Goal: Task Accomplishment & Management: Use online tool/utility

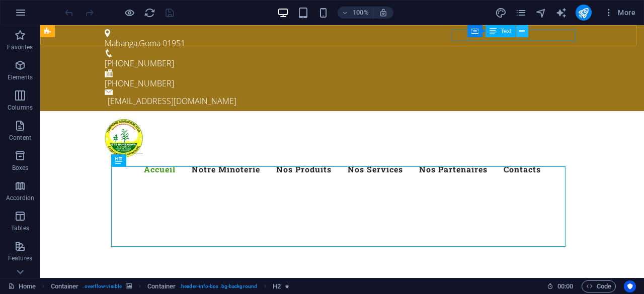
click at [519, 34] on button at bounding box center [522, 31] width 12 height 12
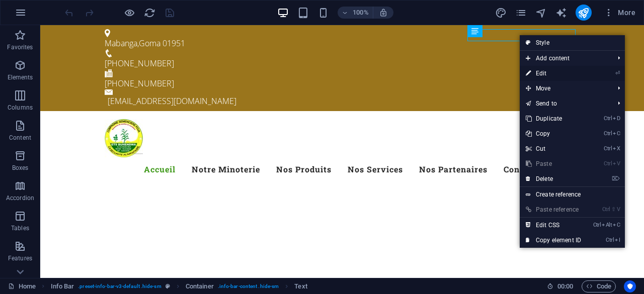
click at [538, 74] on link "⏎ Edit" at bounding box center [553, 73] width 67 height 15
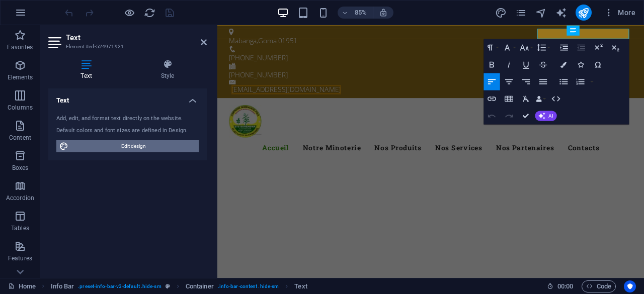
click at [139, 145] on span "Edit design" at bounding box center [133, 146] width 124 height 12
select select "px"
select select "300"
select select "px"
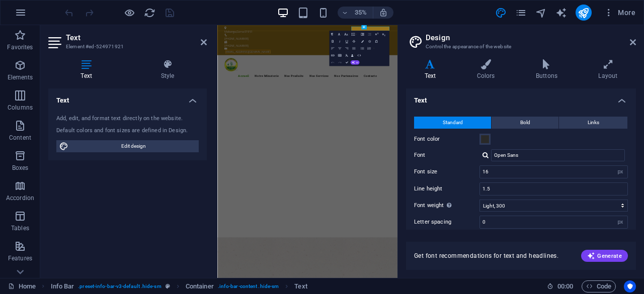
click at [638, 44] on aside "Design Control the appearance of the website Variants Text Colors Buttons Layou…" at bounding box center [520, 151] width 247 height 253
click at [634, 42] on icon at bounding box center [633, 42] width 6 height 8
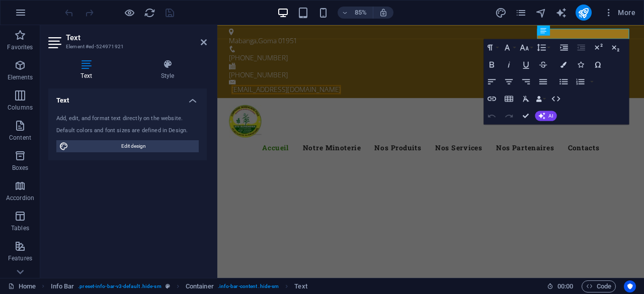
click at [424, 9] on div "85% More" at bounding box center [351, 13] width 577 height 16
click at [207, 43] on aside "Text Element #ed-524971921 Text Style Text Add, edit, and format text directly …" at bounding box center [128, 151] width 177 height 253
drag, startPoint x: 204, startPoint y: 41, endPoint x: 162, endPoint y: 18, distance: 48.2
click at [204, 41] on icon at bounding box center [204, 42] width 6 height 8
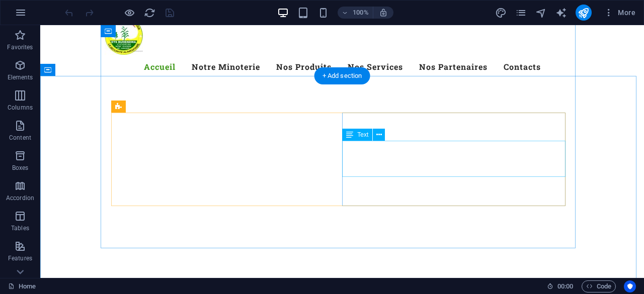
scroll to position [151, 0]
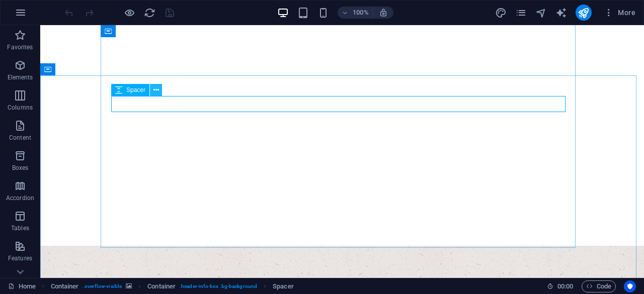
click at [152, 91] on button at bounding box center [156, 90] width 12 height 12
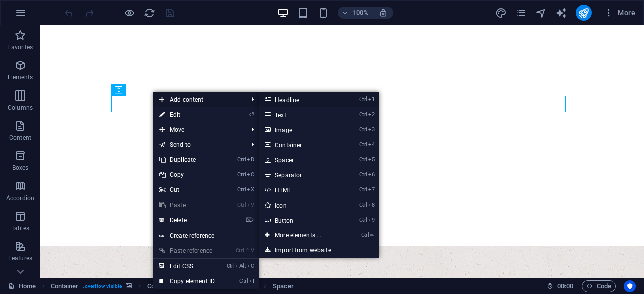
click at [282, 101] on link "Ctrl 1 Headline" at bounding box center [300, 99] width 83 height 15
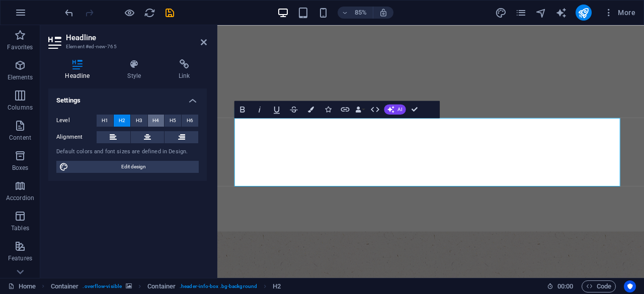
click at [154, 124] on span "H4" at bounding box center [155, 121] width 7 height 12
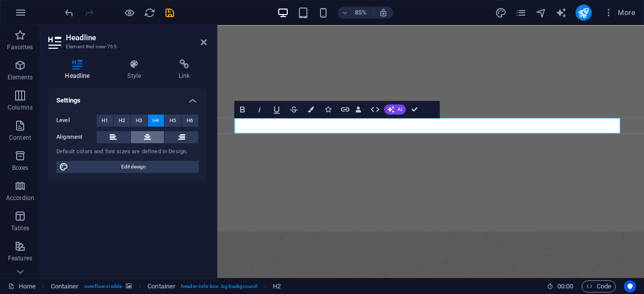
click at [145, 137] on icon at bounding box center [147, 137] width 7 height 12
click at [171, 119] on span "H5" at bounding box center [173, 121] width 7 height 12
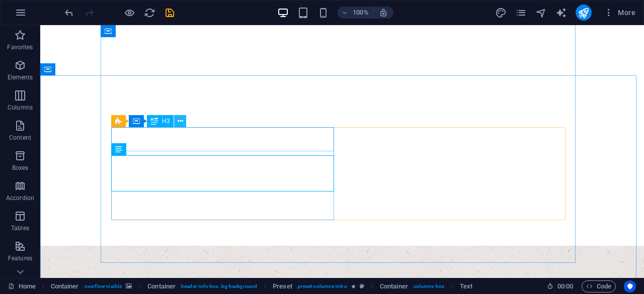
click at [181, 121] on icon at bounding box center [181, 121] width 6 height 11
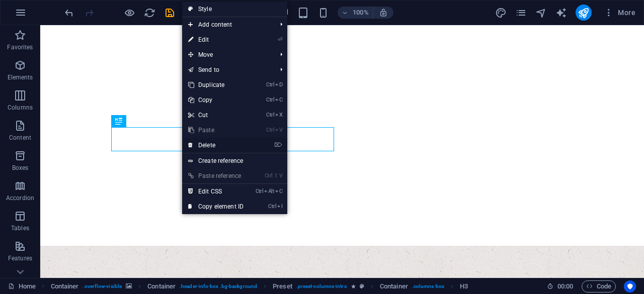
click at [196, 145] on link "⌦ Delete" at bounding box center [215, 145] width 67 height 15
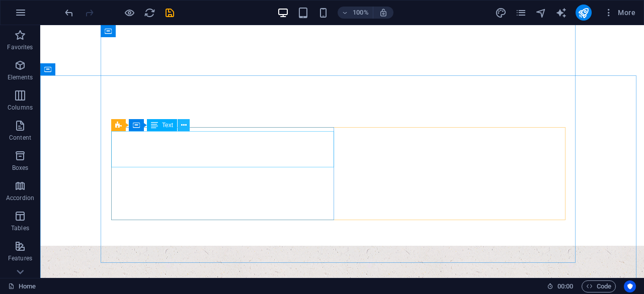
click at [184, 126] on icon at bounding box center [184, 125] width 6 height 11
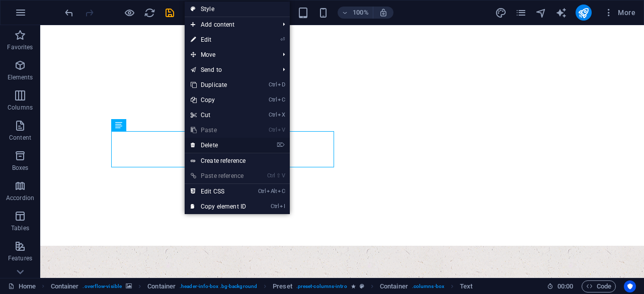
click at [195, 146] on icon at bounding box center [193, 145] width 5 height 15
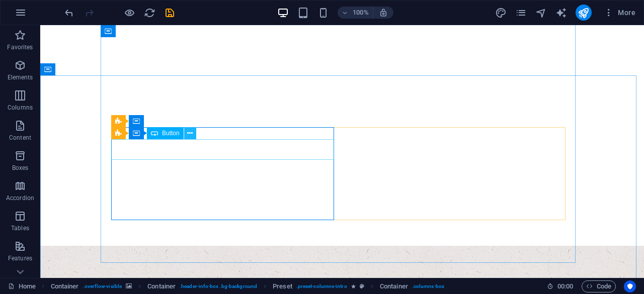
click at [187, 132] on icon at bounding box center [190, 133] width 6 height 11
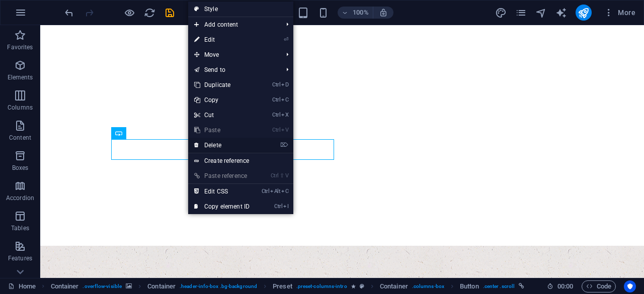
click at [202, 149] on link "⌦ Delete" at bounding box center [221, 145] width 67 height 15
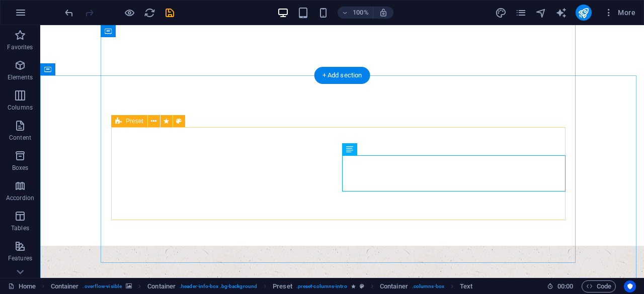
drag, startPoint x: 342, startPoint y: 187, endPoint x: 333, endPoint y: 187, distance: 9.6
click at [152, 123] on icon at bounding box center [154, 121] width 6 height 11
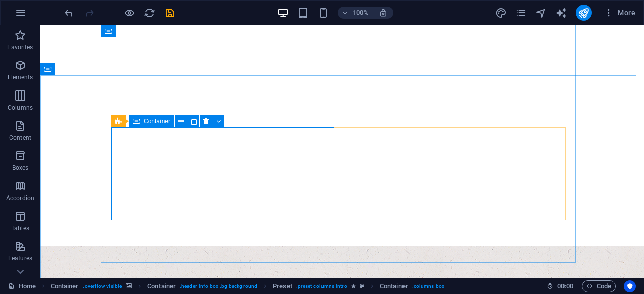
click at [140, 121] on div "Container" at bounding box center [151, 121] width 45 height 12
click at [166, 121] on span "Container" at bounding box center [157, 121] width 26 height 6
click at [176, 121] on button at bounding box center [181, 121] width 12 height 12
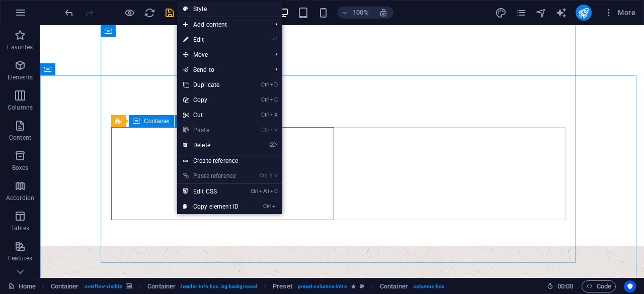
click at [160, 122] on span "Container" at bounding box center [157, 121] width 26 height 6
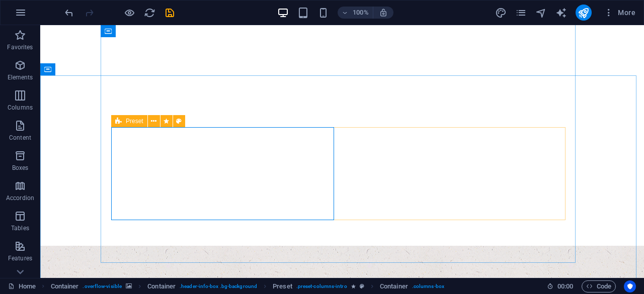
click at [119, 123] on icon at bounding box center [118, 121] width 7 height 12
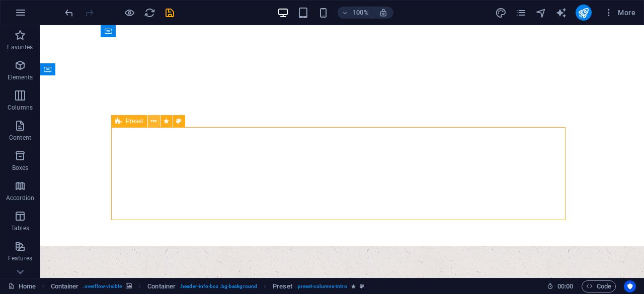
click at [151, 124] on icon at bounding box center [154, 121] width 6 height 11
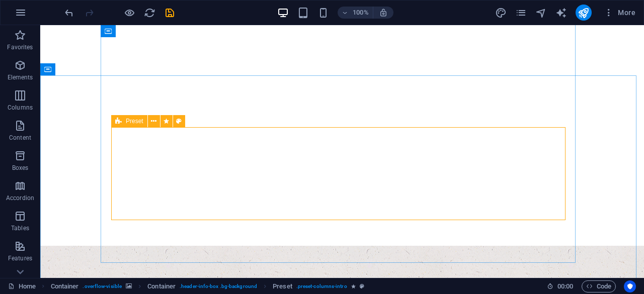
click at [120, 123] on icon at bounding box center [118, 121] width 7 height 12
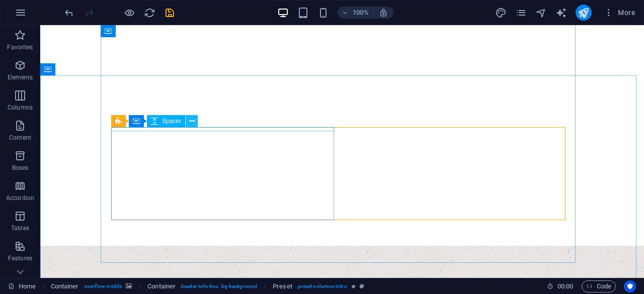
click at [190, 121] on icon at bounding box center [192, 121] width 6 height 11
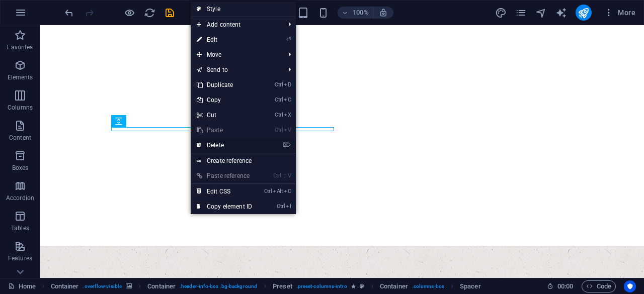
click at [206, 147] on link "⌦ Delete" at bounding box center [224, 145] width 67 height 15
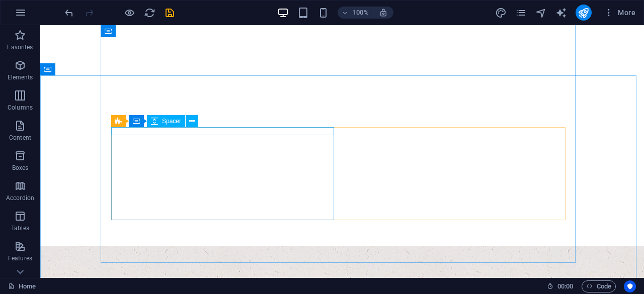
click at [172, 120] on span "Spacer" at bounding box center [171, 121] width 19 height 6
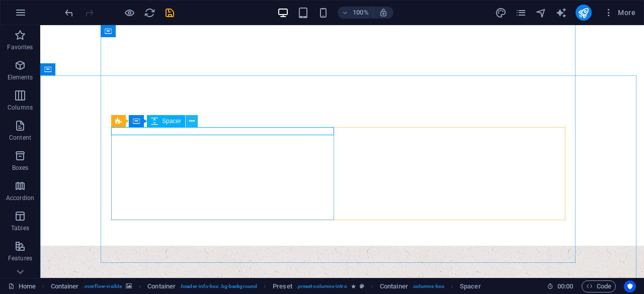
click at [191, 120] on icon at bounding box center [192, 121] width 6 height 11
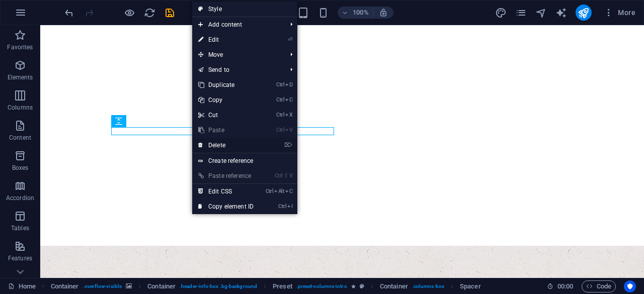
click at [210, 145] on link "⌦ Delete" at bounding box center [225, 145] width 67 height 15
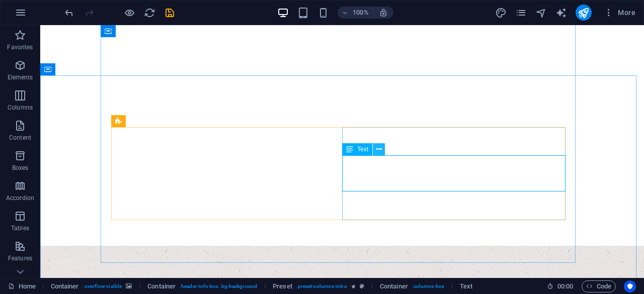
click at [379, 149] on icon at bounding box center [379, 149] width 6 height 11
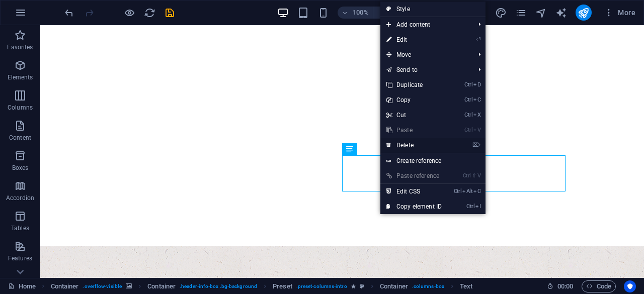
click at [398, 147] on link "⌦ Delete" at bounding box center [413, 145] width 67 height 15
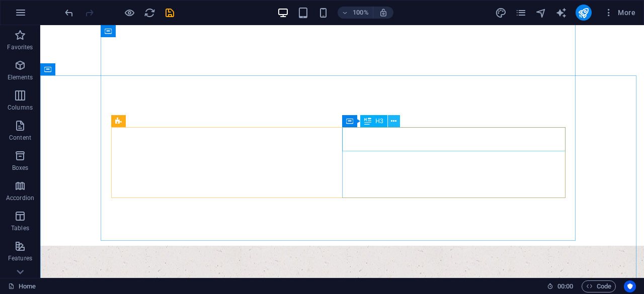
click at [392, 123] on icon at bounding box center [394, 121] width 6 height 11
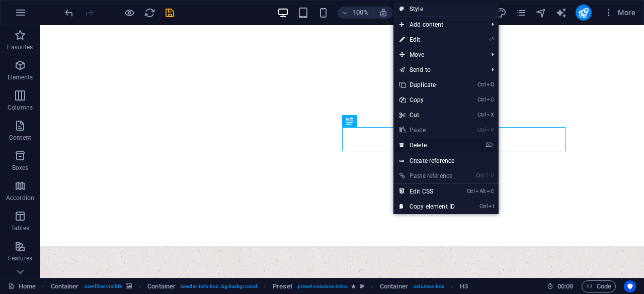
click at [410, 147] on link "⌦ Delete" at bounding box center [426, 145] width 67 height 15
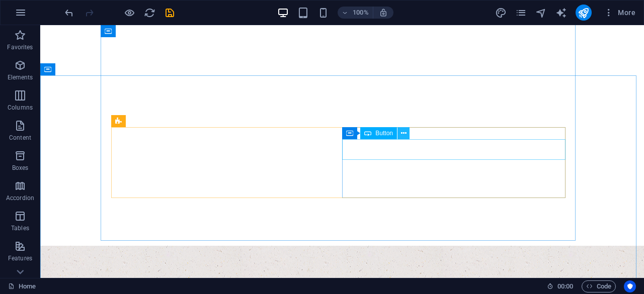
click at [406, 135] on icon at bounding box center [404, 133] width 6 height 11
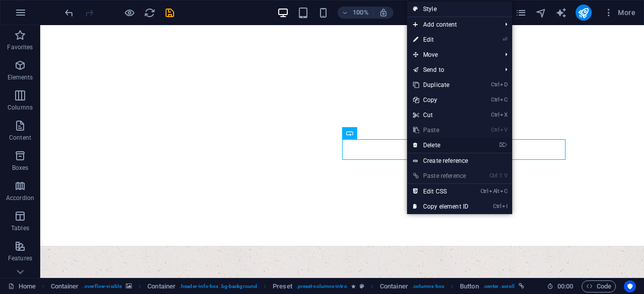
click at [411, 143] on link "⌦ Delete" at bounding box center [440, 145] width 67 height 15
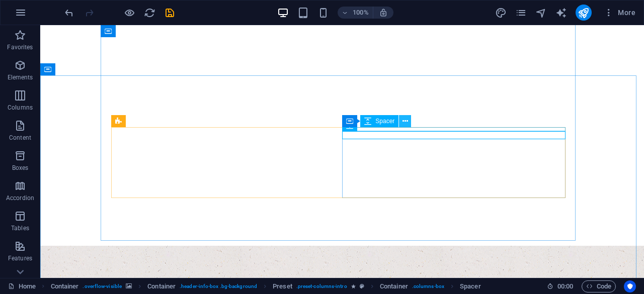
click at [403, 123] on icon at bounding box center [406, 121] width 6 height 11
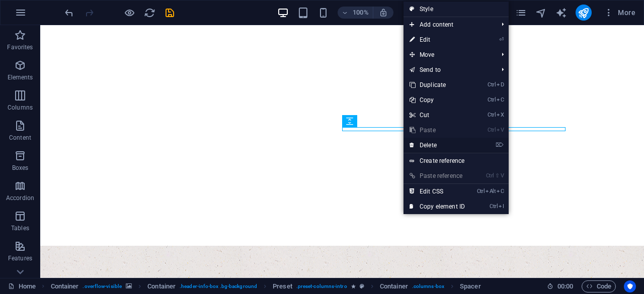
click at [413, 143] on icon at bounding box center [412, 145] width 5 height 15
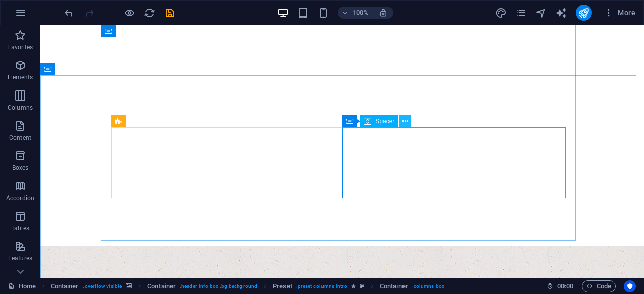
click at [401, 125] on button at bounding box center [405, 121] width 12 height 12
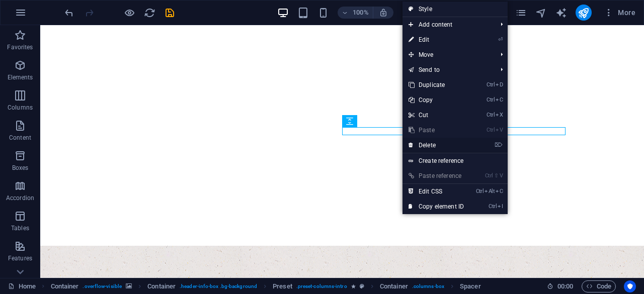
click at [417, 145] on link "⌦ Delete" at bounding box center [436, 145] width 67 height 15
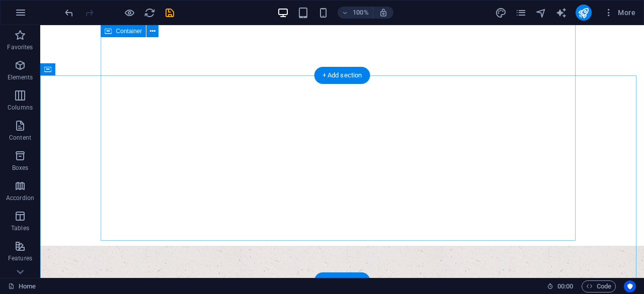
drag, startPoint x: 342, startPoint y: 206, endPoint x: 340, endPoint y: 187, distance: 19.7
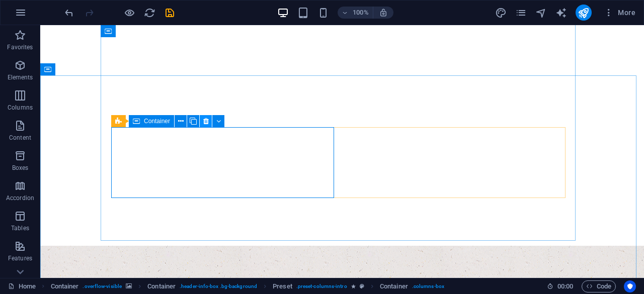
click at [202, 125] on button at bounding box center [206, 121] width 12 height 12
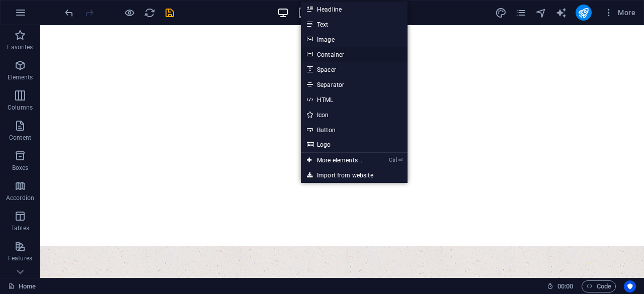
click at [320, 56] on link "Container" at bounding box center [354, 54] width 107 height 15
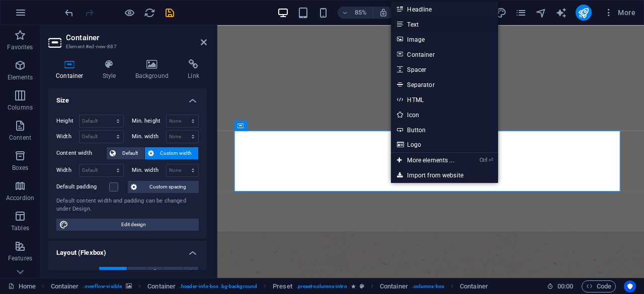
click at [416, 24] on link "Text" at bounding box center [444, 24] width 107 height 15
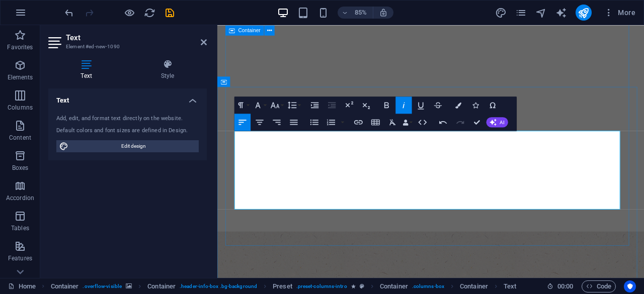
drag, startPoint x: 620, startPoint y: 229, endPoint x: 230, endPoint y: 154, distance: 397.1
click at [261, 124] on icon "button" at bounding box center [260, 122] width 10 height 10
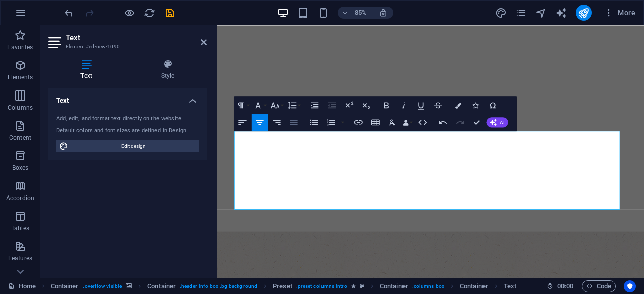
click at [298, 123] on icon "button" at bounding box center [294, 122] width 10 height 10
click at [159, 70] on h4 "Style" at bounding box center [167, 69] width 78 height 21
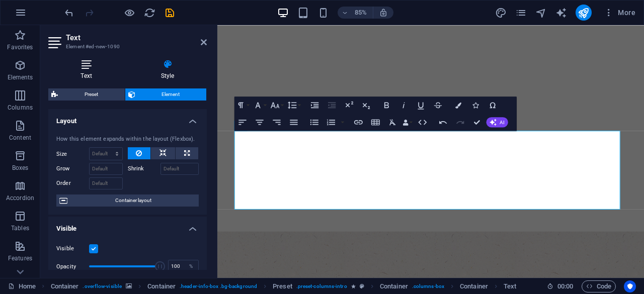
click at [91, 67] on icon at bounding box center [86, 64] width 76 height 10
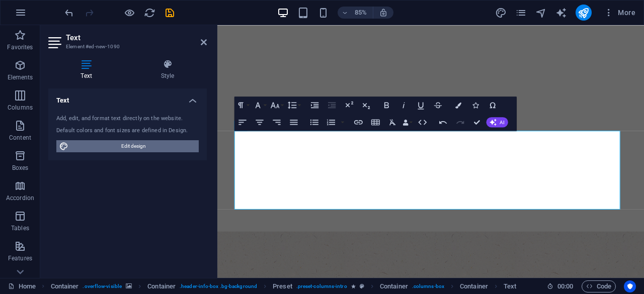
click at [160, 146] on span "Edit design" at bounding box center [133, 146] width 124 height 12
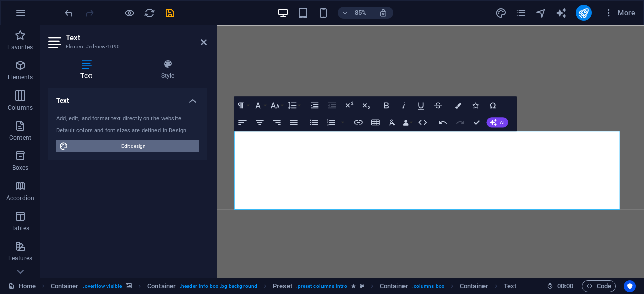
select select "px"
select select "300"
select select "px"
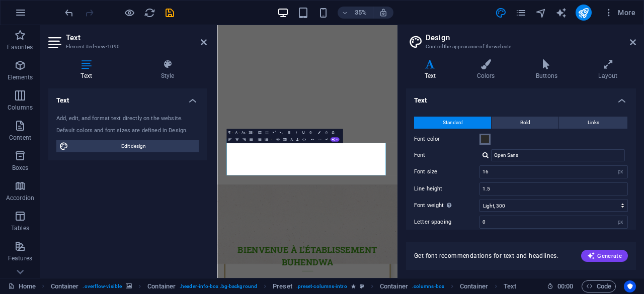
click at [484, 139] on span at bounding box center [485, 139] width 8 height 8
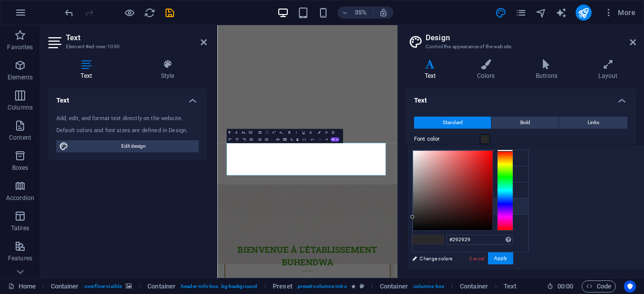
click at [440, 206] on li "Font color #292929" at bounding box center [471, 207] width 116 height 16
drag, startPoint x: 571, startPoint y: 443, endPoint x: 433, endPoint y: 170, distance: 306.5
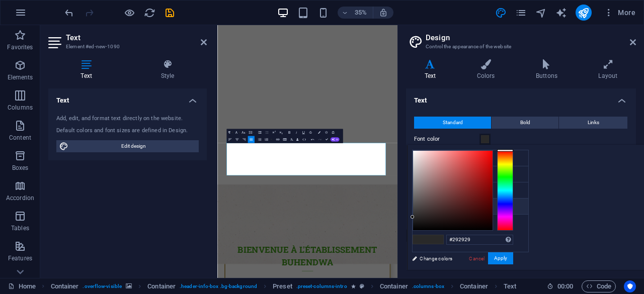
click at [419, 204] on icon at bounding box center [420, 206] width 7 height 7
click at [420, 204] on icon at bounding box center [420, 206] width 7 height 7
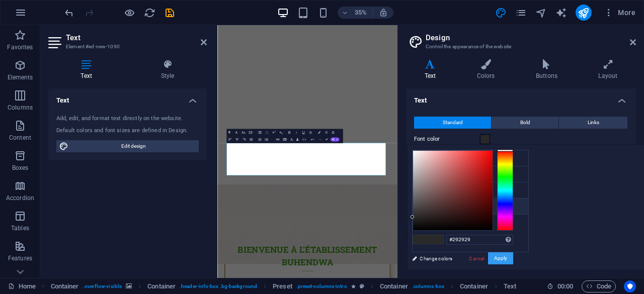
click at [513, 262] on button "Apply" at bounding box center [500, 259] width 25 height 12
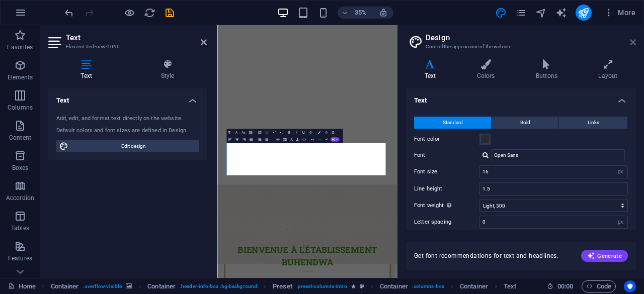
click at [633, 43] on icon at bounding box center [633, 42] width 6 height 8
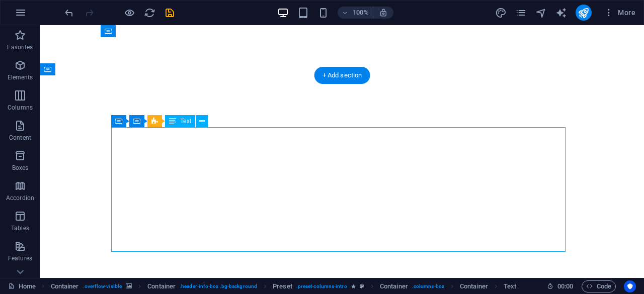
select select "px"
select select "300"
select select "px"
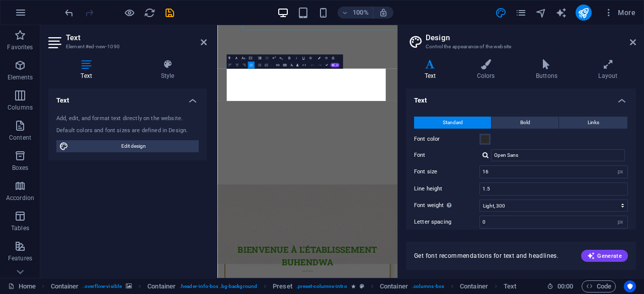
scroll to position [364, 0]
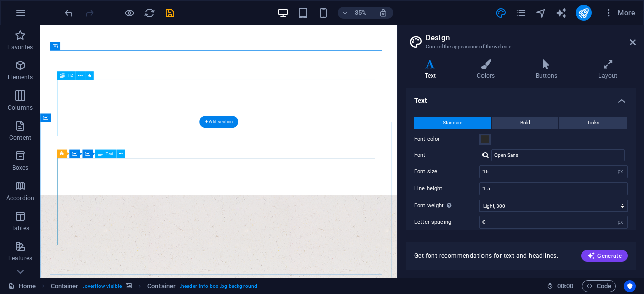
scroll to position [117, 0]
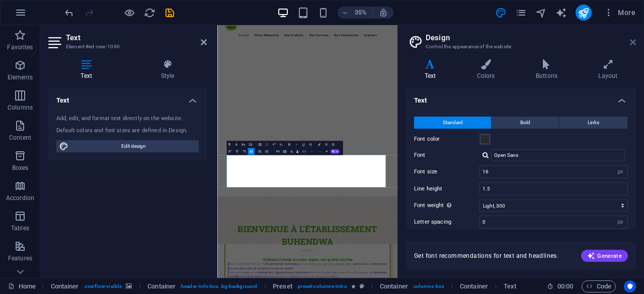
click at [635, 42] on icon at bounding box center [633, 42] width 6 height 8
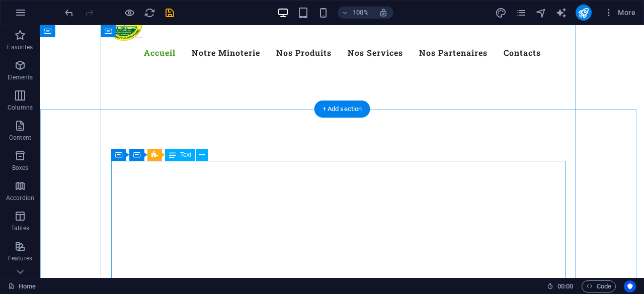
scroll to position [101, 0]
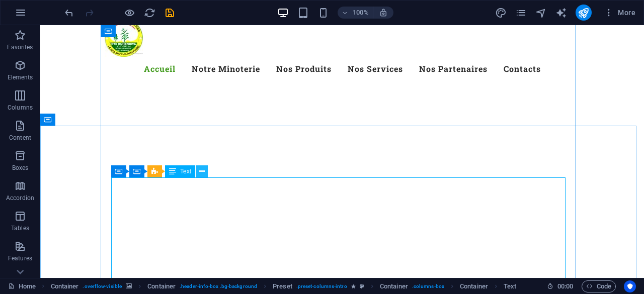
click at [201, 170] on icon at bounding box center [202, 172] width 6 height 11
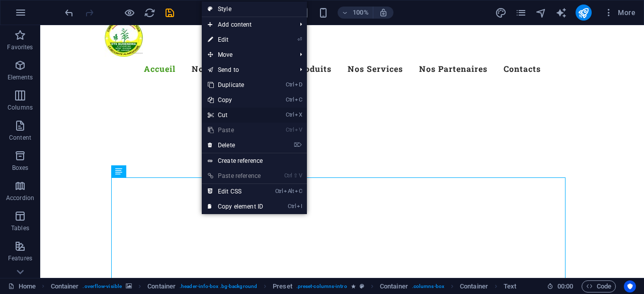
click at [227, 115] on link "Ctrl X Cut" at bounding box center [235, 115] width 67 height 15
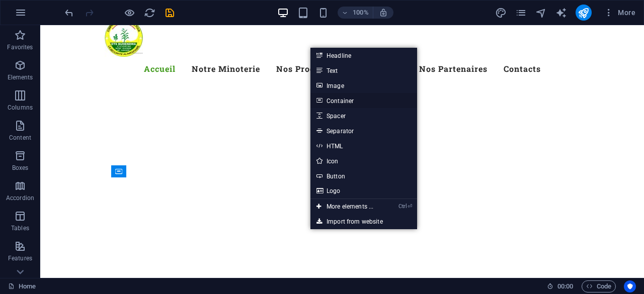
click at [357, 98] on link "Container" at bounding box center [363, 100] width 107 height 15
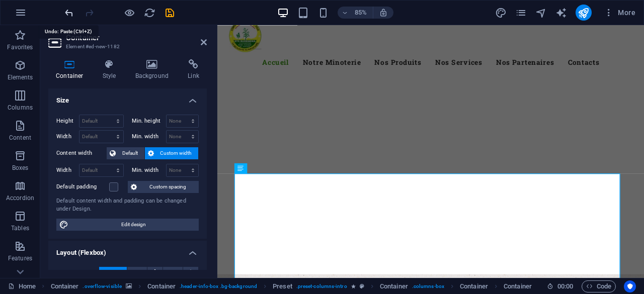
click at [66, 15] on icon "undo" at bounding box center [69, 13] width 12 height 12
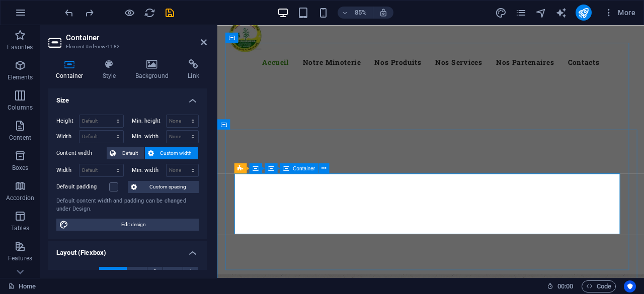
drag, startPoint x: 436, startPoint y: 247, endPoint x: 581, endPoint y: 213, distance: 148.7
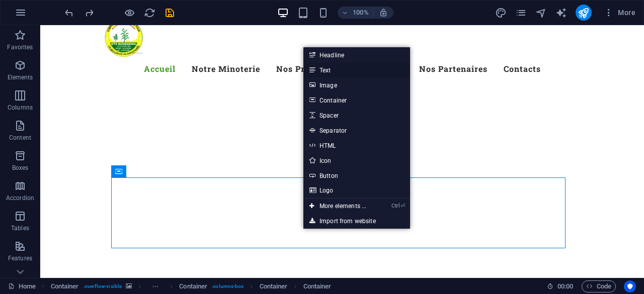
click at [334, 75] on link "Text" at bounding box center [356, 69] width 107 height 15
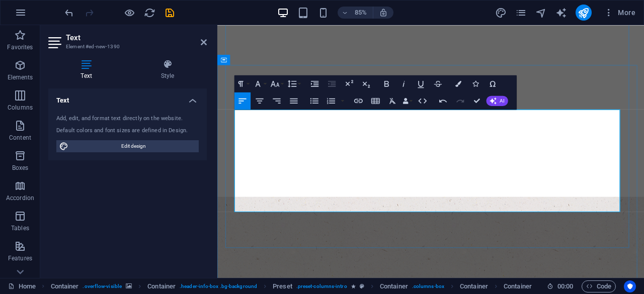
scroll to position [201, 0]
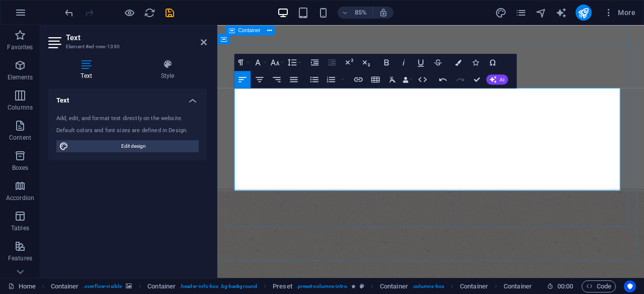
drag, startPoint x: 580, startPoint y: 193, endPoint x: 231, endPoint y: 105, distance: 359.6
click at [293, 84] on icon "button" at bounding box center [294, 79] width 10 height 10
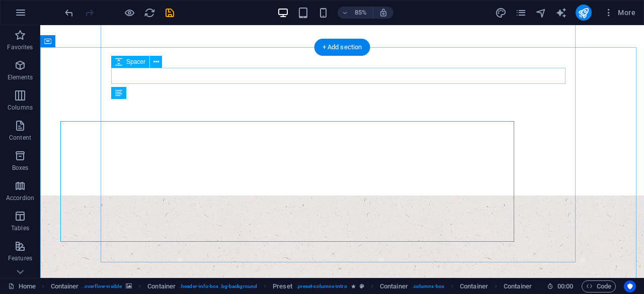
scroll to position [179, 0]
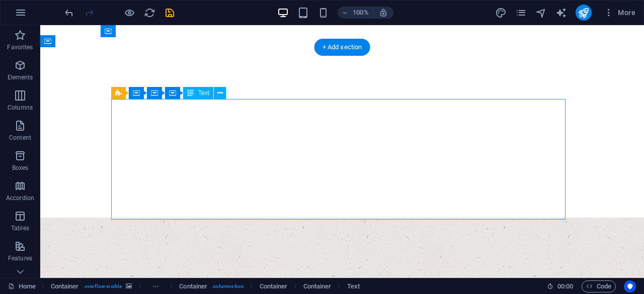
drag, startPoint x: 195, startPoint y: 114, endPoint x: 191, endPoint y: 134, distance: 20.6
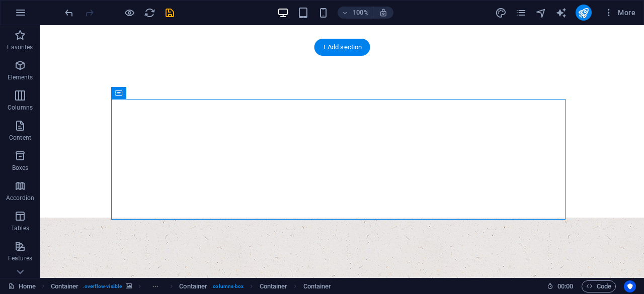
drag, startPoint x: 216, startPoint y: 120, endPoint x: 172, endPoint y: 142, distance: 49.5
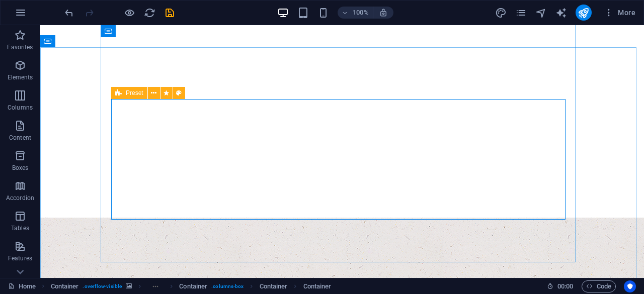
click at [121, 94] on icon at bounding box center [118, 93] width 7 height 12
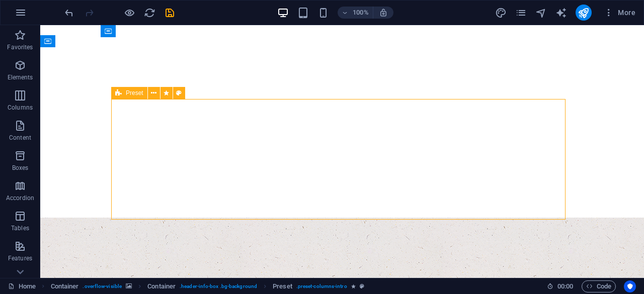
click at [121, 92] on icon at bounding box center [118, 93] width 7 height 12
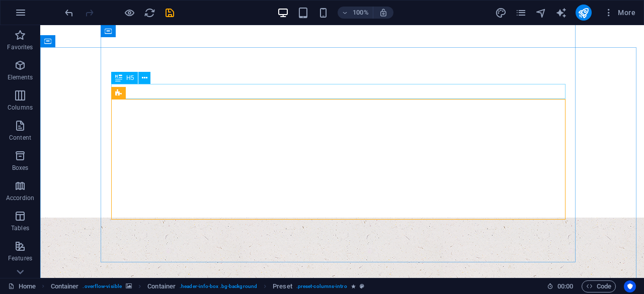
click at [151, 79] on div "H5" at bounding box center [134, 78] width 46 height 13
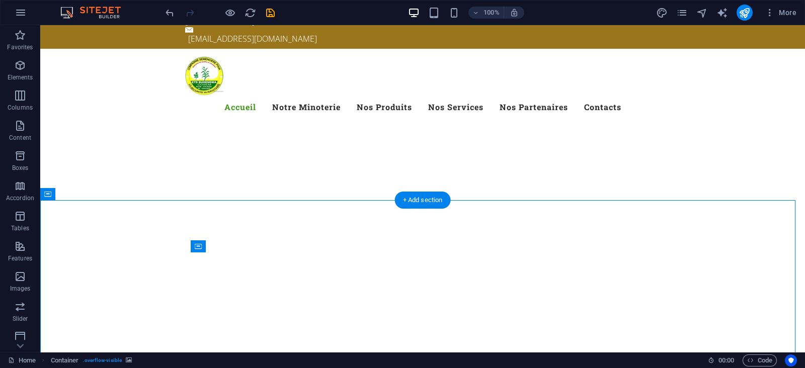
scroll to position [125, 0]
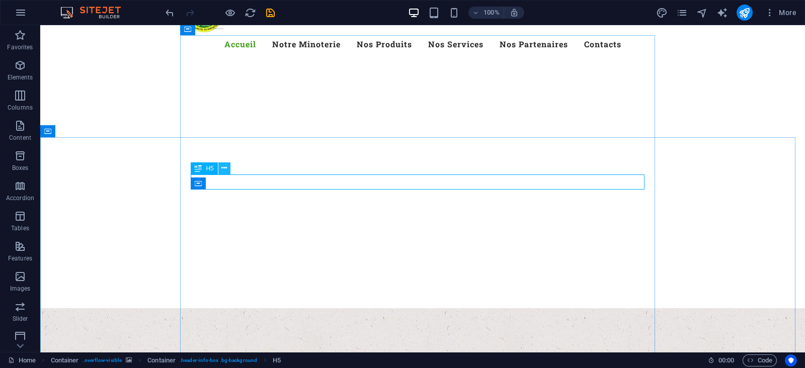
click at [226, 167] on icon at bounding box center [224, 168] width 6 height 11
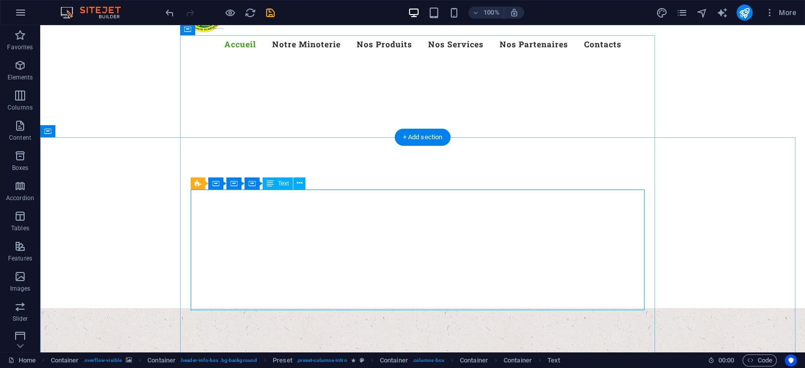
click at [232, 182] on icon at bounding box center [234, 183] width 6 height 11
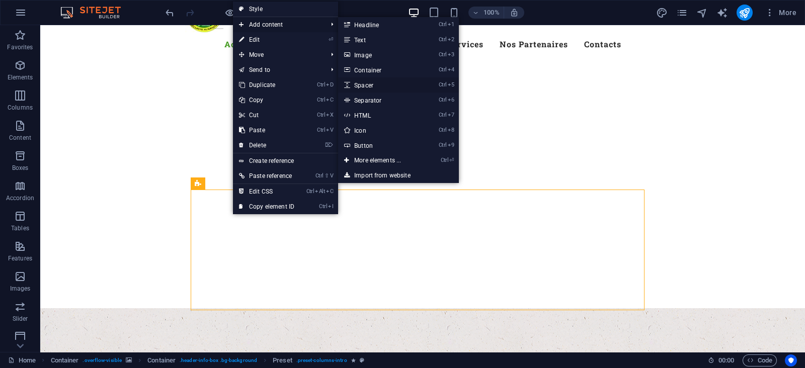
click at [365, 89] on link "Ctrl 5 Spacer" at bounding box center [379, 84] width 83 height 15
select select "px"
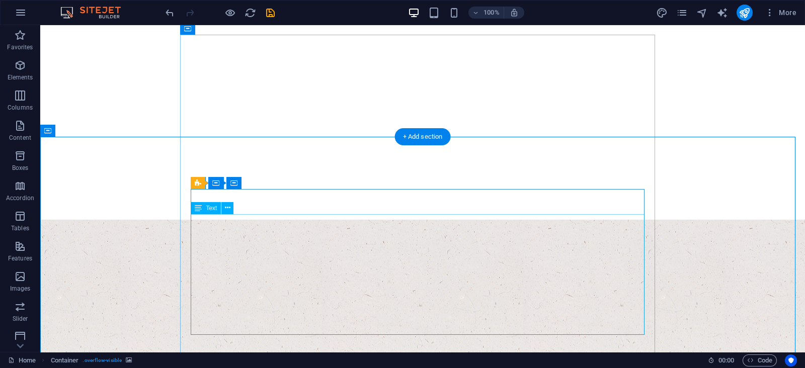
scroll to position [251, 0]
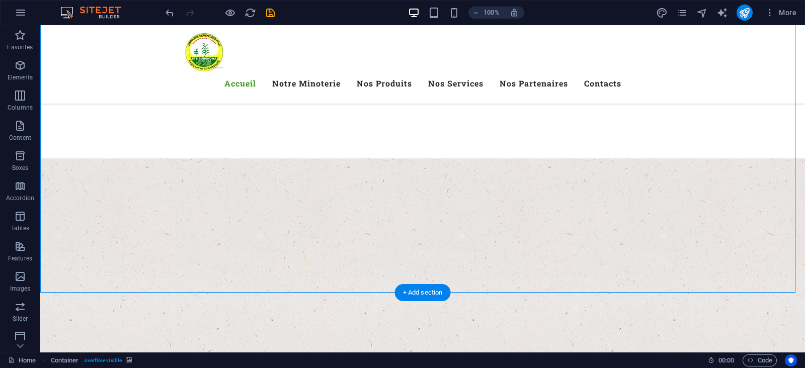
click at [643, 202] on figure at bounding box center [422, 298] width 765 height 281
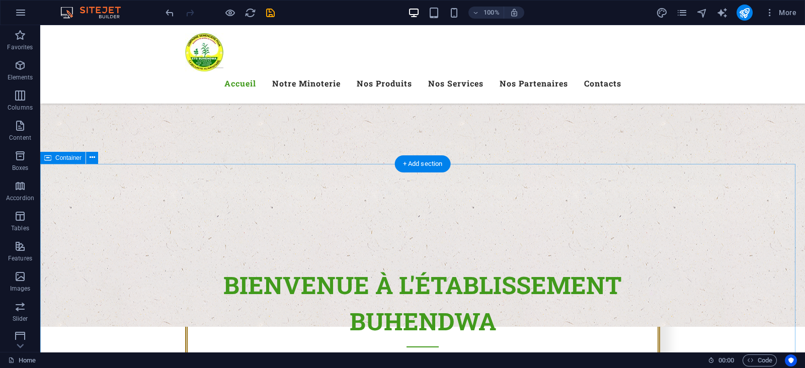
scroll to position [189, 0]
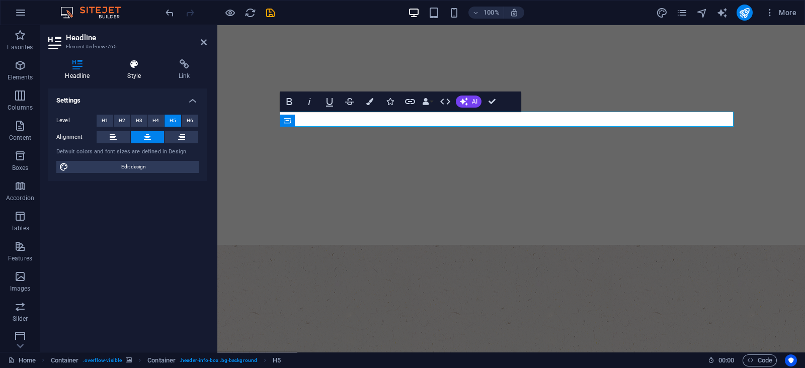
click at [132, 75] on h4 "Style" at bounding box center [136, 69] width 51 height 21
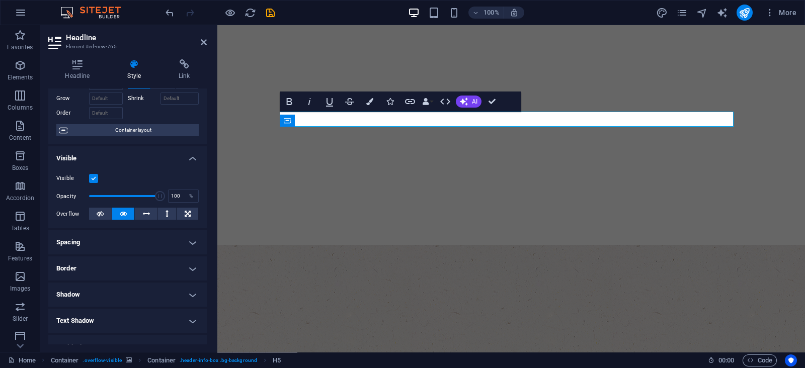
scroll to position [0, 0]
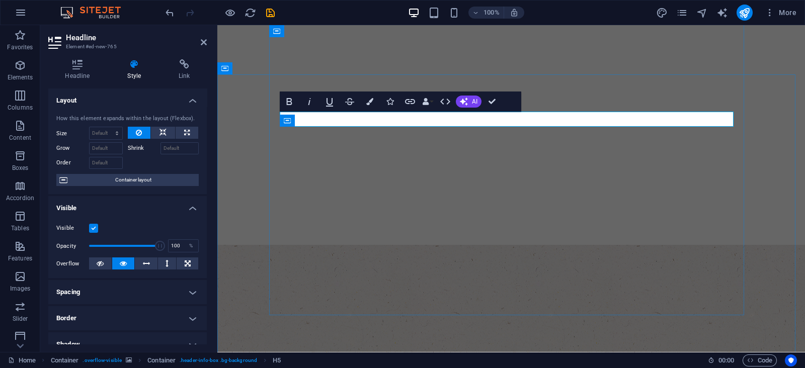
click at [369, 105] on button "Colors" at bounding box center [369, 102] width 19 height 20
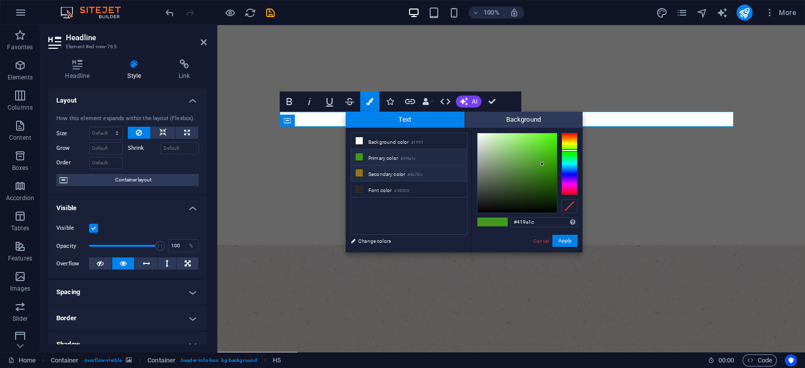
click at [360, 174] on icon at bounding box center [359, 173] width 7 height 7
type input "#9a751c"
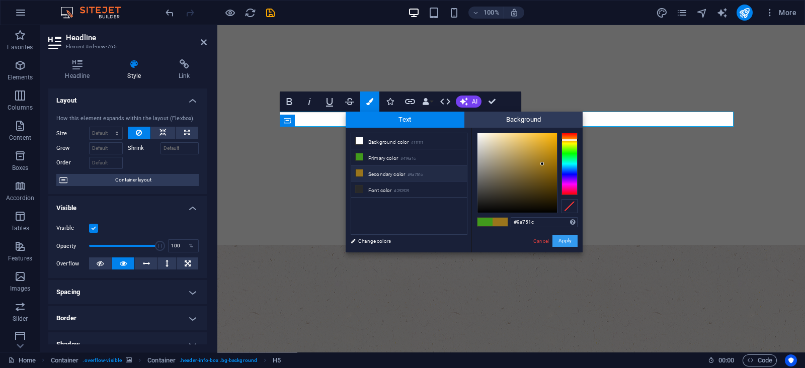
click at [563, 239] on button "Apply" at bounding box center [564, 241] width 25 height 12
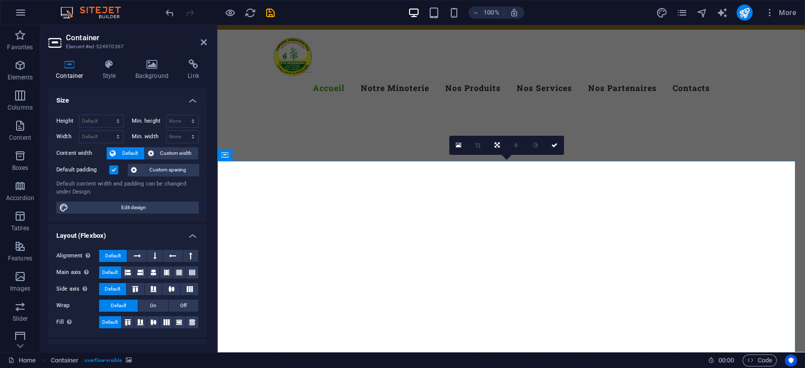
scroll to position [62, 0]
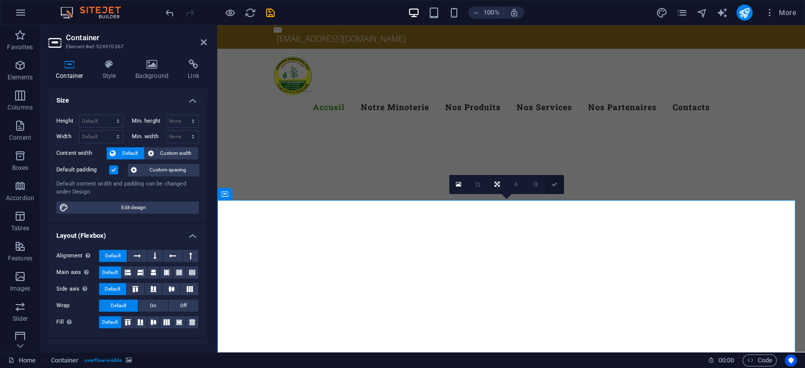
click at [552, 184] on icon at bounding box center [554, 185] width 6 height 6
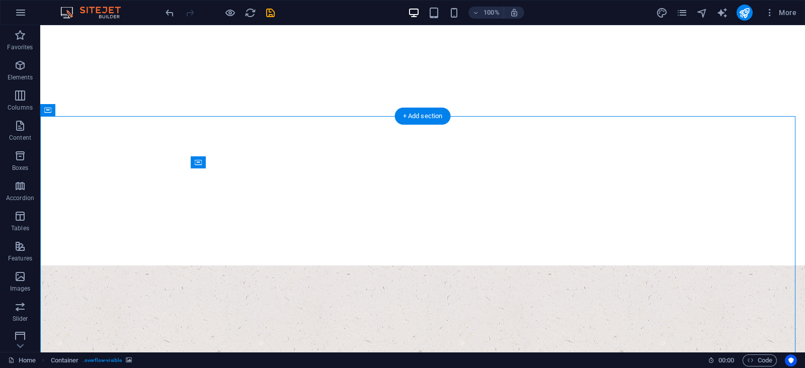
scroll to position [189, 0]
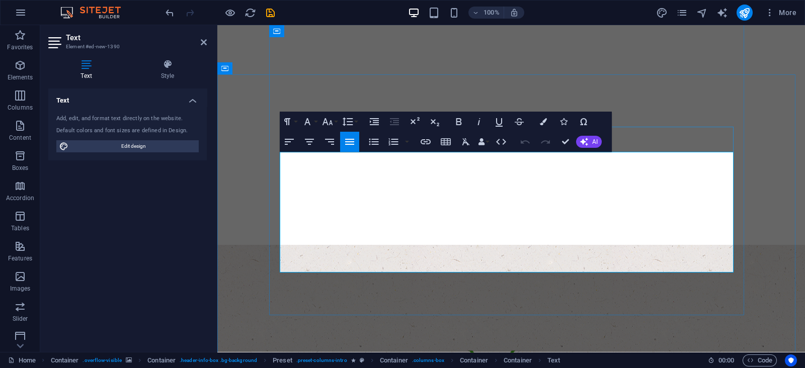
click at [313, 143] on icon "button" at bounding box center [309, 142] width 12 height 12
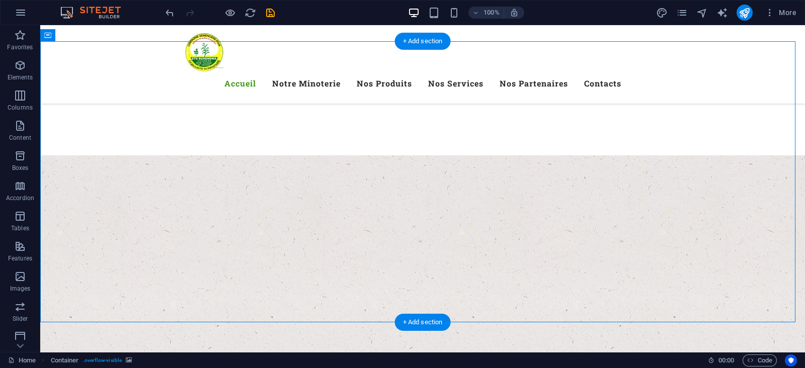
scroll to position [314, 0]
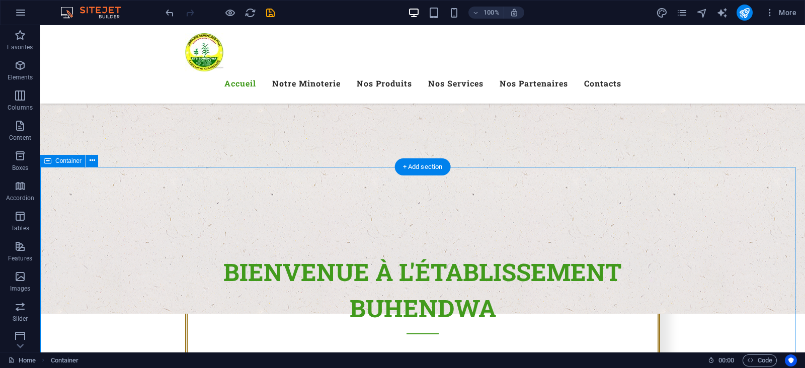
scroll to position [377, 0]
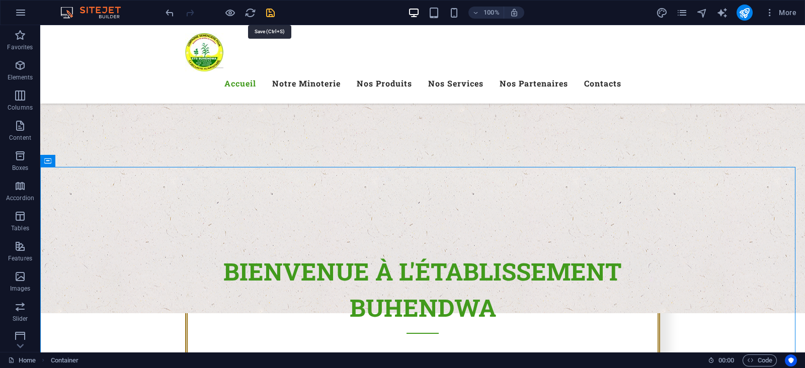
click at [269, 11] on icon "save" at bounding box center [271, 13] width 12 height 12
checkbox input "false"
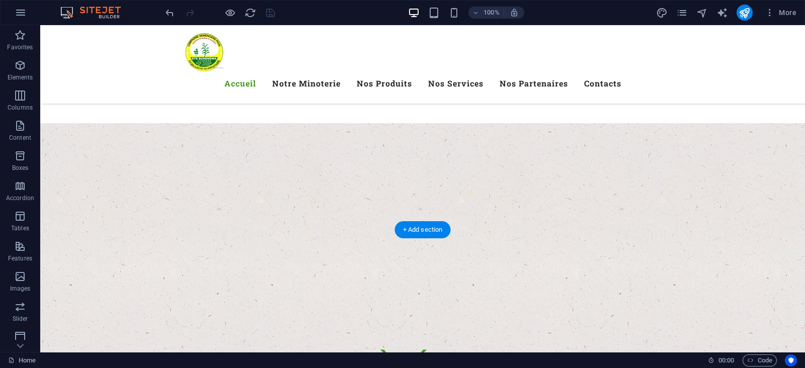
scroll to position [251, 0]
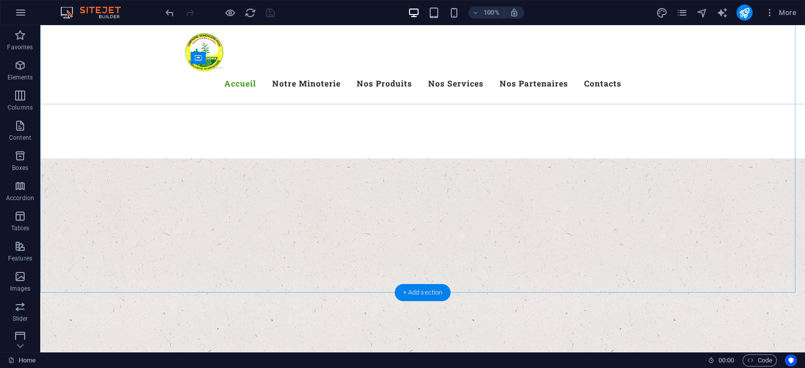
click at [427, 292] on div "+ Add section" at bounding box center [423, 292] width 56 height 17
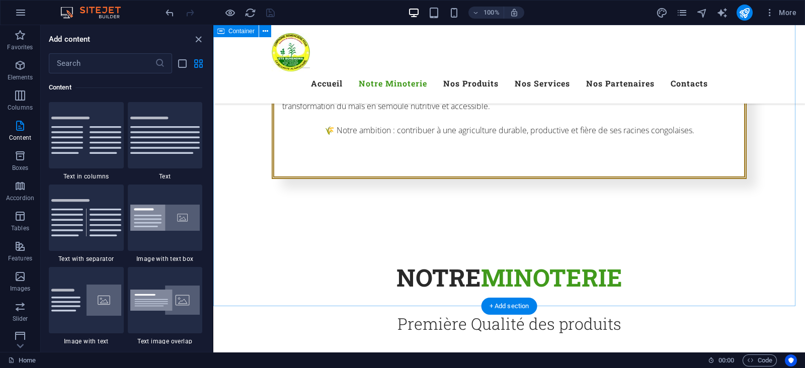
scroll to position [755, 0]
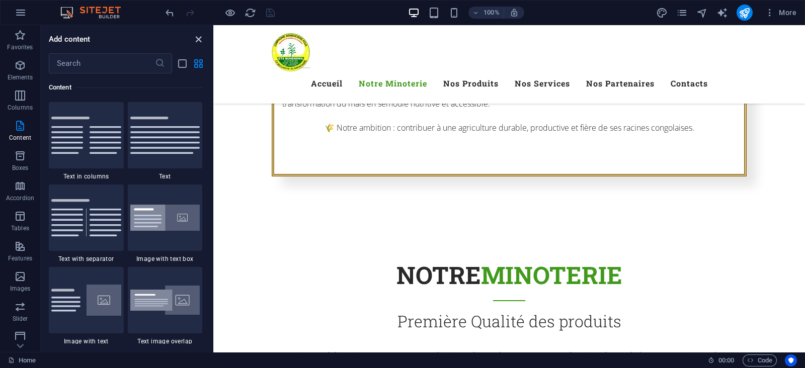
click at [194, 41] on icon "close panel" at bounding box center [199, 40] width 12 height 12
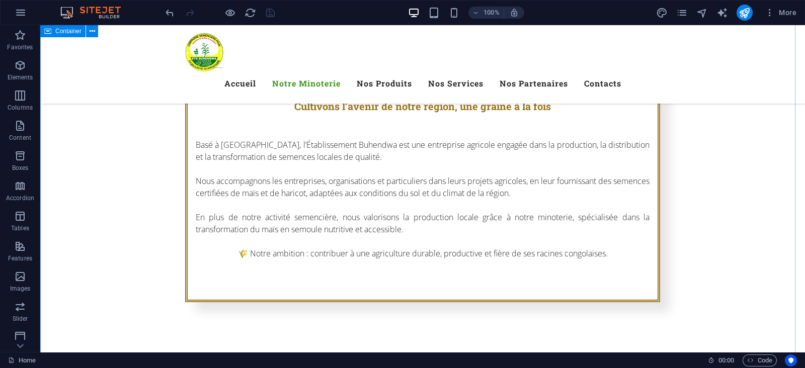
scroll to position [692, 0]
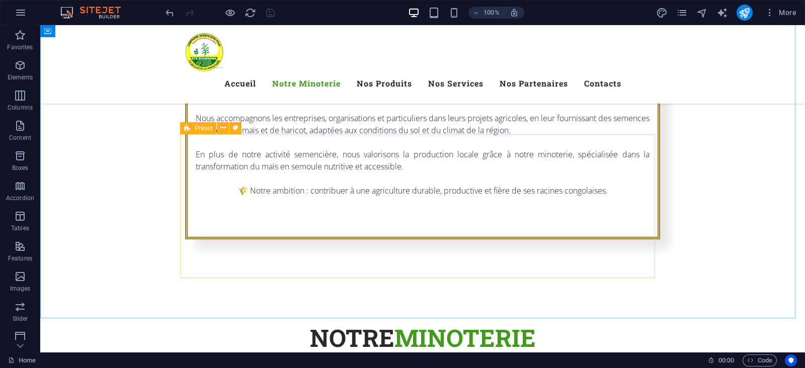
click at [188, 130] on icon at bounding box center [187, 128] width 7 height 12
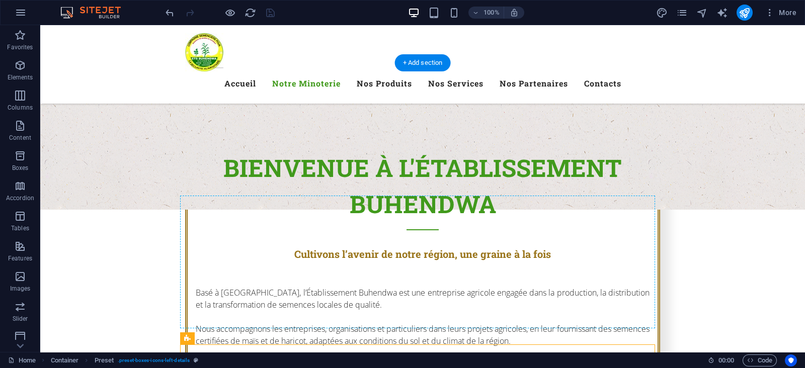
scroll to position [440, 0]
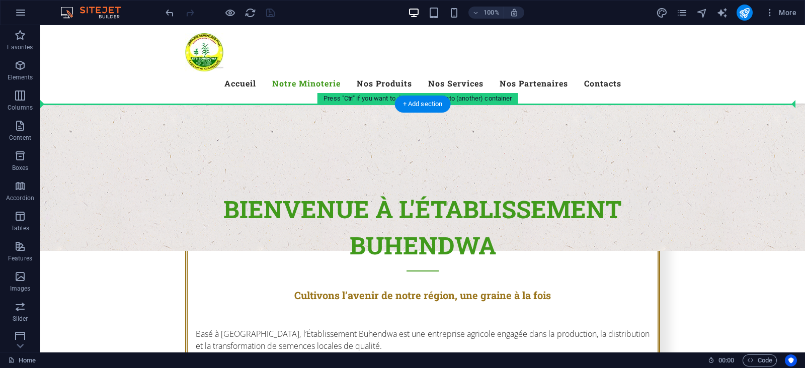
drag, startPoint x: 228, startPoint y: 155, endPoint x: 346, endPoint y: 130, distance: 120.5
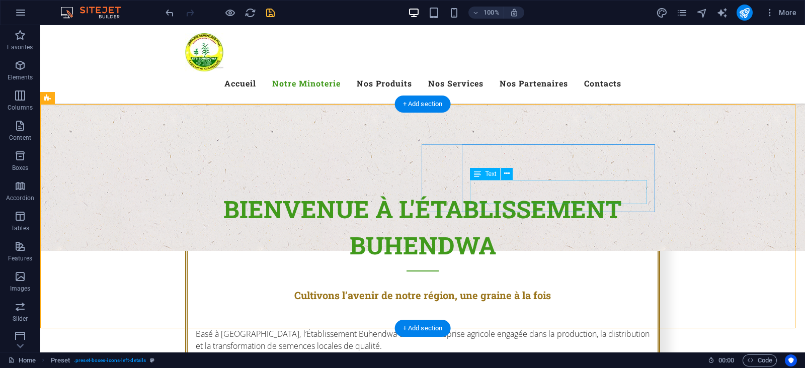
scroll to position [692, 0]
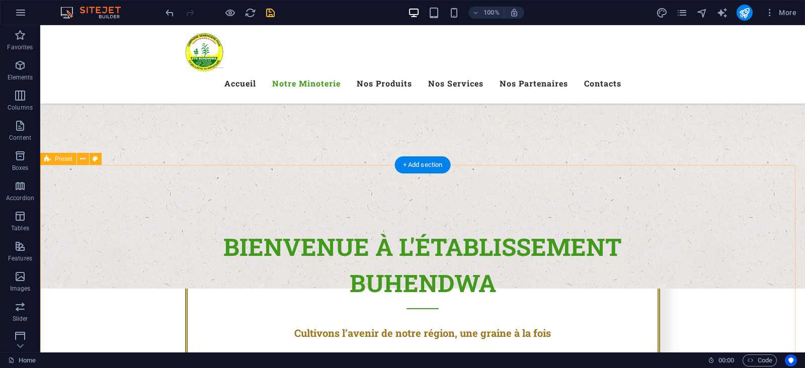
scroll to position [377, 0]
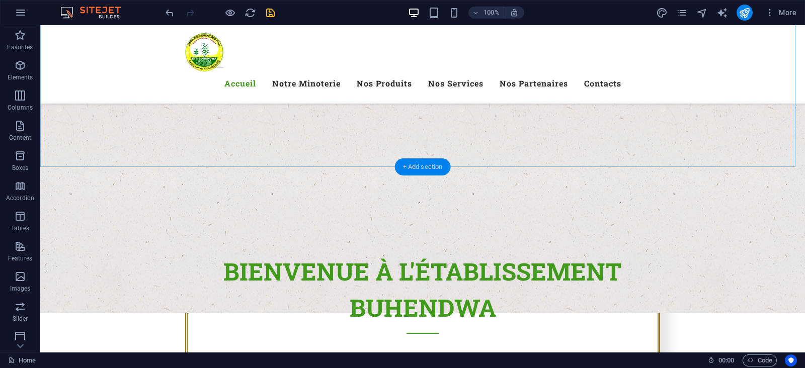
click at [412, 164] on div "+ Add section" at bounding box center [423, 166] width 56 height 17
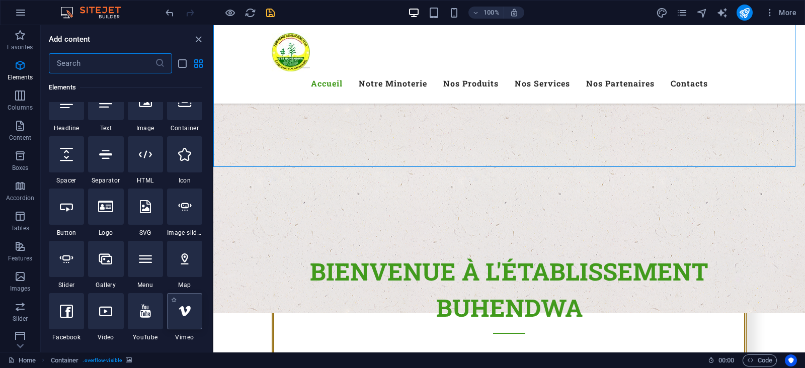
scroll to position [125, 0]
click at [66, 156] on icon at bounding box center [66, 154] width 13 height 13
select select "px"
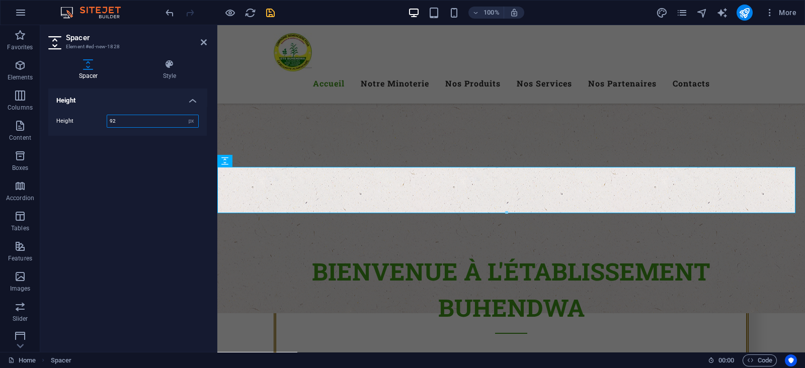
type input "92"
click at [146, 190] on div "Height Height 92 px rem vh vw" at bounding box center [127, 217] width 158 height 256
click at [269, 14] on icon "save" at bounding box center [271, 13] width 12 height 12
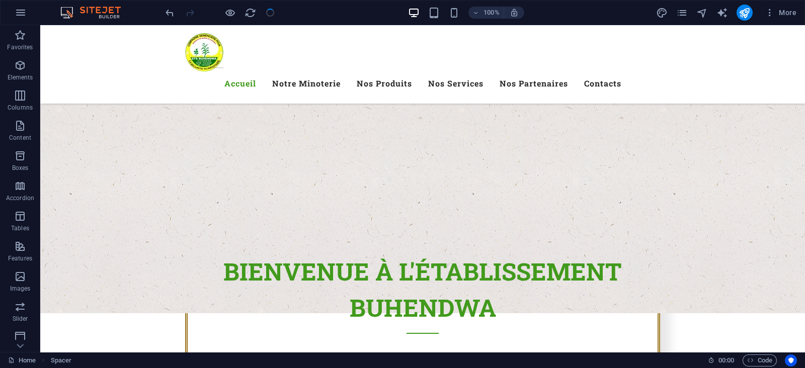
checkbox input "false"
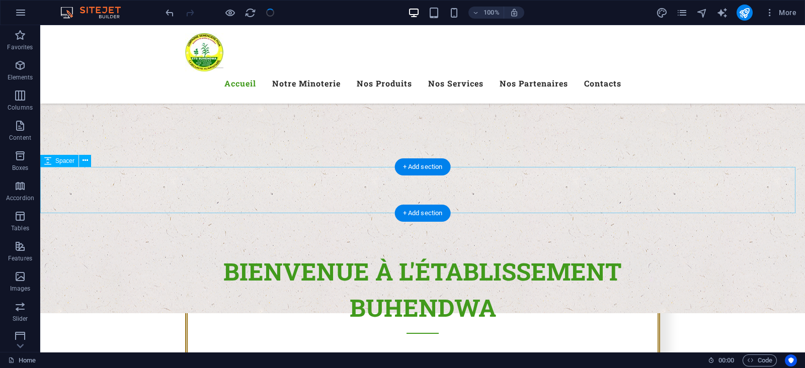
click at [425, 169] on div "+ Add section" at bounding box center [423, 166] width 56 height 17
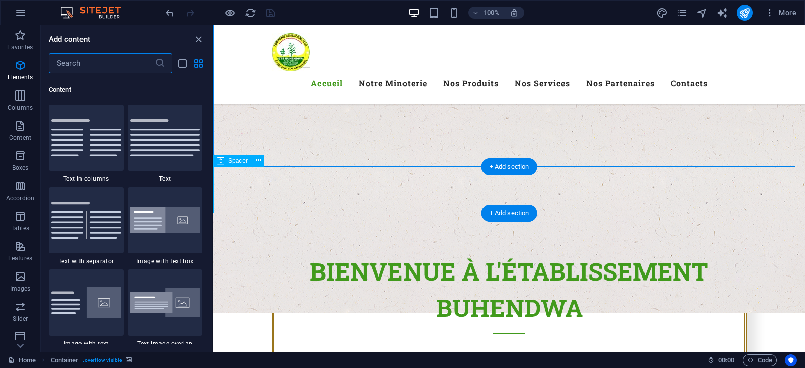
scroll to position [1760, 0]
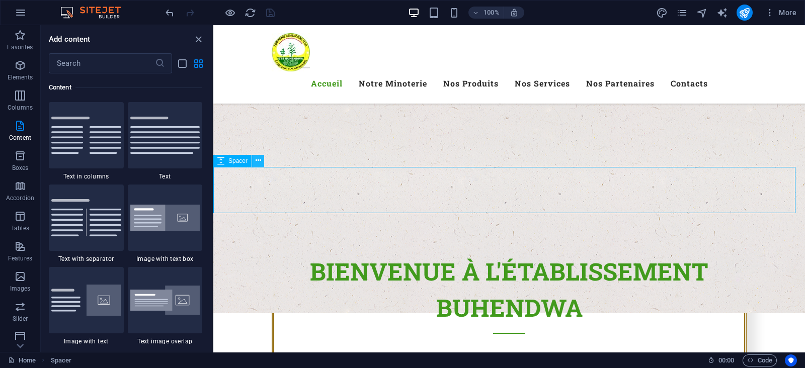
click at [254, 162] on button at bounding box center [258, 161] width 12 height 12
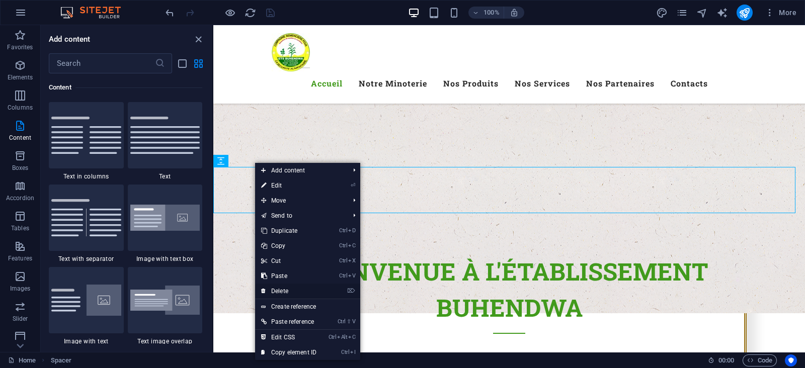
click at [279, 289] on link "⌦ Delete" at bounding box center [288, 291] width 67 height 15
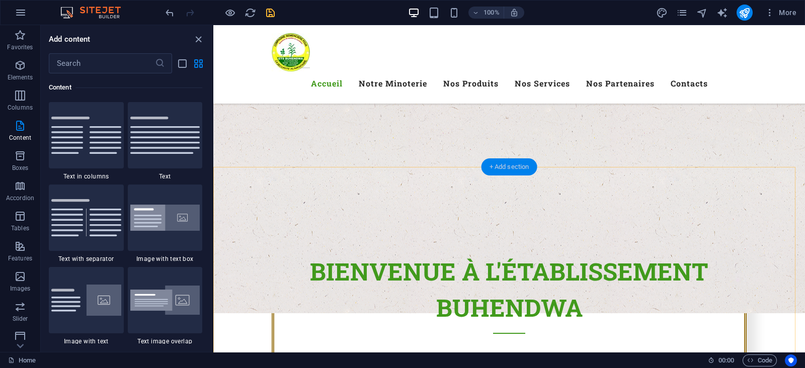
click at [515, 168] on div "+ Add section" at bounding box center [509, 166] width 56 height 17
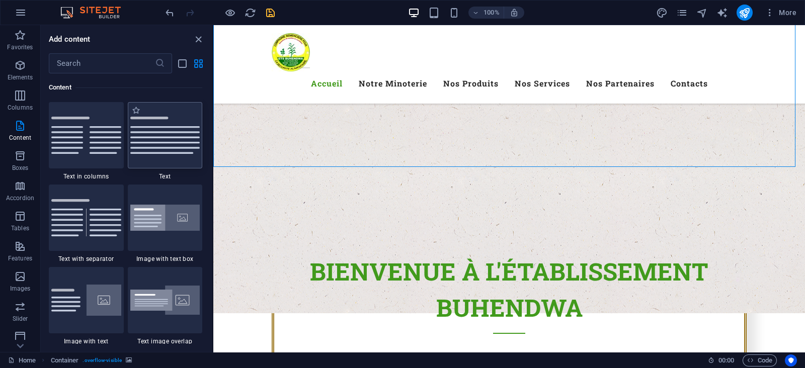
click at [141, 149] on img at bounding box center [165, 135] width 70 height 37
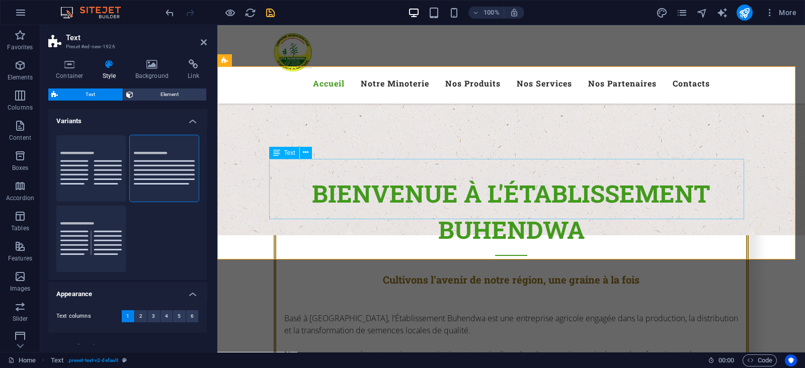
scroll to position [440, 0]
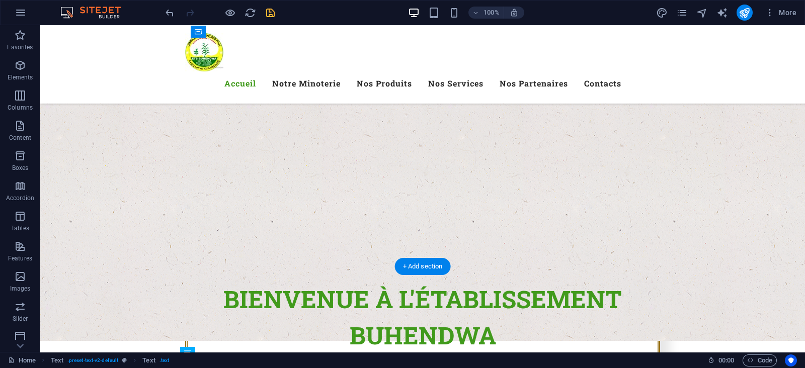
scroll to position [377, 0]
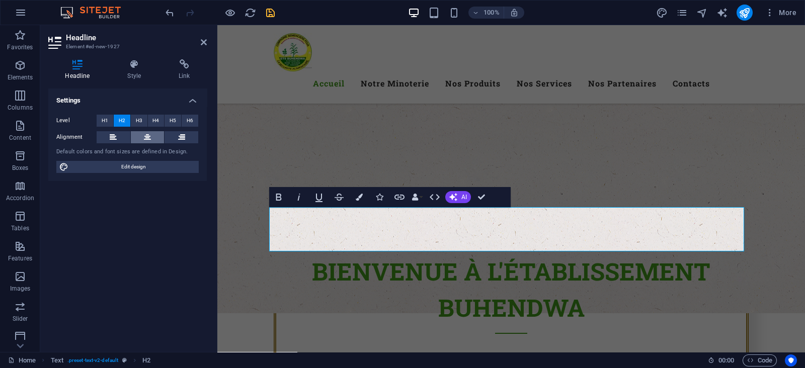
click at [142, 137] on button at bounding box center [148, 137] width 34 height 12
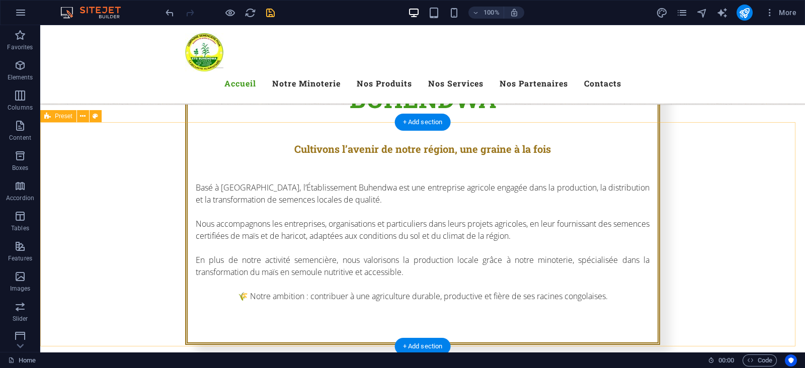
scroll to position [566, 0]
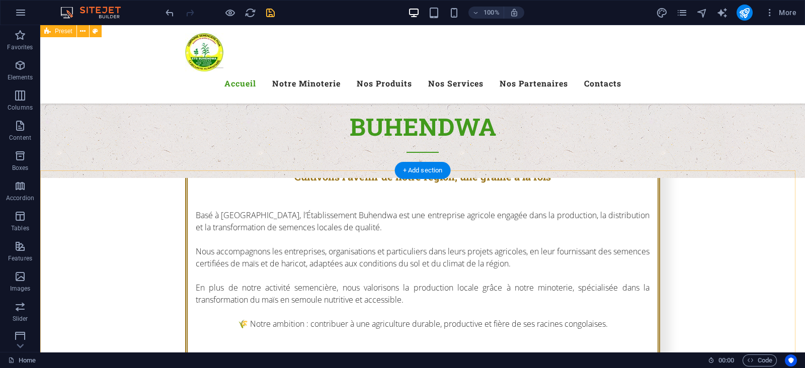
scroll to position [503, 0]
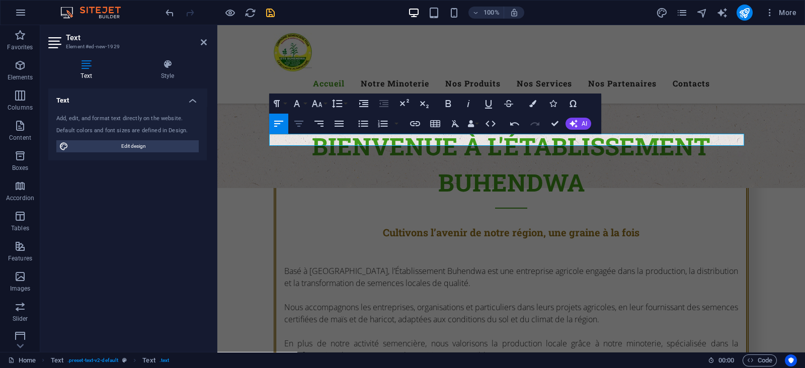
click at [297, 126] on icon "button" at bounding box center [298, 124] width 9 height 6
drag, startPoint x: 550, startPoint y: 125, endPoint x: 573, endPoint y: 137, distance: 25.4
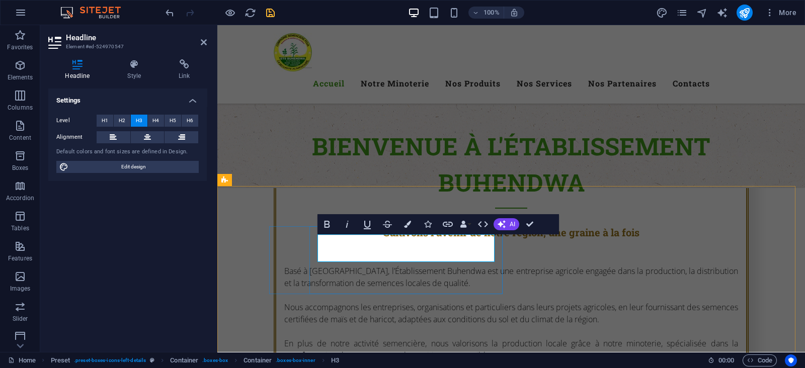
drag, startPoint x: 415, startPoint y: 243, endPoint x: 316, endPoint y: 237, distance: 98.7
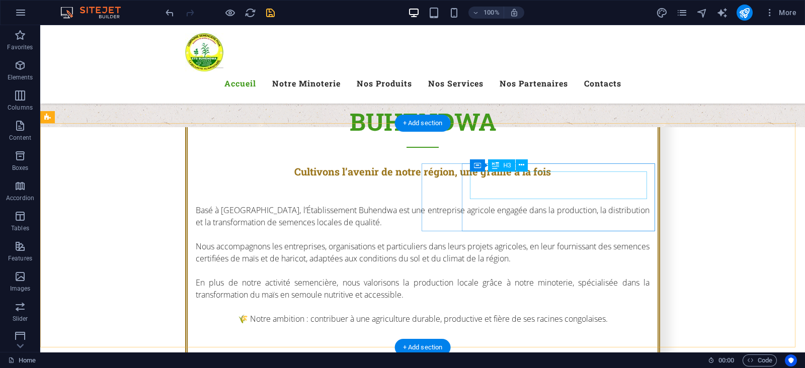
scroll to position [566, 0]
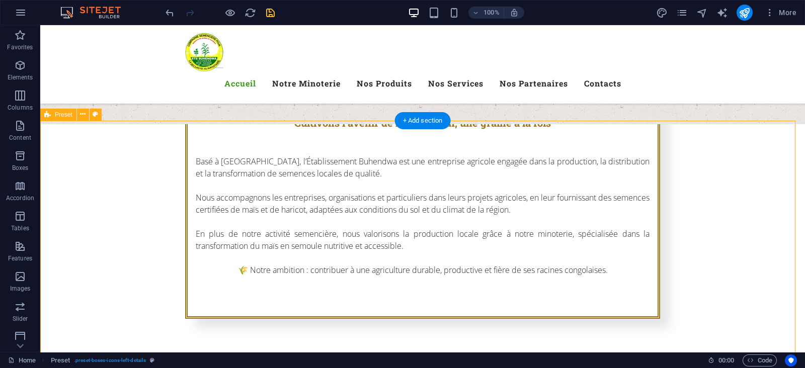
scroll to position [629, 0]
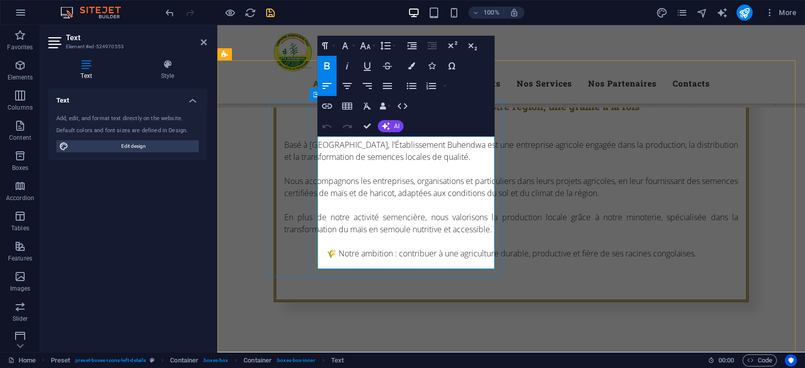
click at [385, 88] on icon "button" at bounding box center [387, 86] width 9 height 6
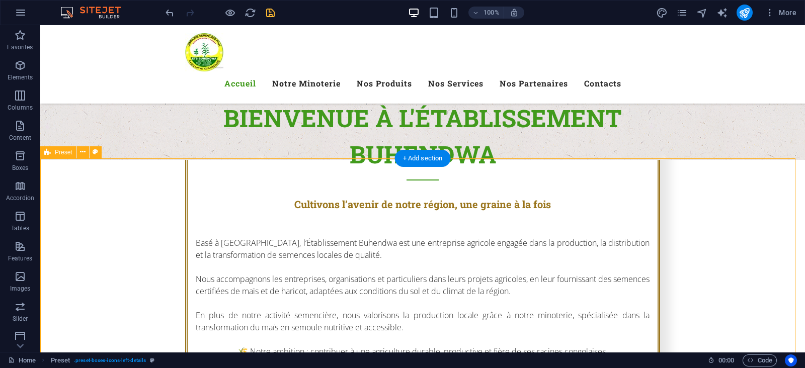
scroll to position [566, 0]
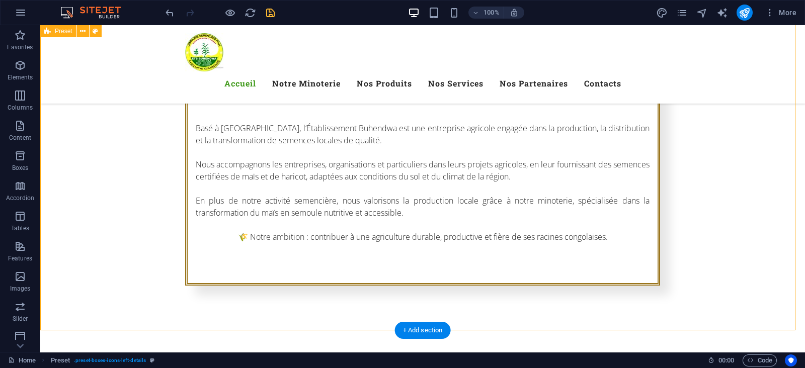
scroll to position [692, 0]
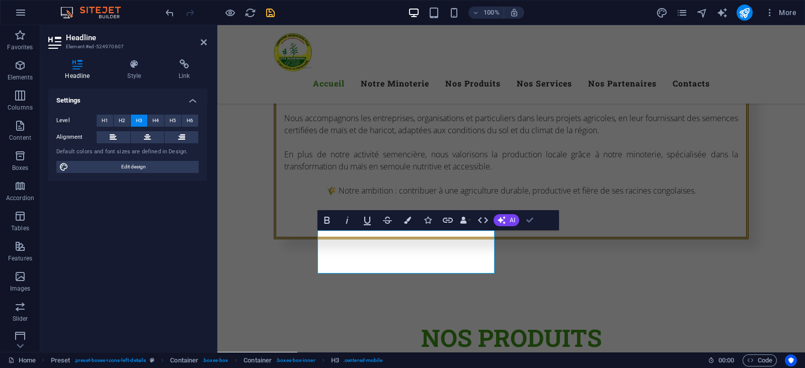
drag, startPoint x: 529, startPoint y: 222, endPoint x: 473, endPoint y: 223, distance: 55.3
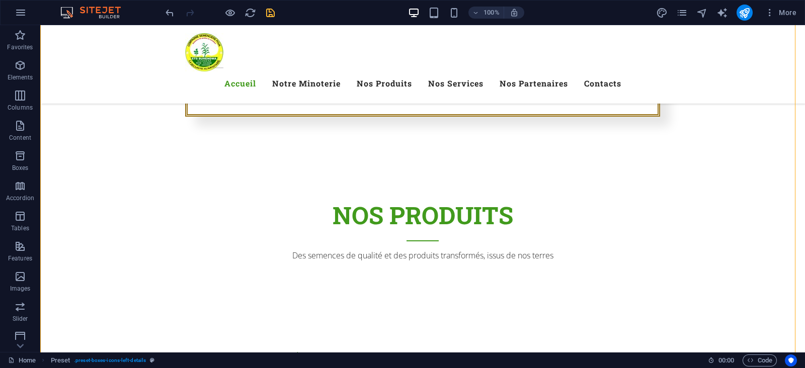
scroll to position [817, 0]
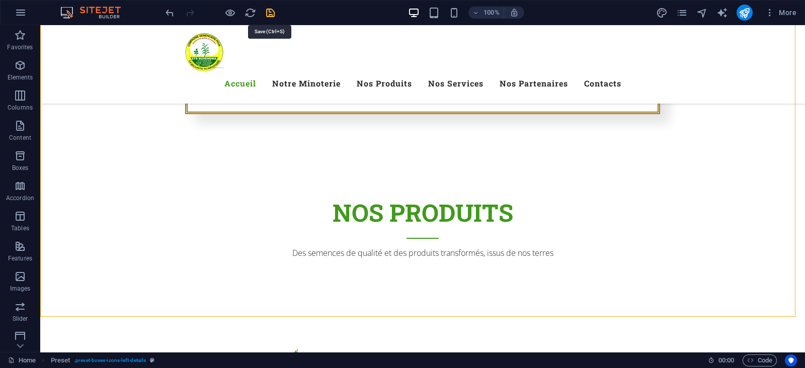
click at [269, 10] on icon "save" at bounding box center [271, 13] width 12 height 12
checkbox input "false"
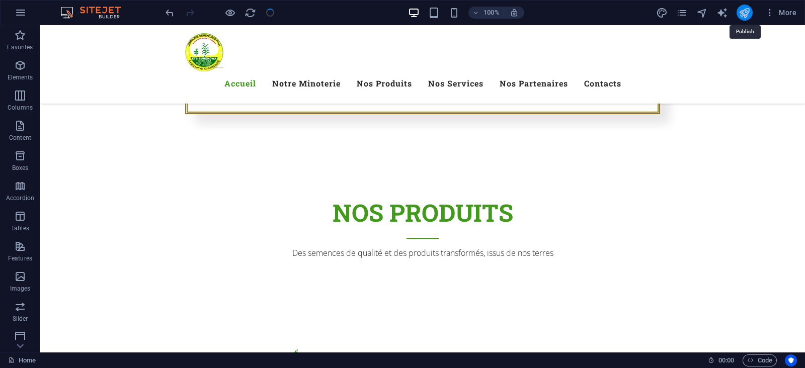
click at [643, 10] on icon "publish" at bounding box center [745, 13] width 12 height 12
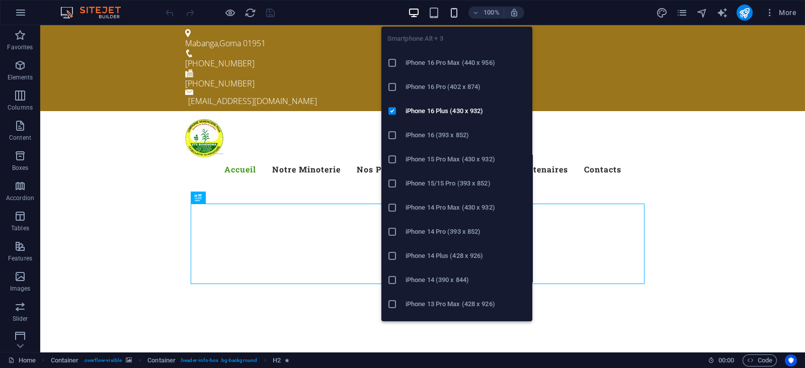
click at [450, 12] on icon "button" at bounding box center [454, 13] width 12 height 12
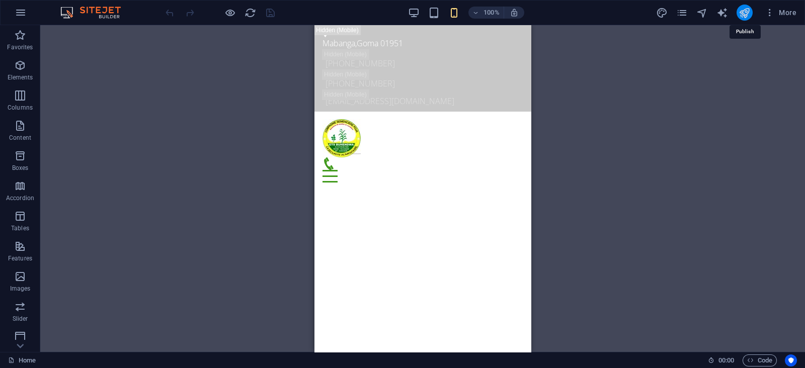
click at [746, 11] on icon "publish" at bounding box center [745, 13] width 12 height 12
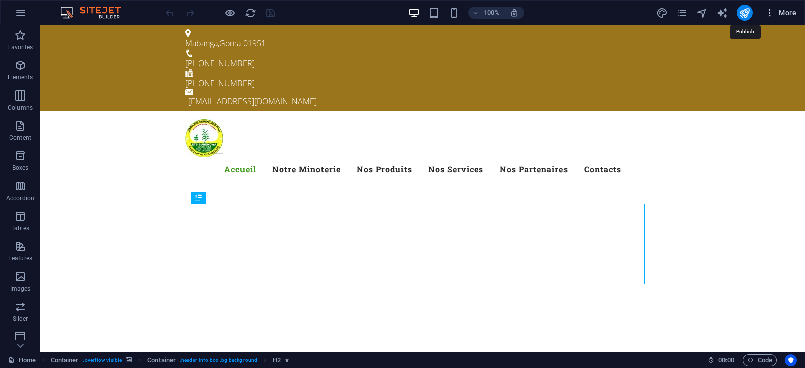
drag, startPoint x: 745, startPoint y: 18, endPoint x: 768, endPoint y: 12, distance: 23.9
click at [768, 12] on icon "button" at bounding box center [770, 13] width 10 height 10
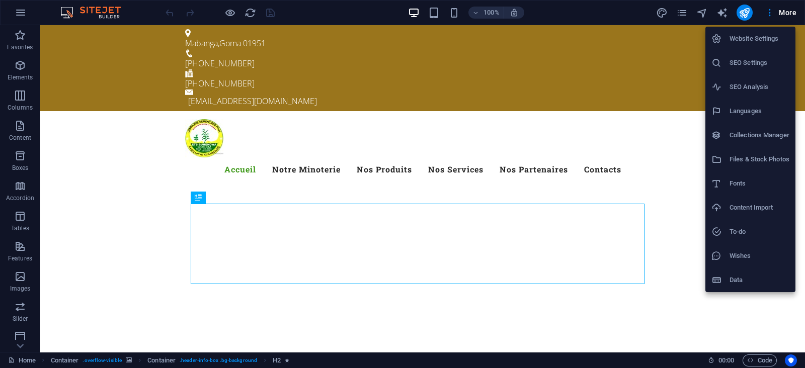
click at [769, 12] on div at bounding box center [402, 184] width 805 height 368
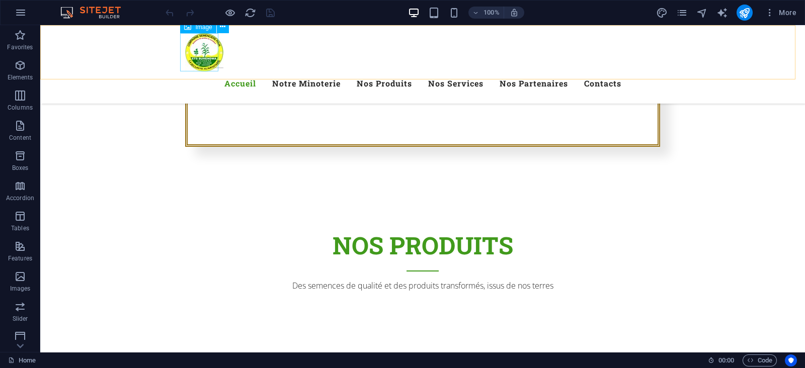
scroll to position [755, 0]
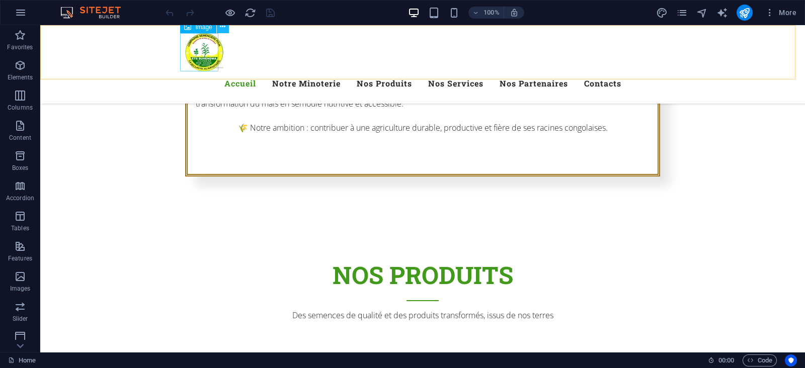
click at [220, 27] on icon at bounding box center [223, 27] width 6 height 11
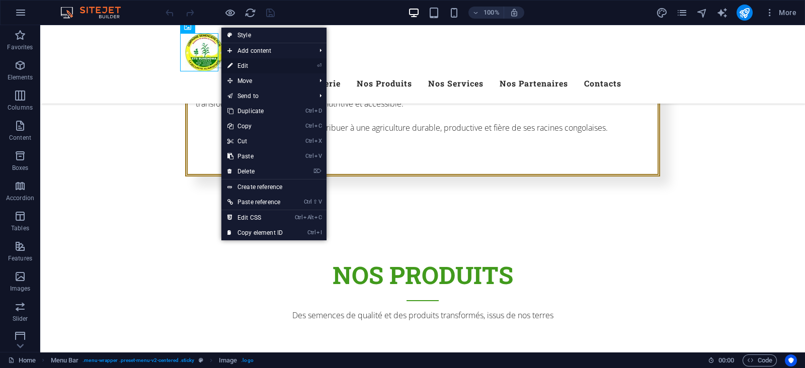
click at [236, 63] on link "⏎ Edit" at bounding box center [254, 65] width 67 height 15
select select "px"
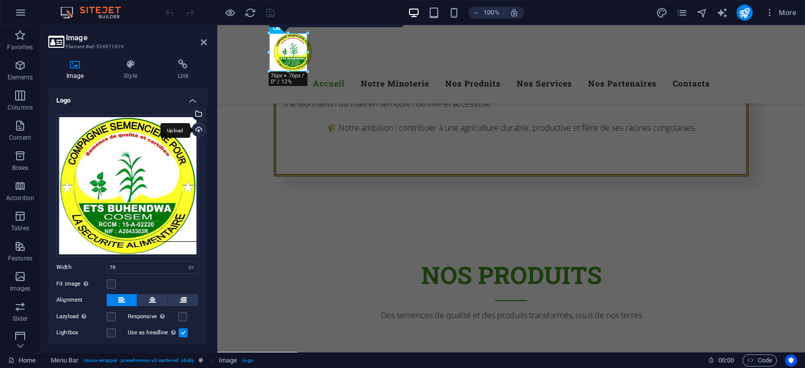
click at [195, 131] on div "Upload" at bounding box center [197, 130] width 15 height 15
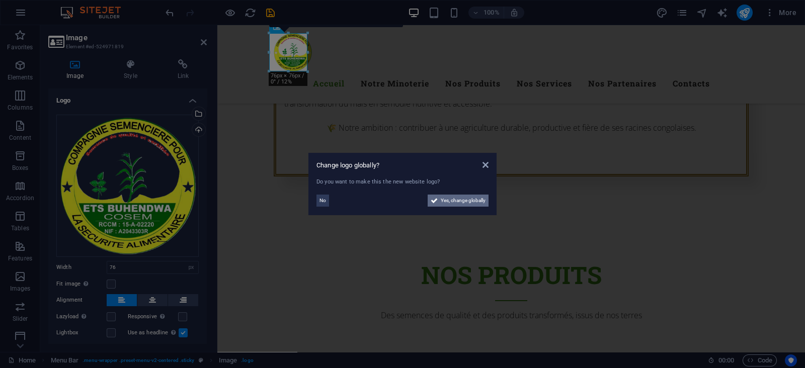
click at [445, 199] on span "Yes, change globally" at bounding box center [463, 201] width 45 height 12
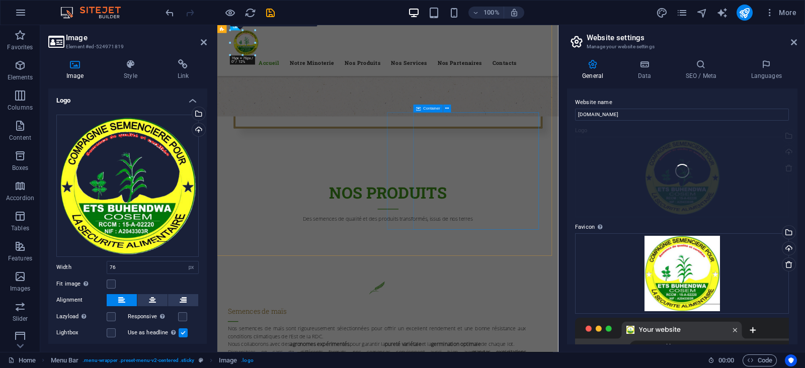
scroll to position [842, 0]
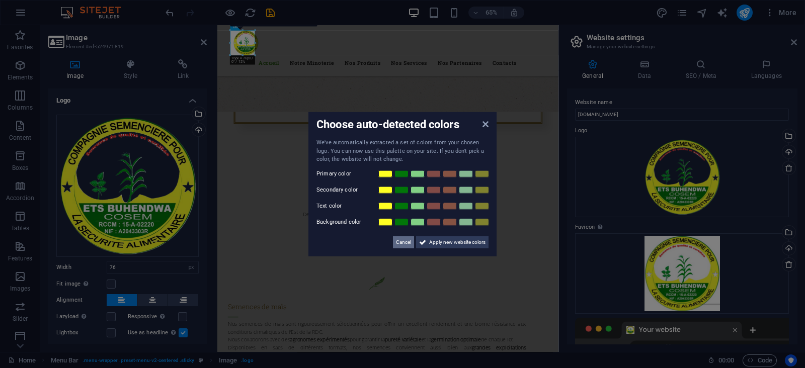
click at [410, 244] on span "Cancel" at bounding box center [403, 242] width 15 height 12
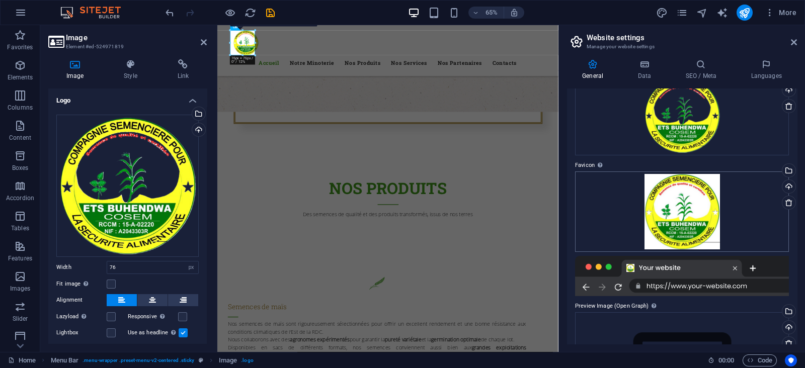
scroll to position [62, 0]
click at [788, 186] on div "Upload" at bounding box center [787, 187] width 15 height 15
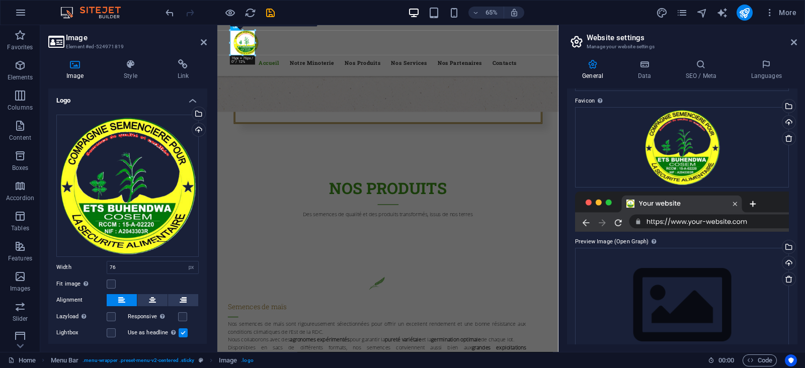
scroll to position [153, 0]
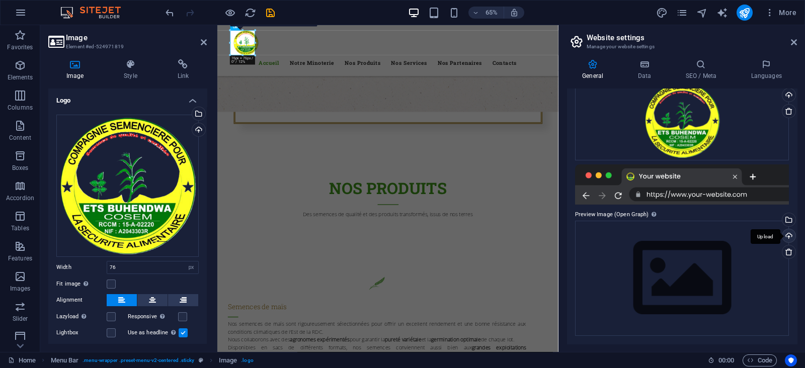
click at [789, 237] on div "Upload" at bounding box center [787, 236] width 15 height 15
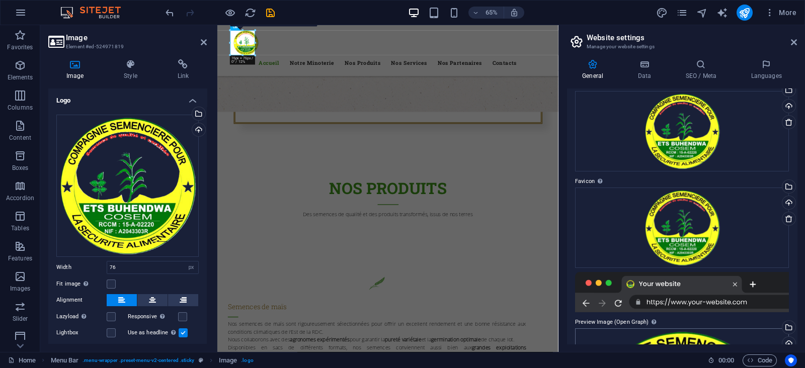
scroll to position [0, 0]
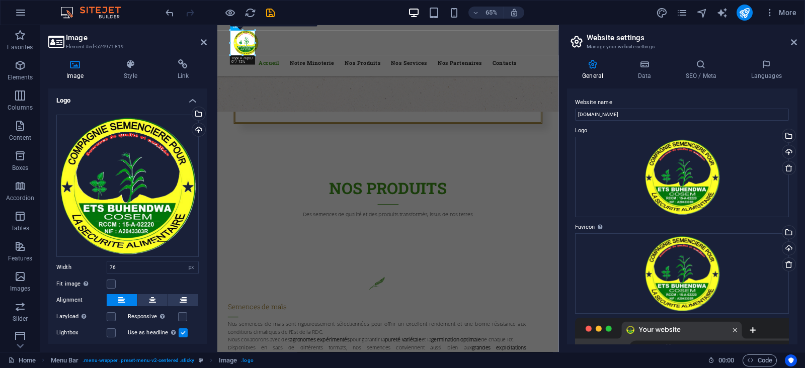
drag, startPoint x: 266, startPoint y: 15, endPoint x: 267, endPoint y: 24, distance: 9.1
click at [266, 15] on icon "save" at bounding box center [271, 13] width 12 height 12
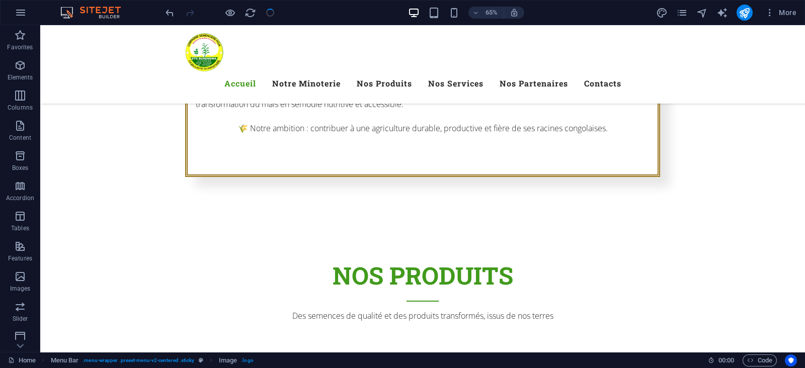
checkbox input "false"
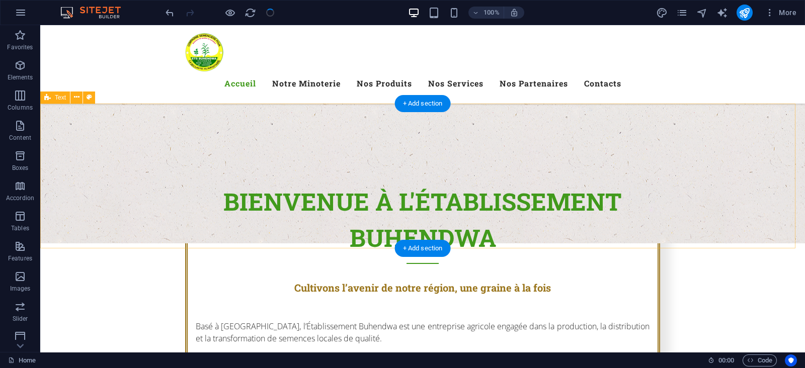
scroll to position [440, 0]
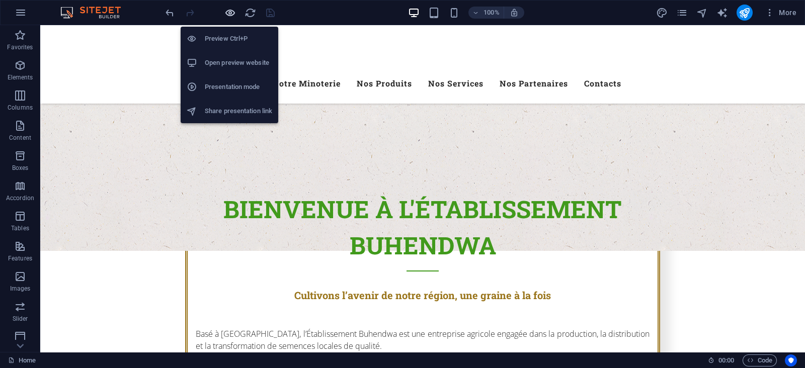
click at [226, 13] on icon "button" at bounding box center [230, 13] width 12 height 12
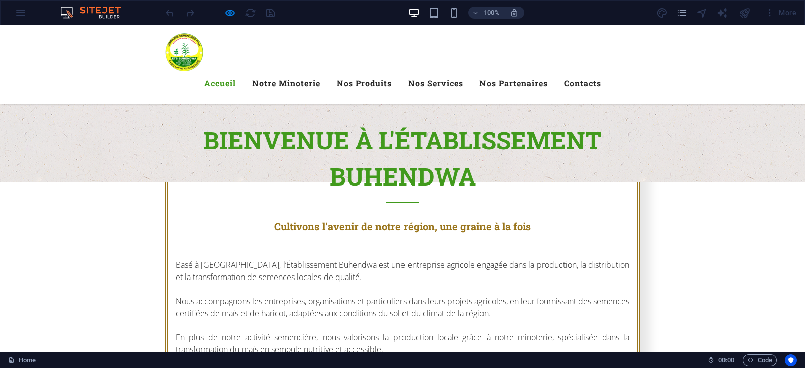
scroll to position [503, 0]
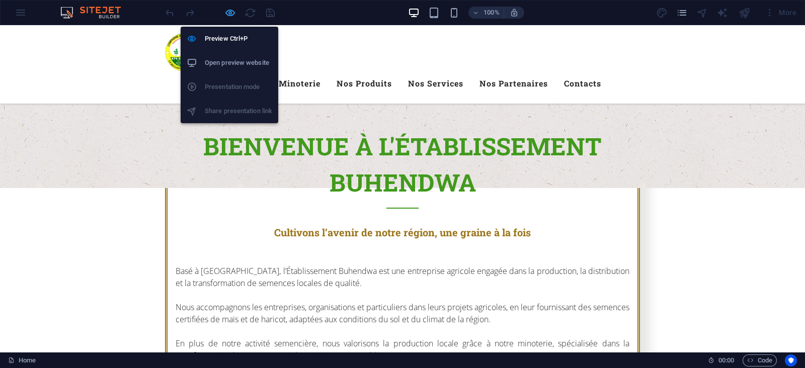
click at [231, 15] on icon "button" at bounding box center [230, 13] width 12 height 12
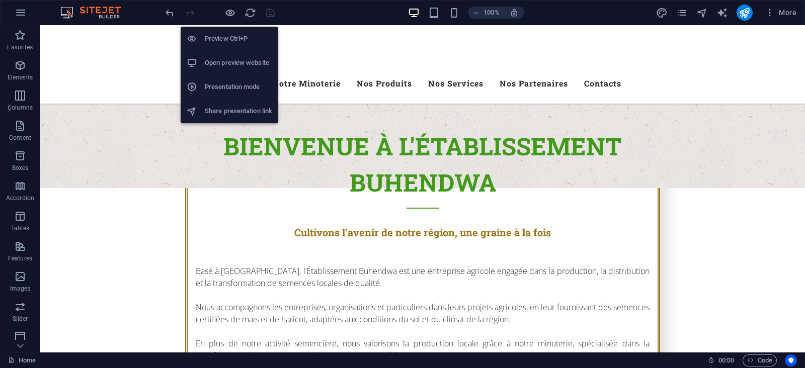
click at [234, 62] on h6 "Open preview website" at bounding box center [238, 63] width 67 height 12
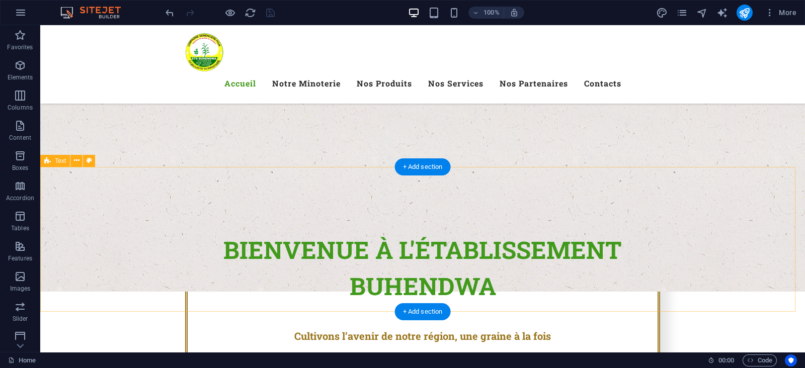
scroll to position [377, 0]
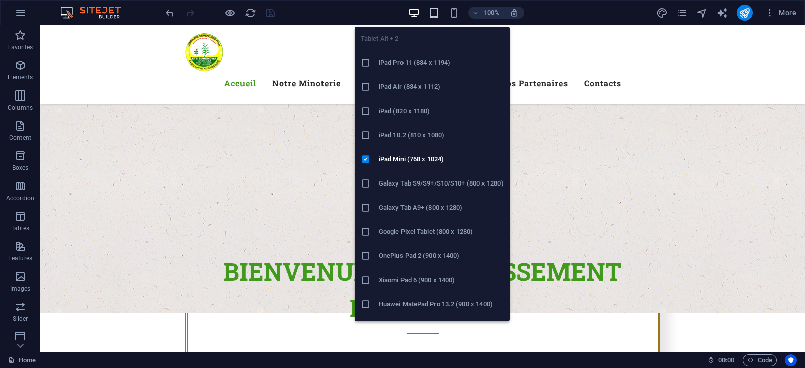
click at [435, 14] on icon "button" at bounding box center [434, 13] width 12 height 12
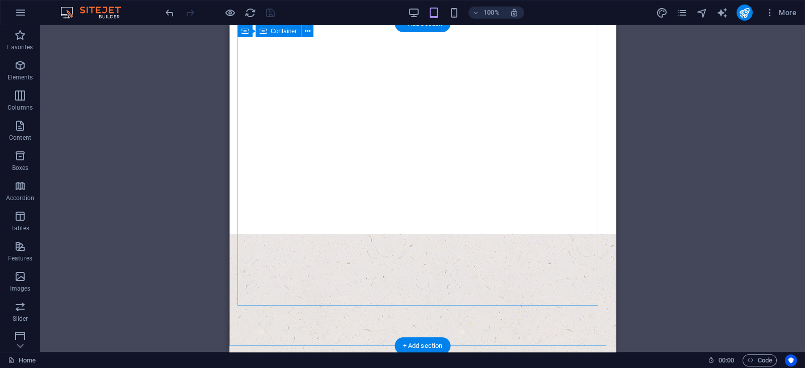
scroll to position [125, 0]
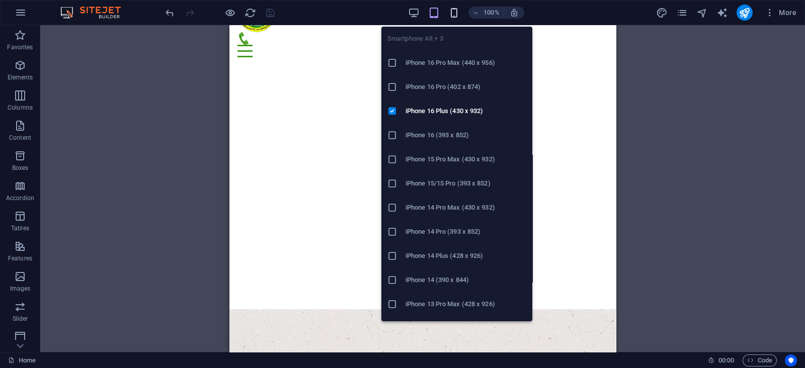
click at [457, 8] on icon "button" at bounding box center [454, 13] width 12 height 12
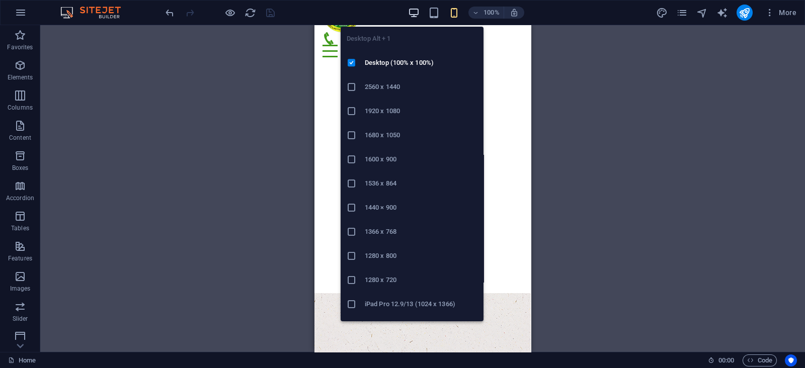
click at [416, 7] on icon "button" at bounding box center [414, 13] width 12 height 12
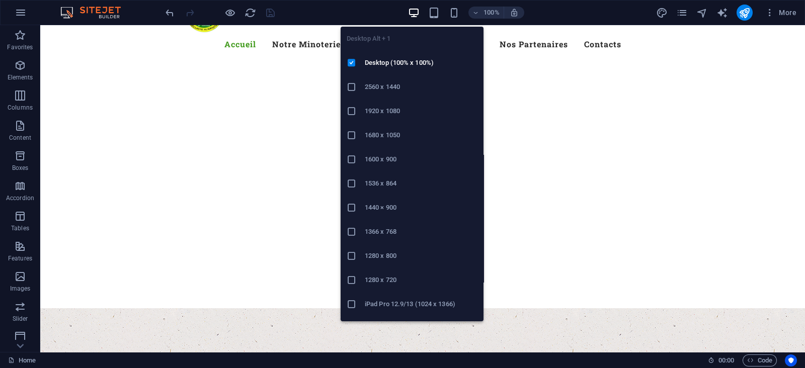
scroll to position [102, 0]
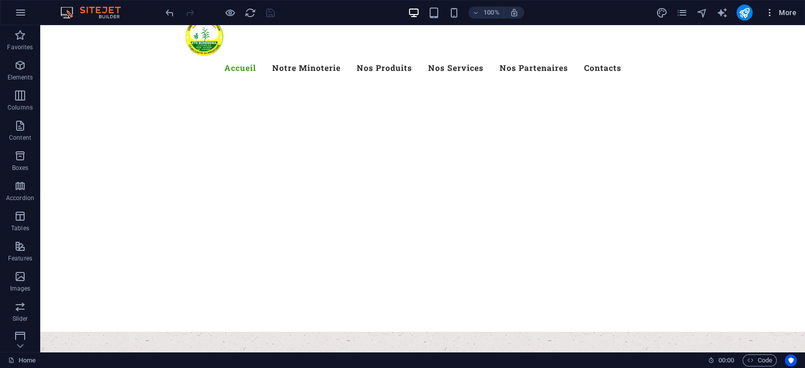
click at [768, 6] on button "More" at bounding box center [781, 13] width 40 height 16
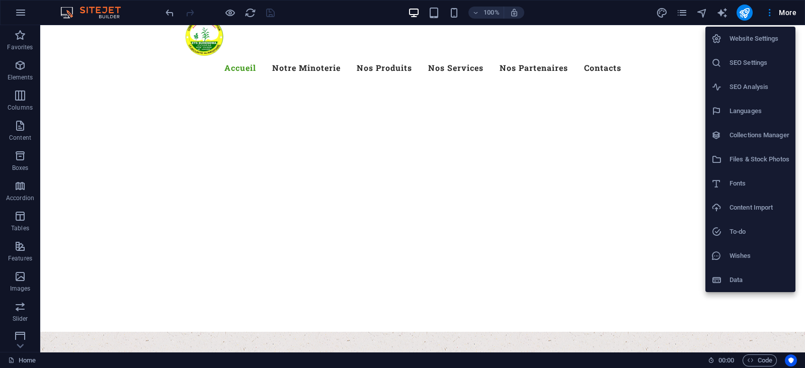
click at [762, 105] on h6 "Languages" at bounding box center [760, 111] width 60 height 12
select select "49"
select select "41"
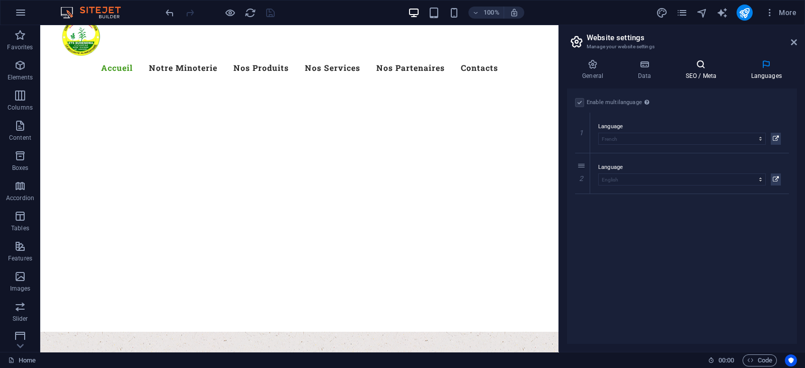
click at [690, 72] on h4 "SEO / Meta" at bounding box center [702, 69] width 65 height 21
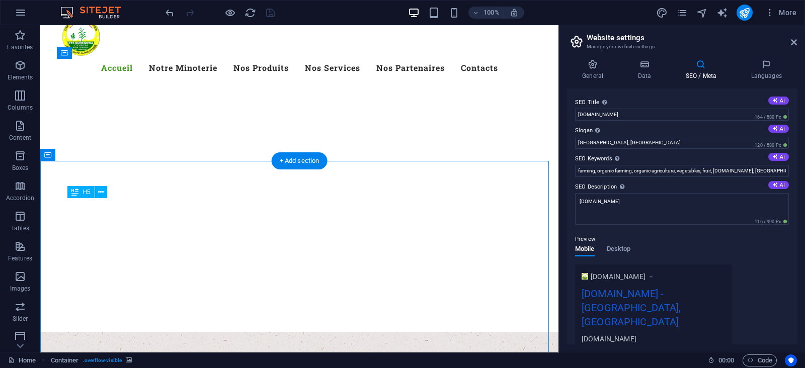
drag, startPoint x: 165, startPoint y: 205, endPoint x: 184, endPoint y: 206, distance: 19.7
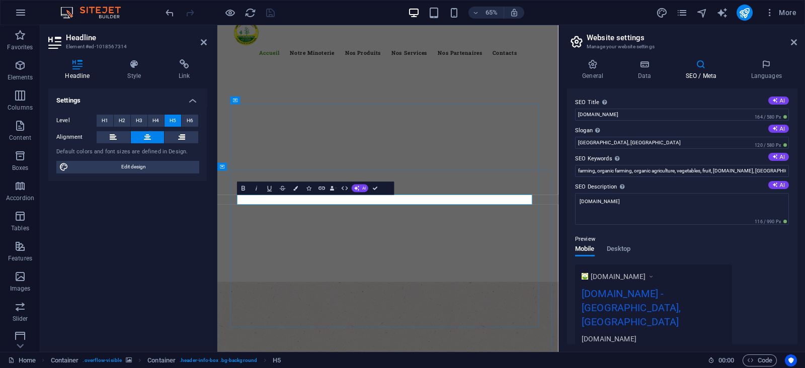
copy span "Cultivons l’avenir de notre région, une graine à la fois"
click at [600, 142] on input "[GEOGRAPHIC_DATA], [GEOGRAPHIC_DATA]" at bounding box center [682, 143] width 214 height 12
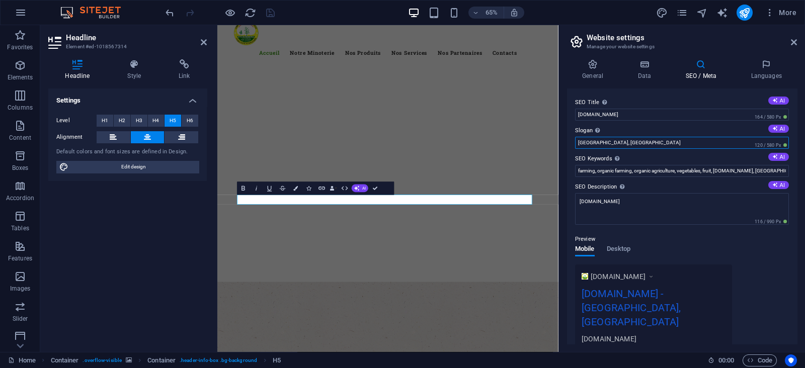
click at [600, 142] on input "[GEOGRAPHIC_DATA], [GEOGRAPHIC_DATA]" at bounding box center [682, 143] width 214 height 12
paste input "Cultivons l’avenir de notre région, une graine à la fois"
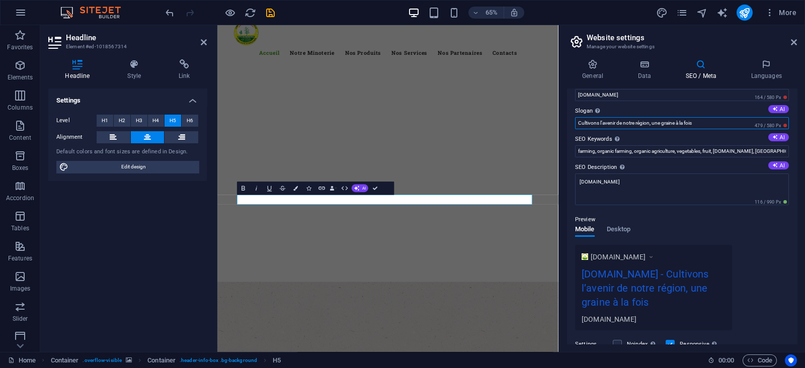
scroll to position [17, 0]
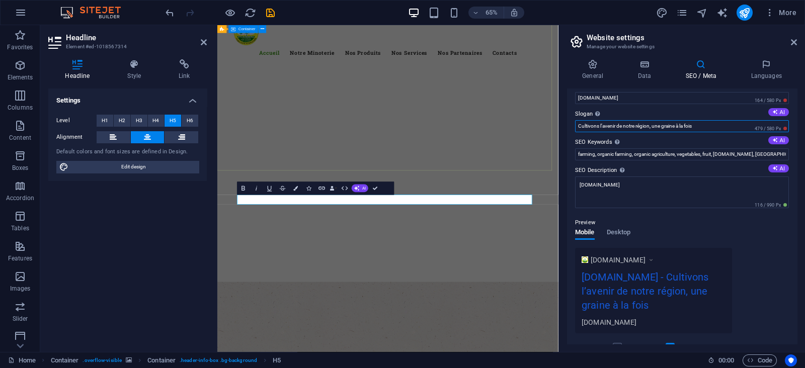
type input "Cultivons l’avenir de notre région, une graine à la fois"
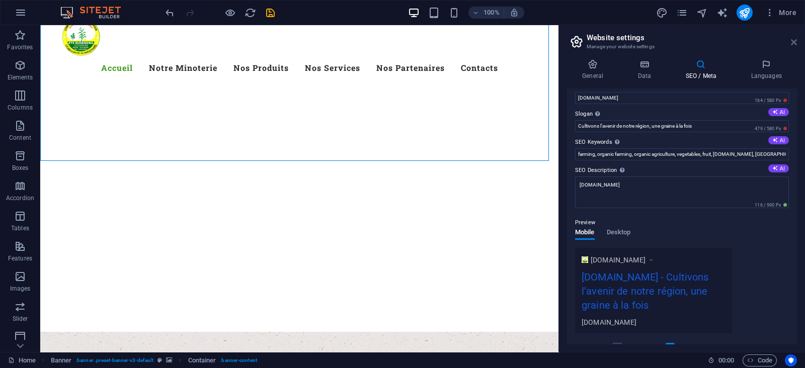
drag, startPoint x: 752, startPoint y: 18, endPoint x: 792, endPoint y: 43, distance: 47.2
click at [792, 43] on icon at bounding box center [794, 42] width 6 height 8
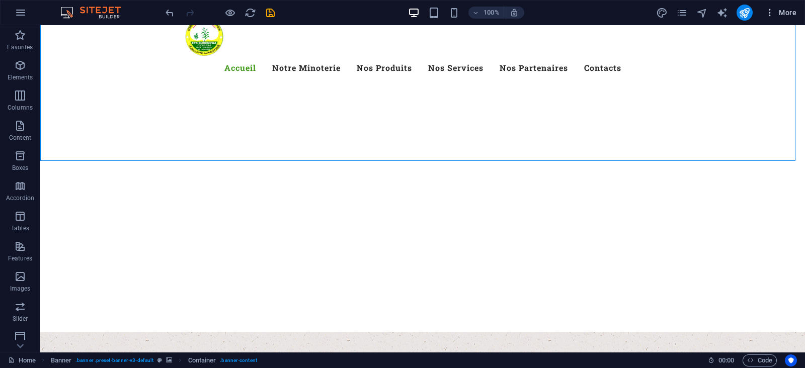
click at [767, 14] on icon "button" at bounding box center [770, 13] width 10 height 10
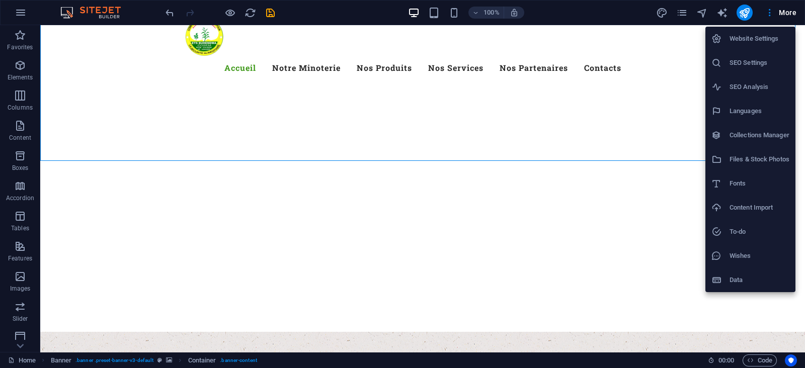
click at [760, 38] on h6 "Website Settings" at bounding box center [760, 39] width 60 height 12
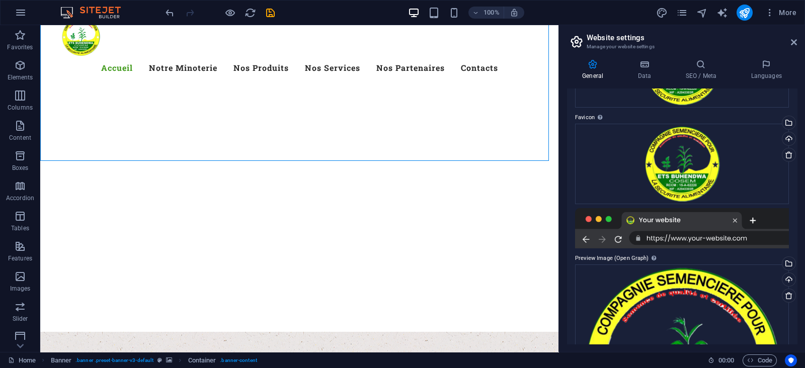
scroll to position [50, 0]
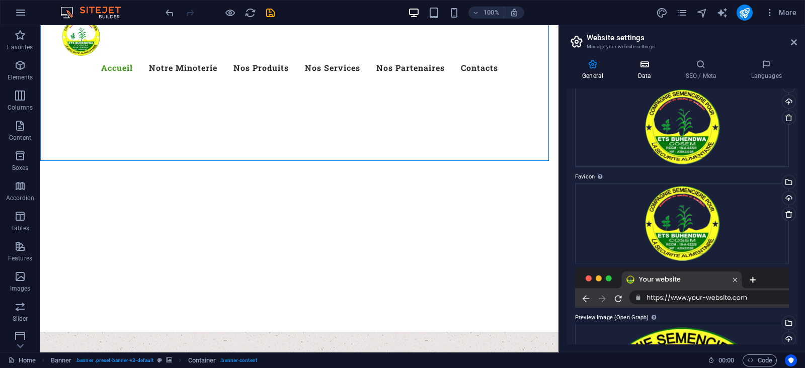
click at [640, 65] on icon at bounding box center [644, 64] width 44 height 10
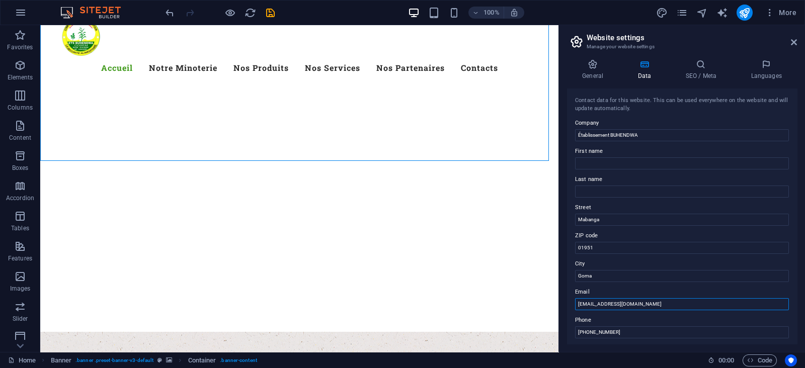
click at [641, 302] on input "[EMAIL_ADDRESS][DOMAIN_NAME]" at bounding box center [682, 304] width 214 height 12
drag, startPoint x: 752, startPoint y: 197, endPoint x: 738, endPoint y: 193, distance: 14.7
click at [752, 197] on div "Contact data for this website. This can be used everywhere on the website and w…" at bounding box center [682, 217] width 230 height 256
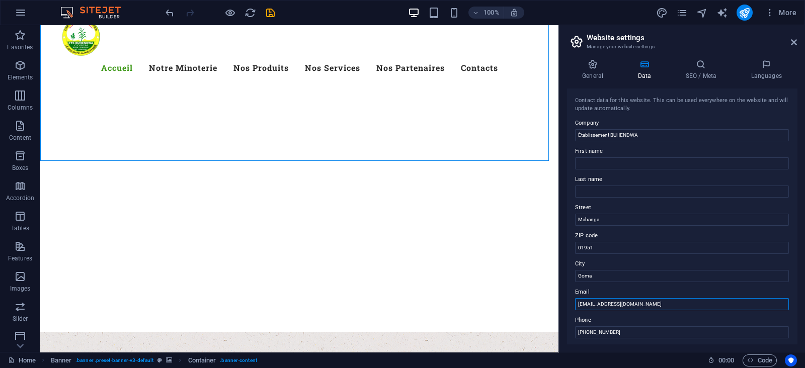
click at [620, 300] on input "[EMAIL_ADDRESS][DOMAIN_NAME]" at bounding box center [682, 304] width 214 height 12
click at [618, 300] on input "[EMAIL_ADDRESS][DOMAIN_NAME]" at bounding box center [682, 304] width 214 height 12
click at [617, 300] on input "[EMAIL_ADDRESS][DOMAIN_NAME]" at bounding box center [682, 304] width 214 height 12
paste input "buhendwaets"
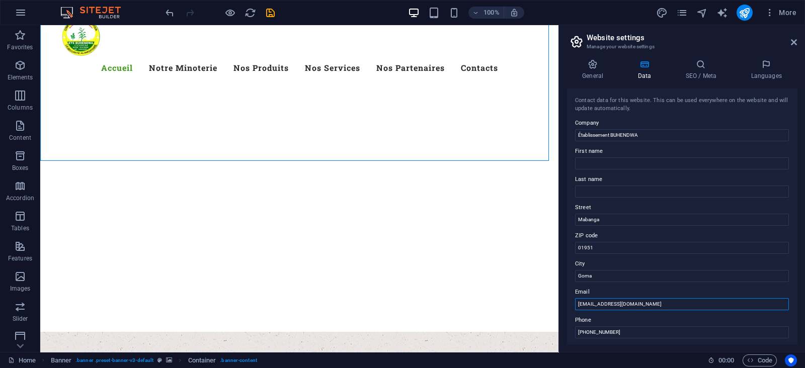
type input "[EMAIL_ADDRESS][DOMAIN_NAME]"
click at [689, 329] on input "[PHONE_NUMBER]" at bounding box center [682, 333] width 214 height 12
click at [634, 333] on input "[PHONE_NUMBER]" at bounding box center [682, 333] width 214 height 12
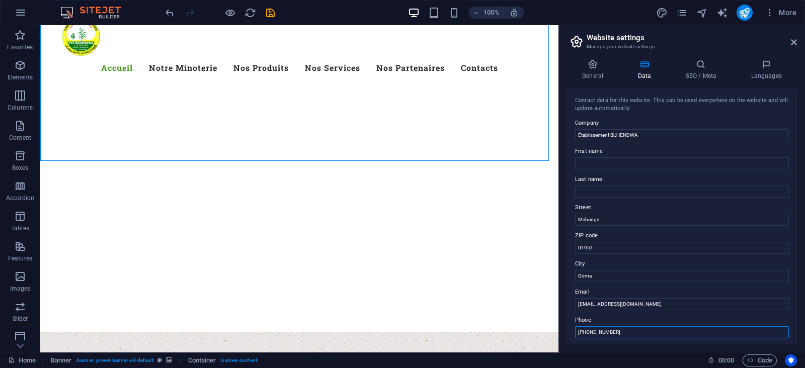
click at [634, 333] on input "[PHONE_NUMBER]" at bounding box center [682, 333] width 214 height 12
paste input "993 855 552"
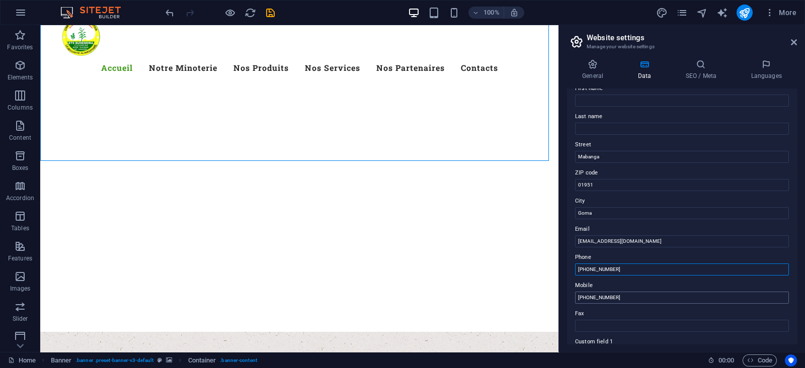
scroll to position [62, 0]
type input "[PHONE_NUMBER]"
click at [585, 186] on input "01951" at bounding box center [682, 186] width 214 height 12
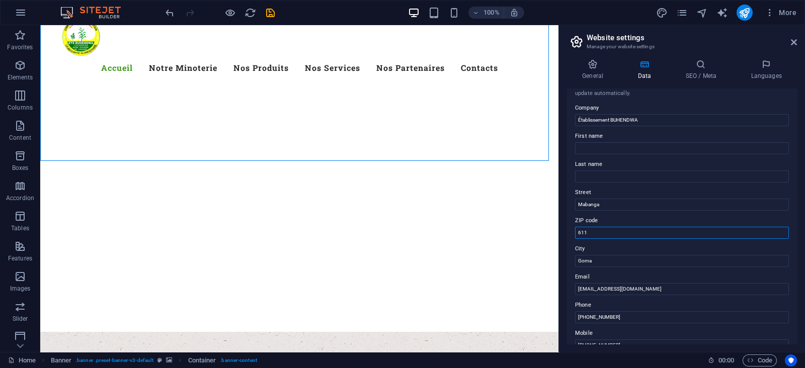
scroll to position [0, 0]
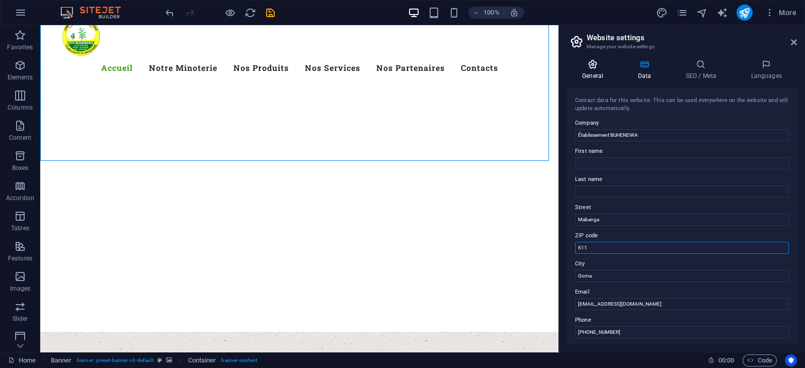
type input "611"
click at [599, 72] on h4 "General" at bounding box center [594, 69] width 55 height 21
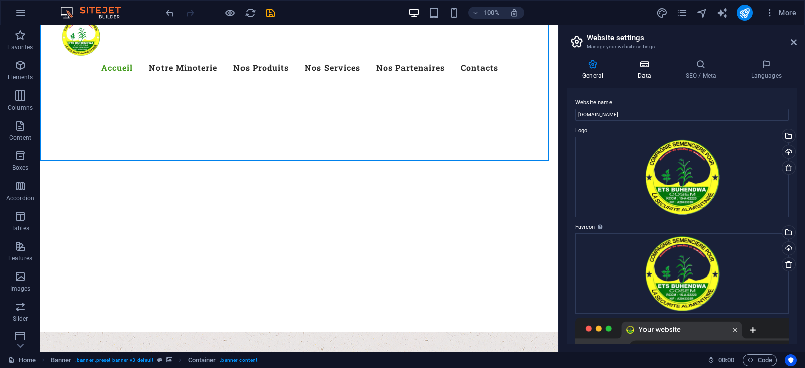
click at [654, 74] on h4 "Data" at bounding box center [646, 69] width 48 height 21
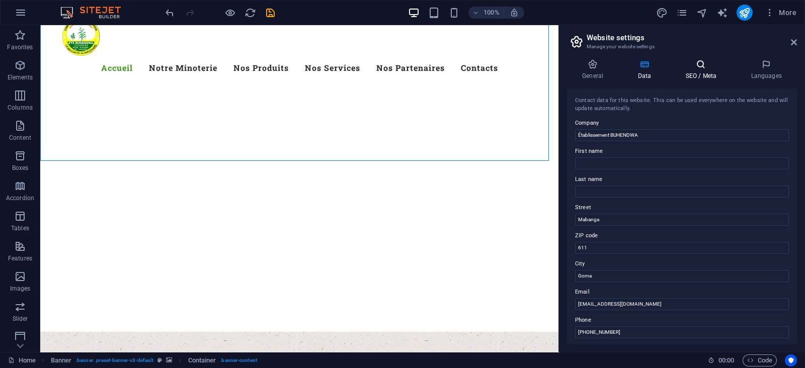
click at [689, 74] on h4 "SEO / Meta" at bounding box center [702, 69] width 65 height 21
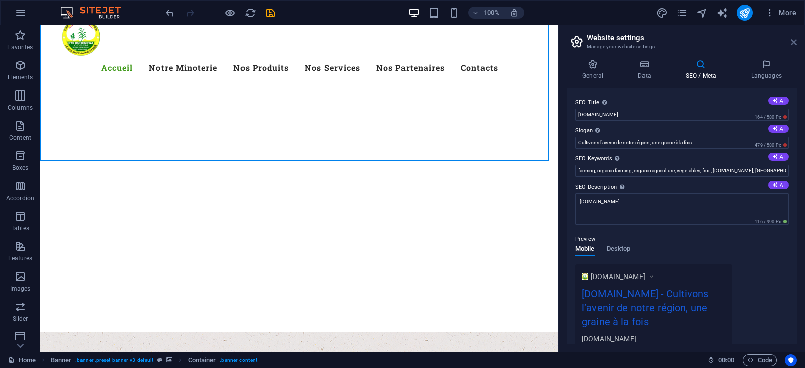
click at [796, 39] on icon at bounding box center [794, 42] width 6 height 8
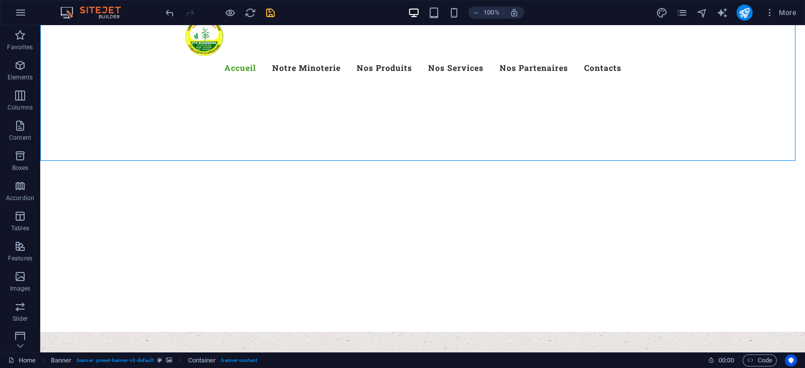
click at [267, 14] on icon "save" at bounding box center [271, 13] width 12 height 12
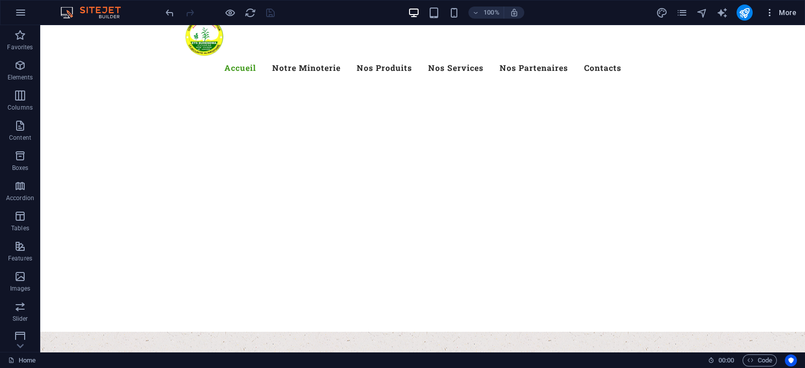
click at [785, 13] on span "More" at bounding box center [781, 13] width 32 height 10
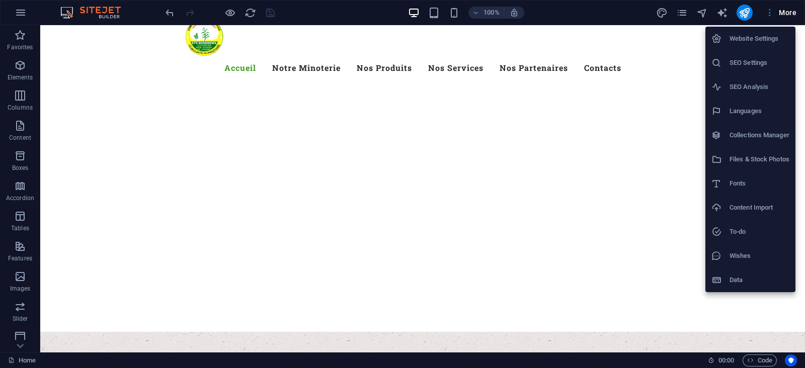
click at [687, 276] on div at bounding box center [402, 184] width 805 height 368
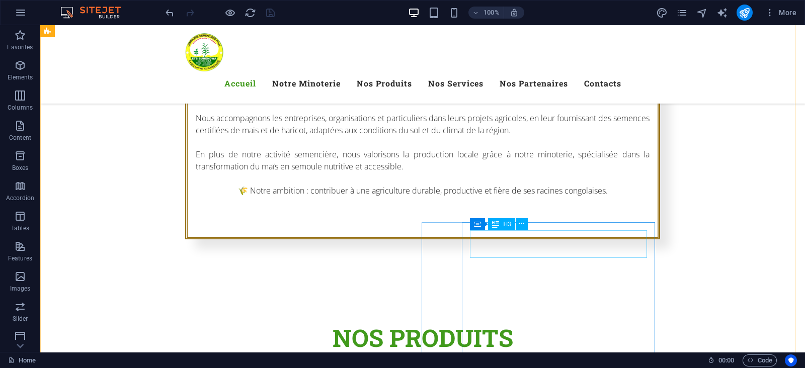
scroll to position [755, 0]
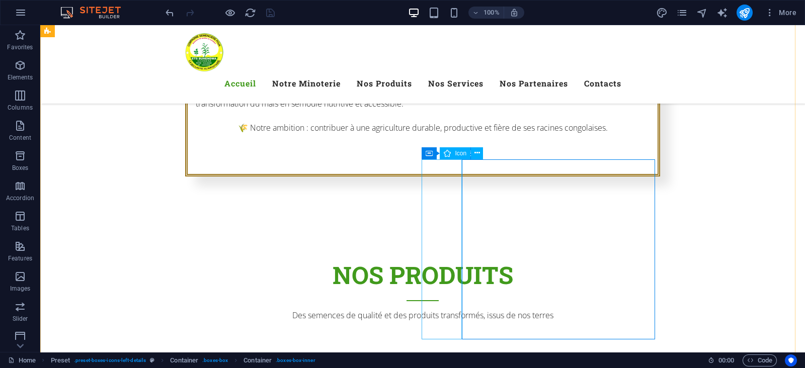
click at [512, 152] on icon at bounding box center [514, 153] width 6 height 11
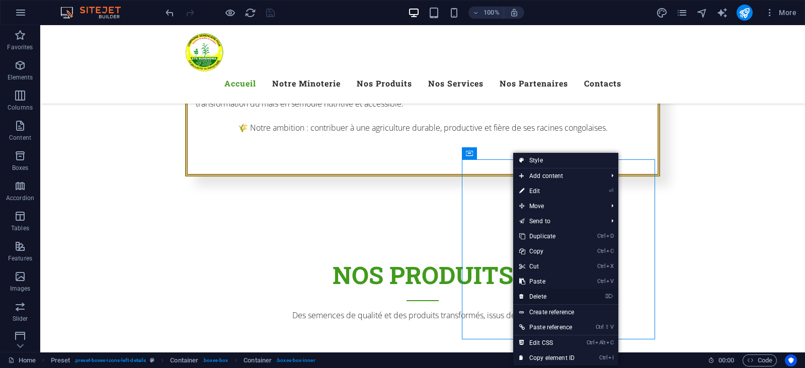
click at [544, 299] on link "⌦ Delete" at bounding box center [546, 296] width 67 height 15
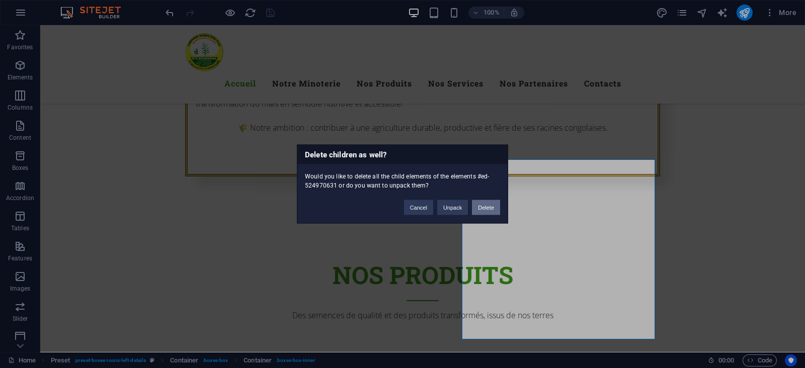
click at [477, 209] on button "Delete" at bounding box center [486, 207] width 28 height 15
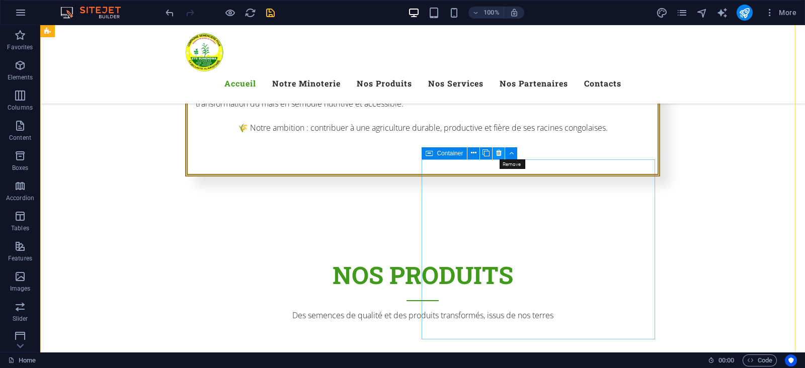
click at [498, 154] on icon at bounding box center [499, 153] width 6 height 11
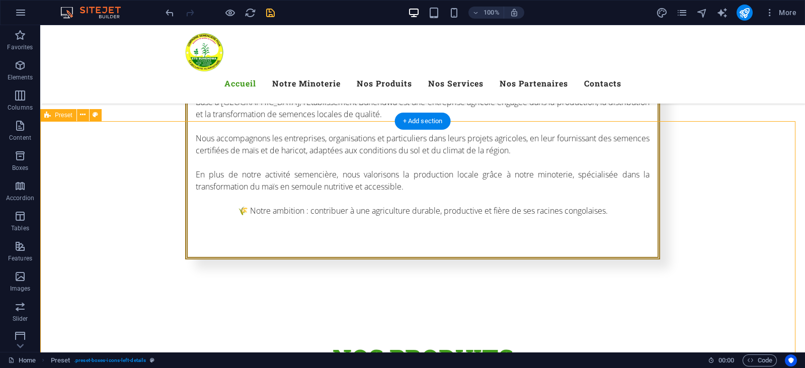
scroll to position [692, 0]
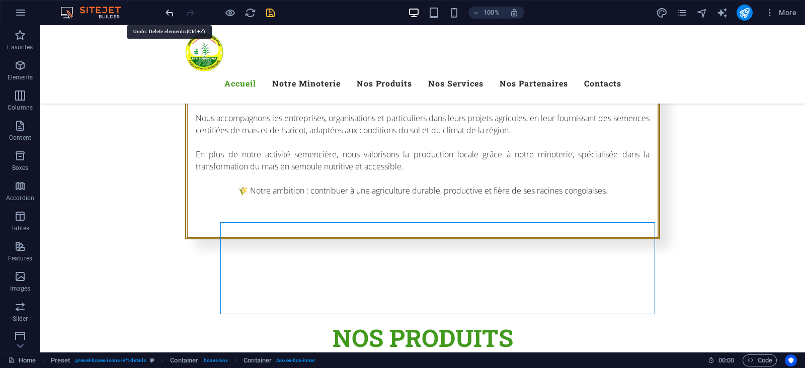
click at [167, 13] on icon "undo" at bounding box center [170, 13] width 12 height 12
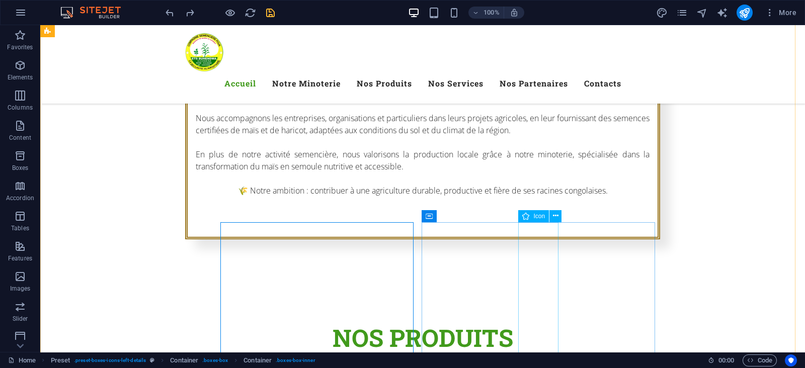
click at [558, 216] on icon at bounding box center [556, 216] width 6 height 11
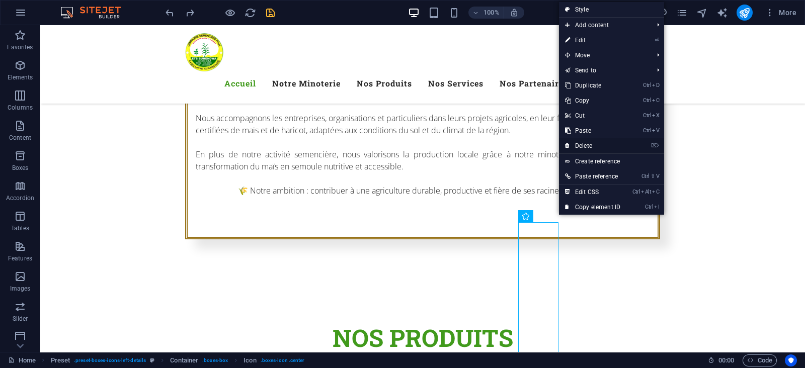
click at [592, 148] on link "⌦ Delete" at bounding box center [592, 145] width 67 height 15
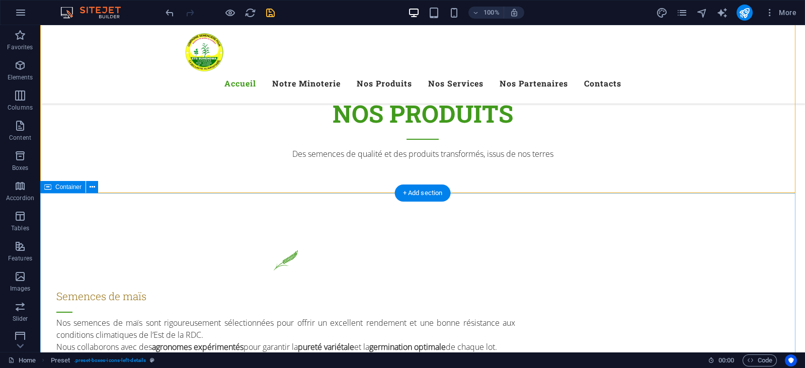
scroll to position [943, 0]
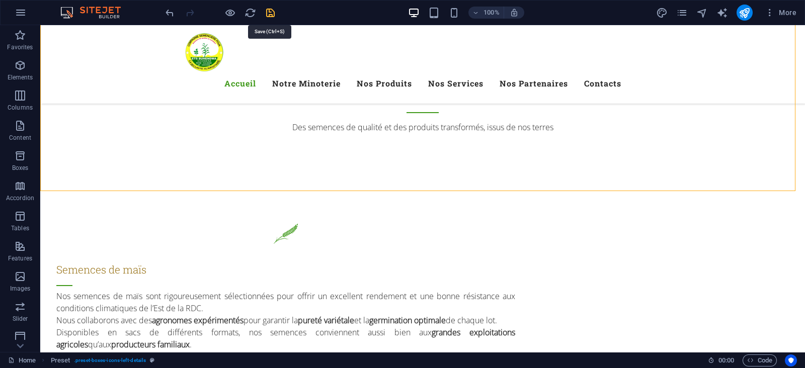
click at [272, 11] on icon "save" at bounding box center [271, 13] width 12 height 12
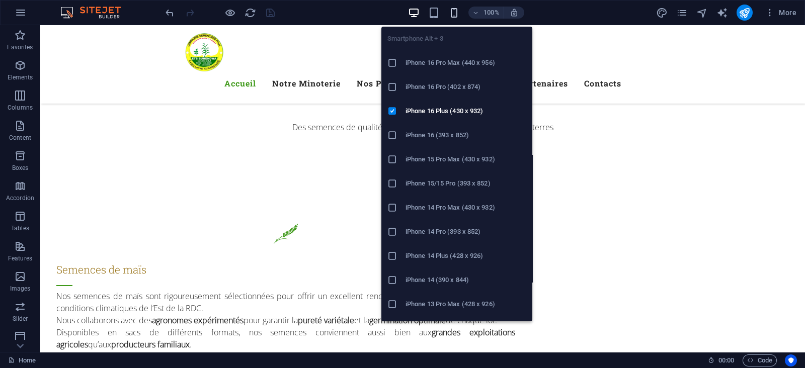
click at [455, 10] on icon "button" at bounding box center [454, 13] width 12 height 12
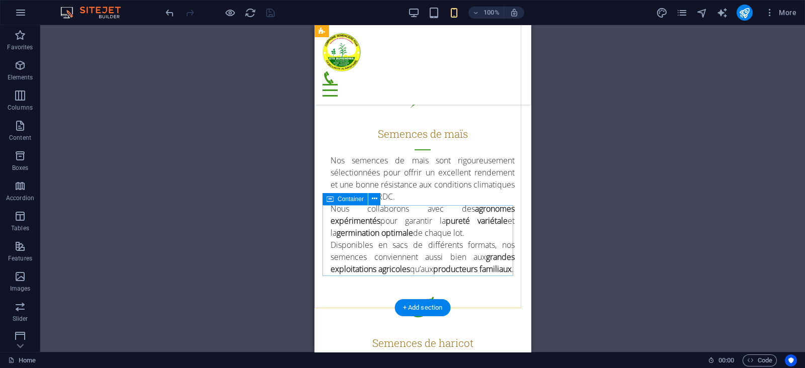
scroll to position [1258, 0]
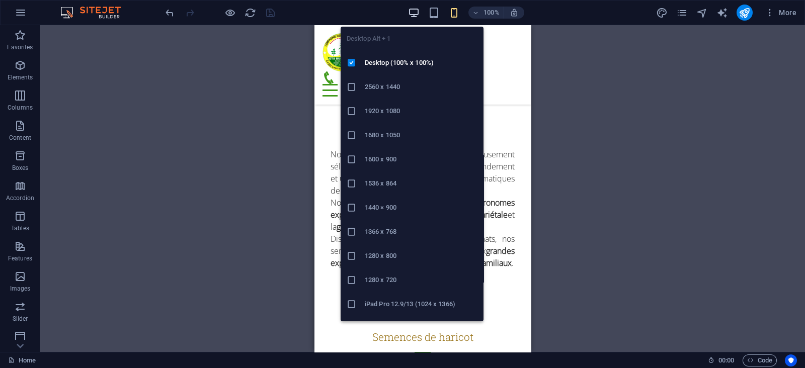
click at [414, 13] on icon "button" at bounding box center [414, 13] width 12 height 12
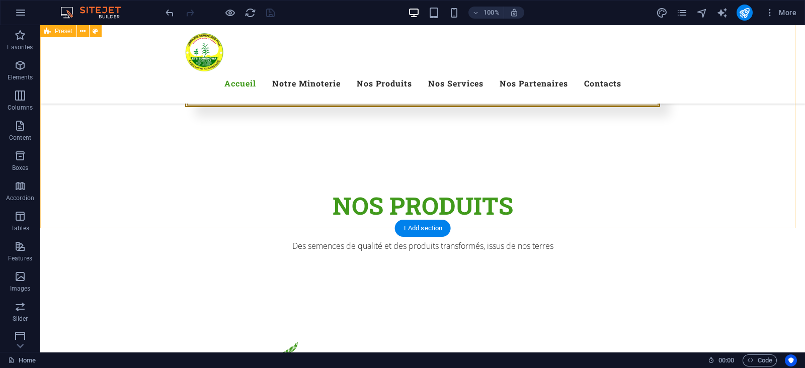
scroll to position [817, 0]
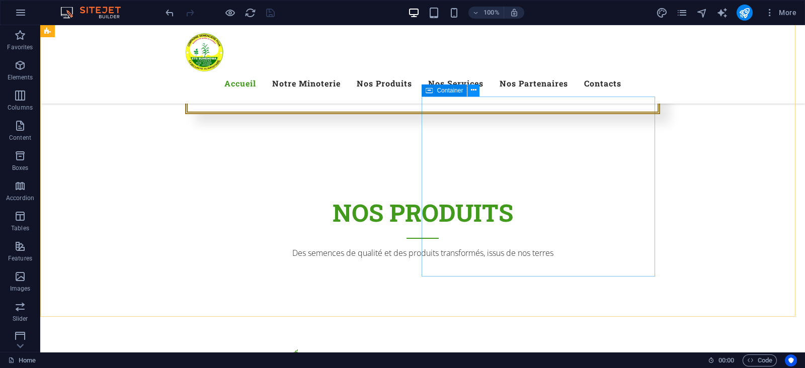
click at [473, 91] on icon at bounding box center [474, 90] width 6 height 11
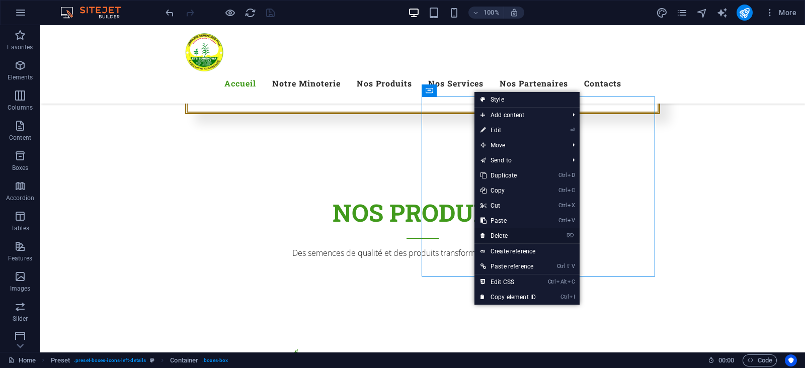
click at [486, 235] on link "⌦ Delete" at bounding box center [507, 235] width 67 height 15
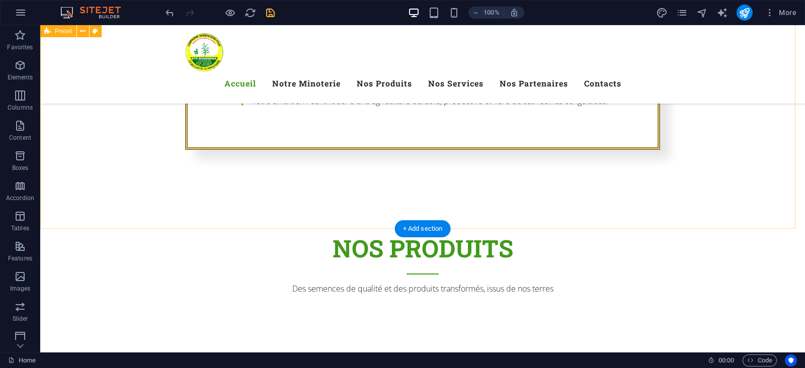
scroll to position [629, 0]
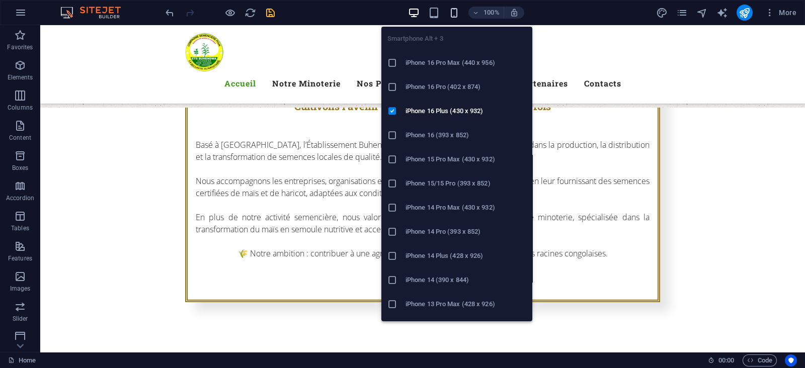
click at [458, 15] on icon "button" at bounding box center [454, 13] width 12 height 12
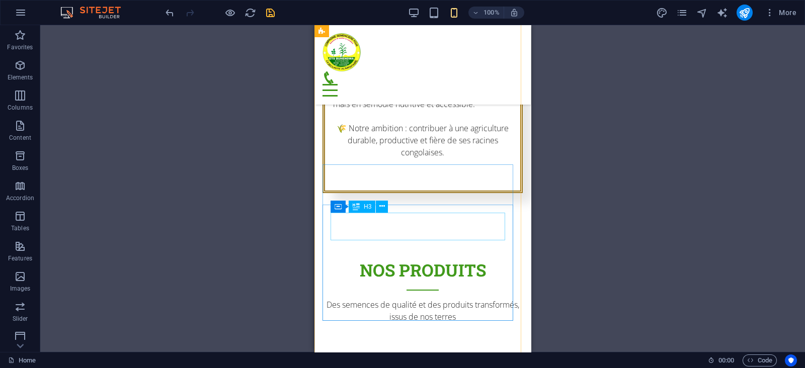
scroll to position [943, 0]
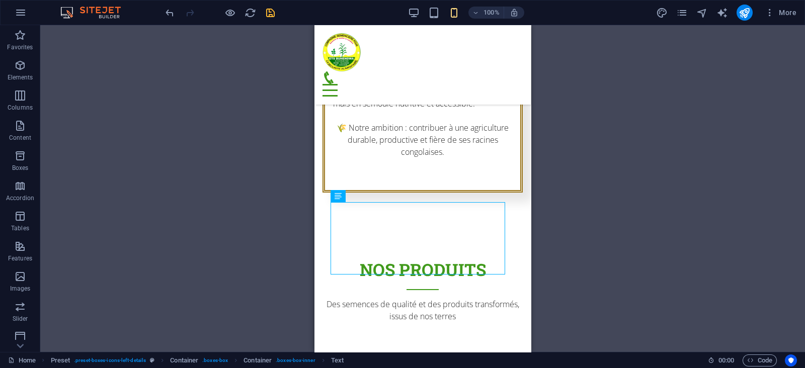
click at [408, 11] on div "100% More" at bounding box center [482, 13] width 637 height 16
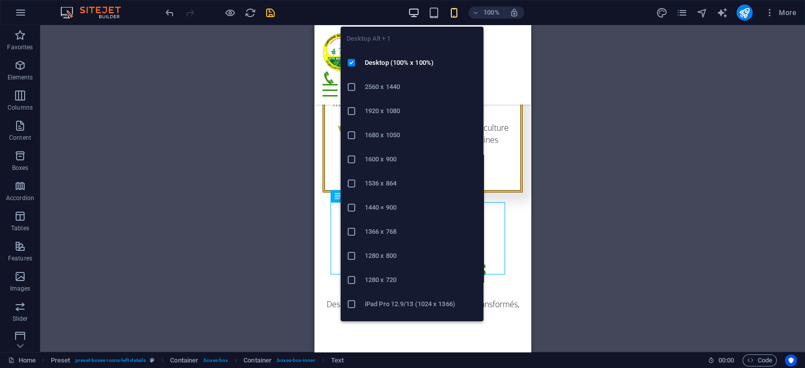
click at [411, 14] on icon "button" at bounding box center [414, 13] width 12 height 12
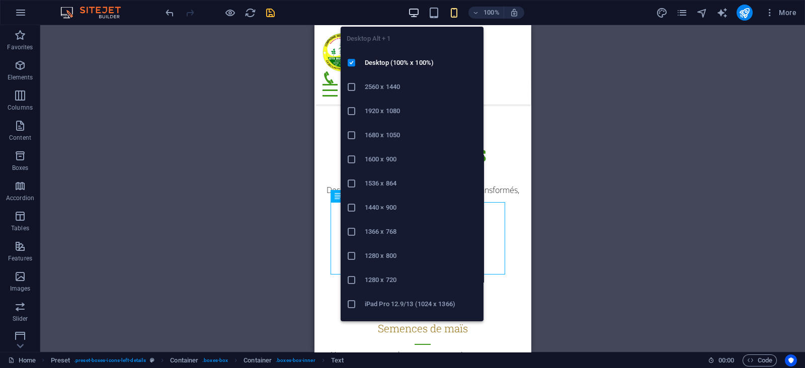
scroll to position [612, 0]
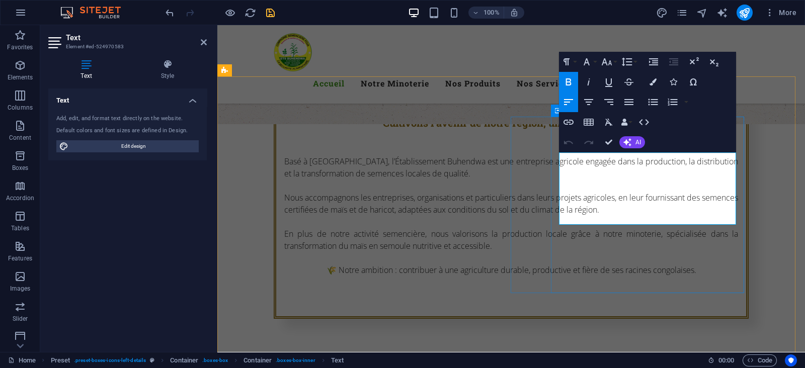
click at [633, 104] on icon "button" at bounding box center [629, 102] width 12 height 12
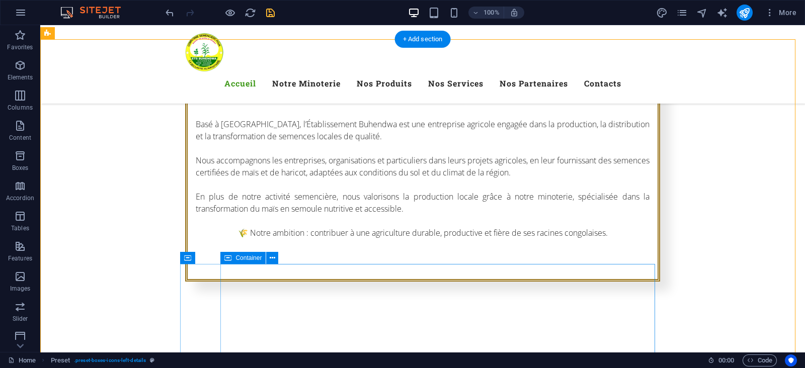
scroll to position [738, 0]
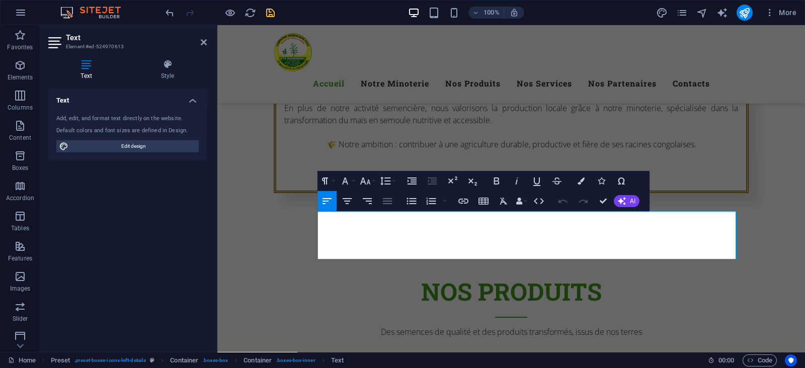
click at [389, 204] on icon "button" at bounding box center [387, 201] width 9 height 6
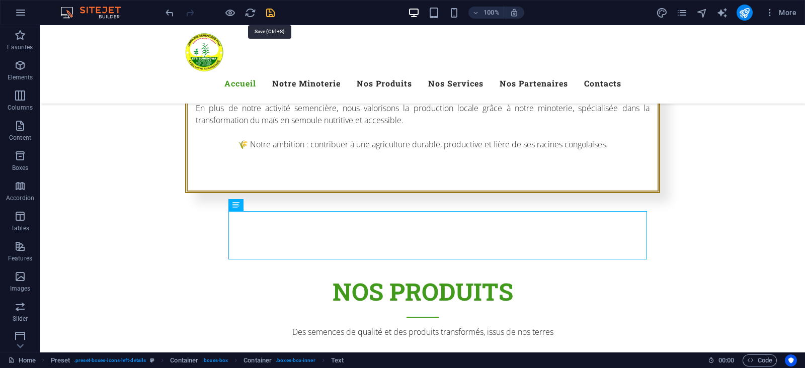
click at [270, 10] on icon "save" at bounding box center [271, 13] width 12 height 12
checkbox input "false"
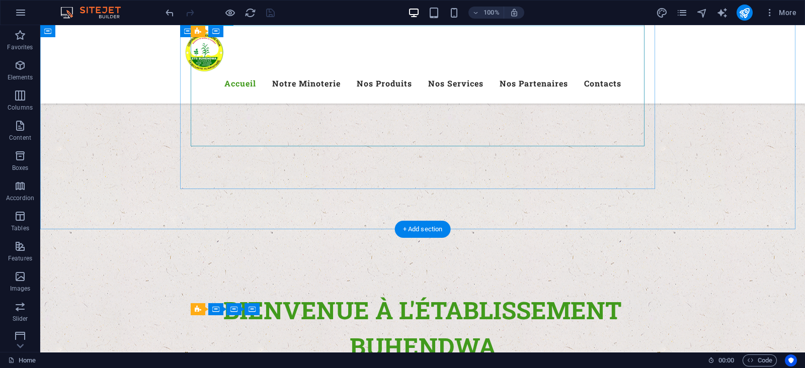
scroll to position [298, 0]
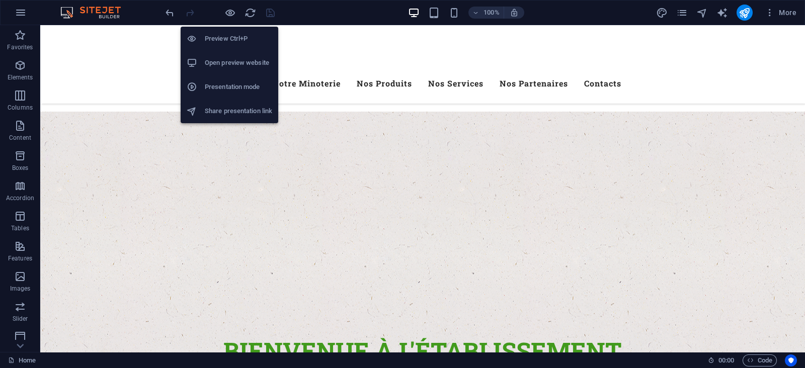
click at [232, 31] on li "Preview Ctrl+P" at bounding box center [230, 39] width 98 height 24
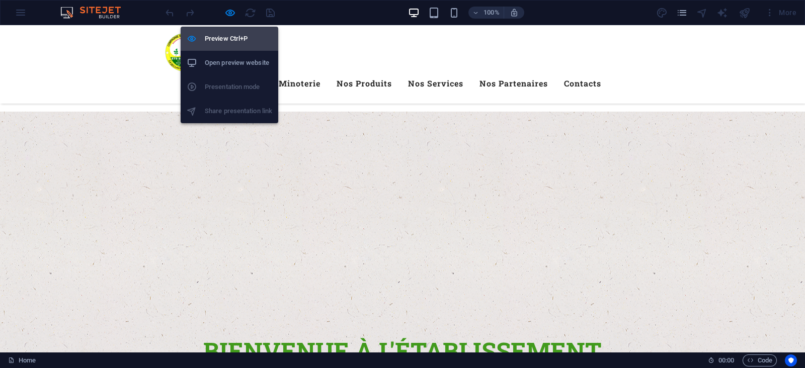
click at [233, 41] on h6 "Preview Ctrl+P" at bounding box center [238, 39] width 67 height 12
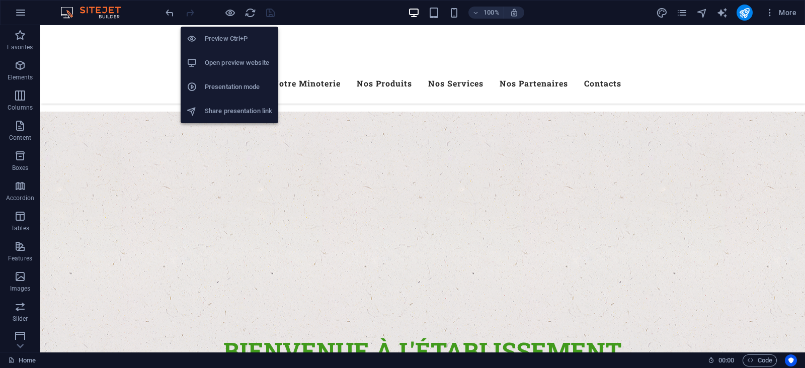
click at [228, 33] on h6 "Preview Ctrl+P" at bounding box center [238, 39] width 67 height 12
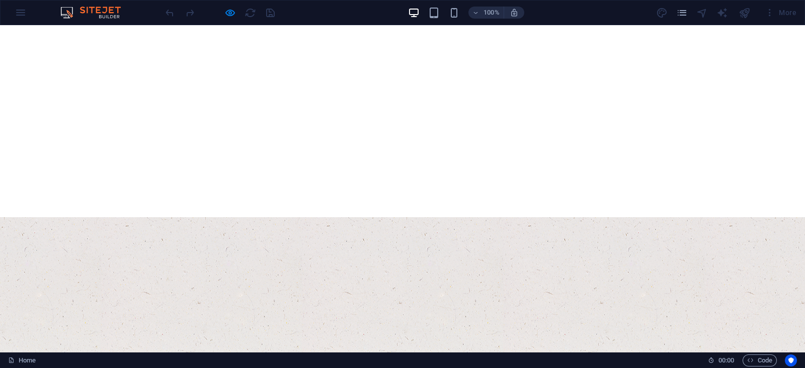
scroll to position [235, 0]
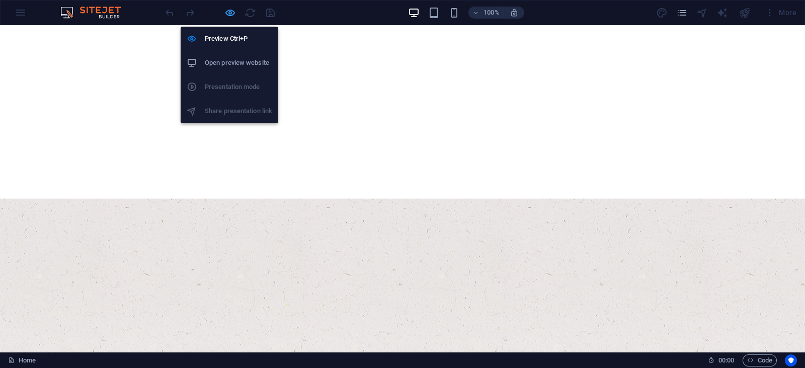
click at [226, 14] on icon "button" at bounding box center [230, 13] width 12 height 12
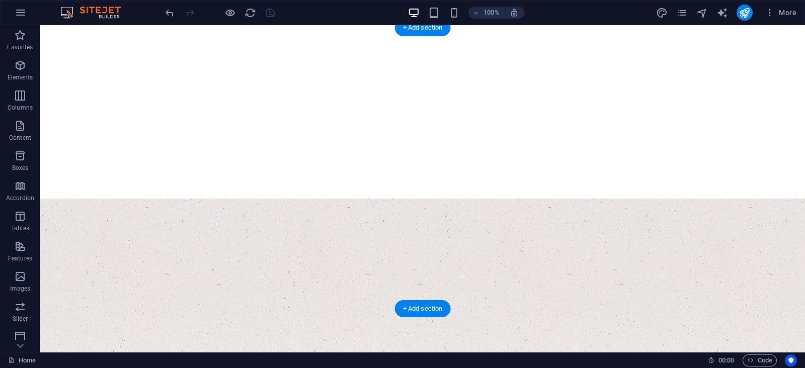
click at [685, 199] on figure at bounding box center [422, 339] width 765 height 281
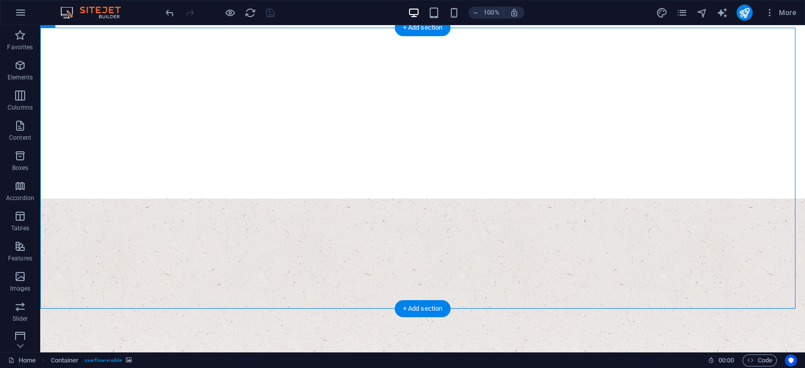
click at [707, 199] on figure at bounding box center [422, 339] width 765 height 281
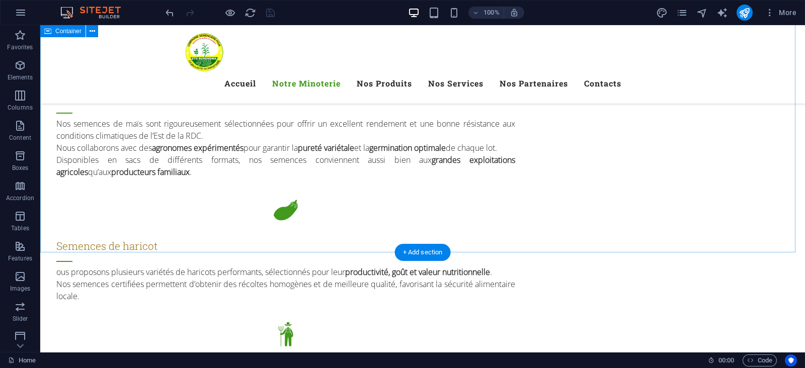
scroll to position [990, 0]
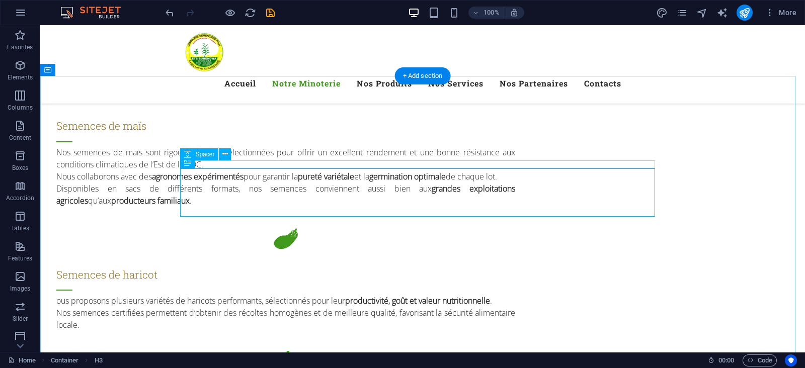
scroll to position [1115, 0]
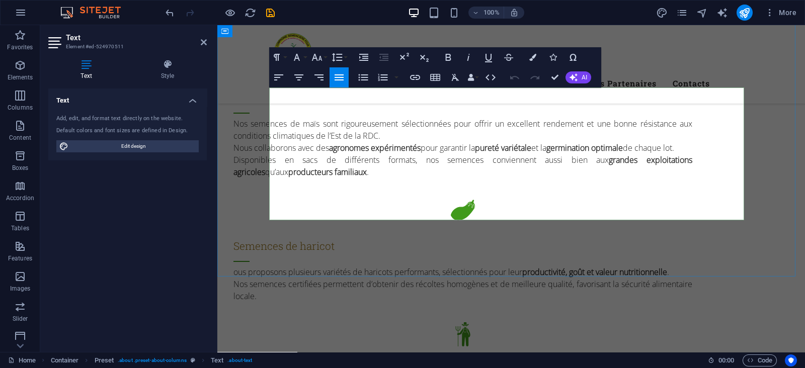
drag, startPoint x: 515, startPoint y: 96, endPoint x: 699, endPoint y: 222, distance: 223.7
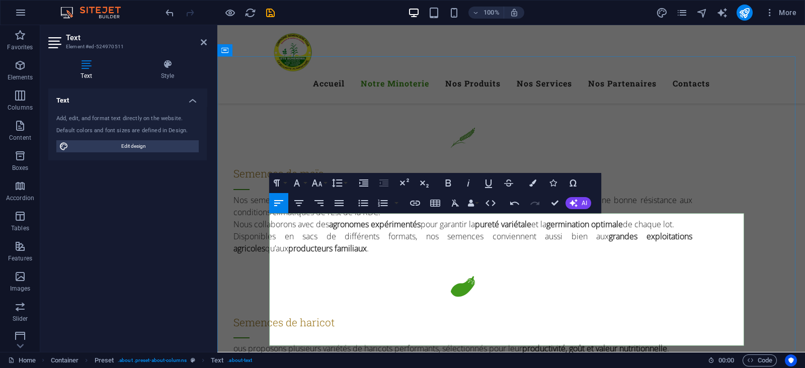
scroll to position [1053, 0]
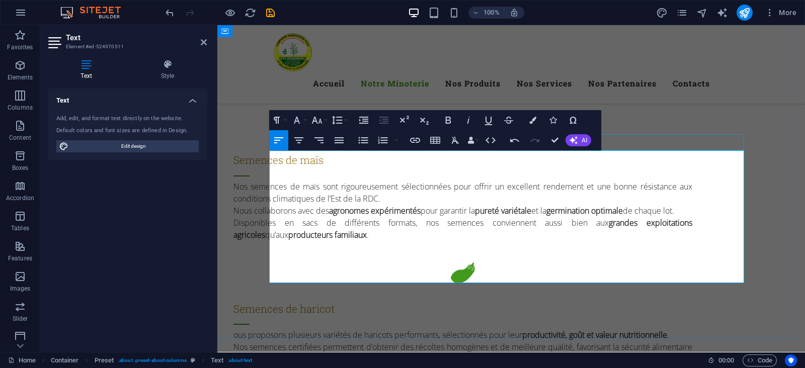
drag, startPoint x: 642, startPoint y: 275, endPoint x: 513, endPoint y: 144, distance: 183.6
click at [340, 139] on icon "button" at bounding box center [339, 140] width 12 height 12
drag, startPoint x: 513, startPoint y: 116, endPoint x: 553, endPoint y: 140, distance: 47.2
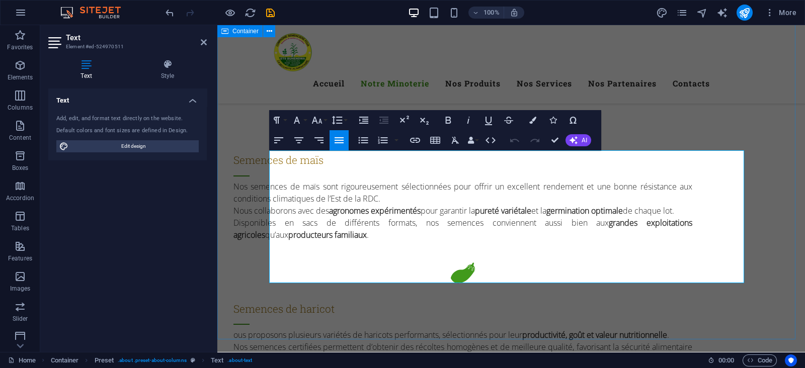
drag, startPoint x: 442, startPoint y: 254, endPoint x: 264, endPoint y: 154, distance: 204.1
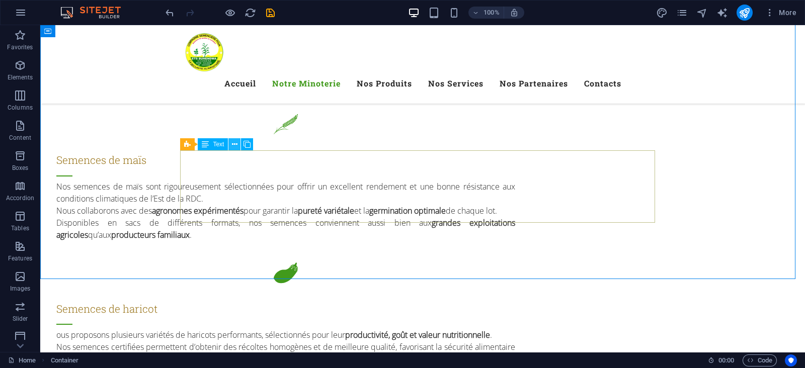
click at [234, 142] on icon at bounding box center [235, 144] width 6 height 11
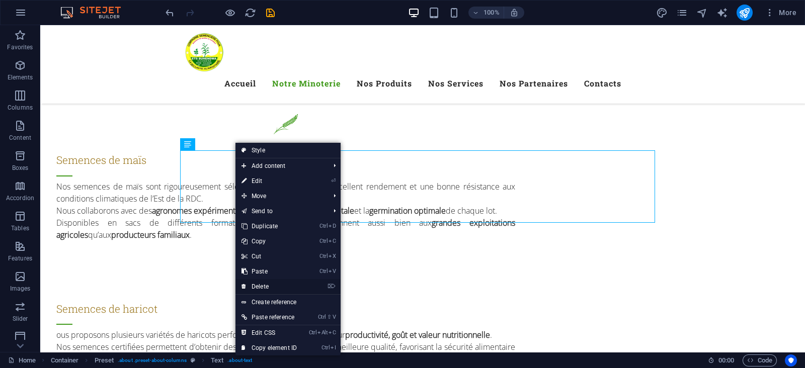
click at [264, 285] on link "⌦ Delete" at bounding box center [268, 286] width 67 height 15
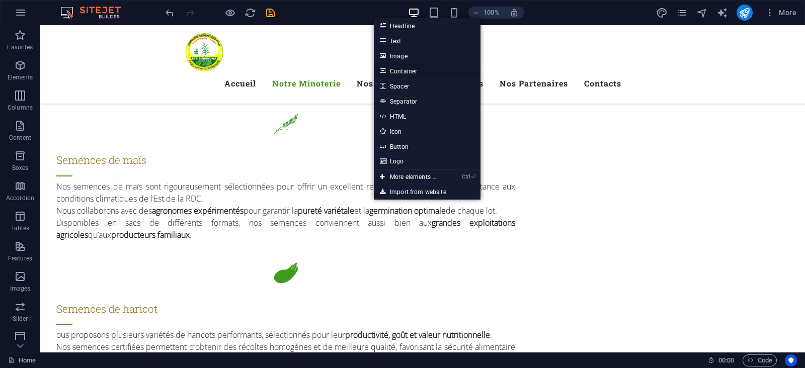
click at [405, 68] on link "Container" at bounding box center [427, 70] width 107 height 15
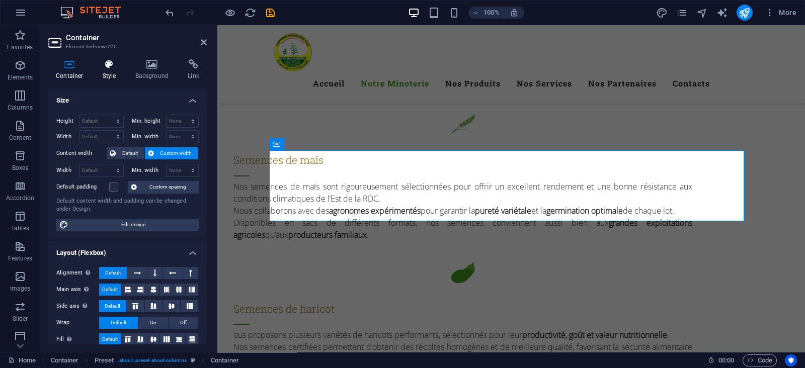
click at [116, 69] on icon at bounding box center [109, 64] width 29 height 10
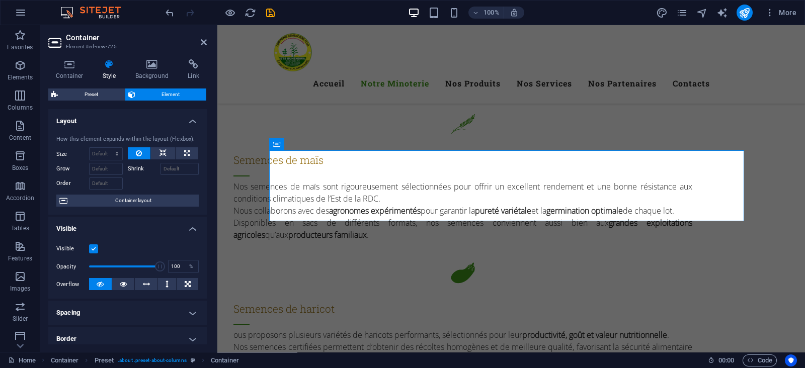
click at [84, 80] on div "Container Style Background Link Size Height Default px rem % vh vw Min. height …" at bounding box center [127, 201] width 158 height 285
click at [75, 71] on h4 "Container" at bounding box center [71, 69] width 47 height 21
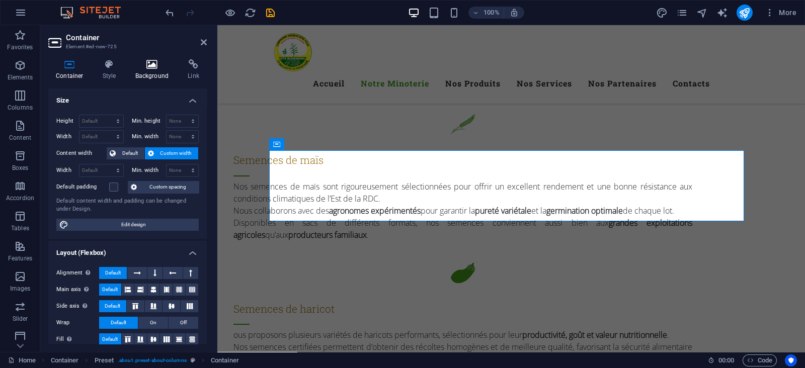
click at [162, 68] on icon at bounding box center [152, 64] width 49 height 10
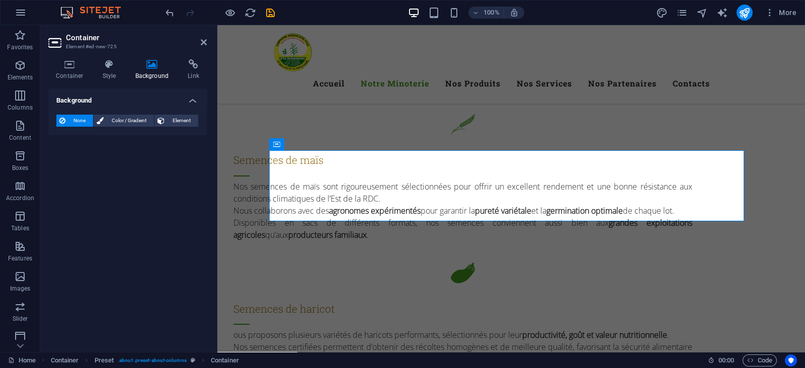
click at [197, 48] on header "Container Element #ed-new-725" at bounding box center [127, 38] width 158 height 26
click at [341, 148] on icon at bounding box center [339, 144] width 6 height 11
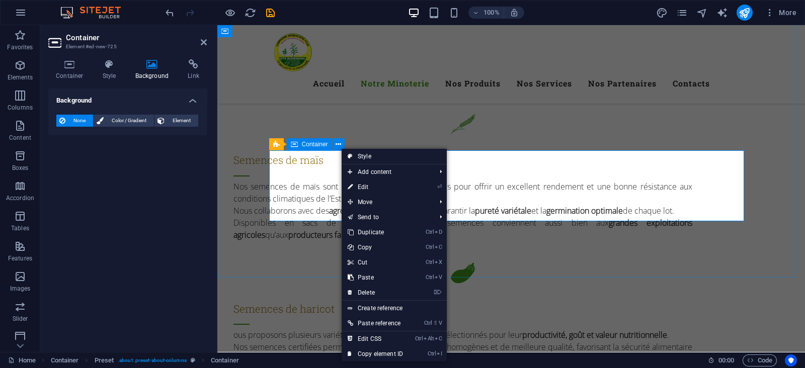
click at [317, 143] on span "Container" at bounding box center [315, 144] width 26 height 6
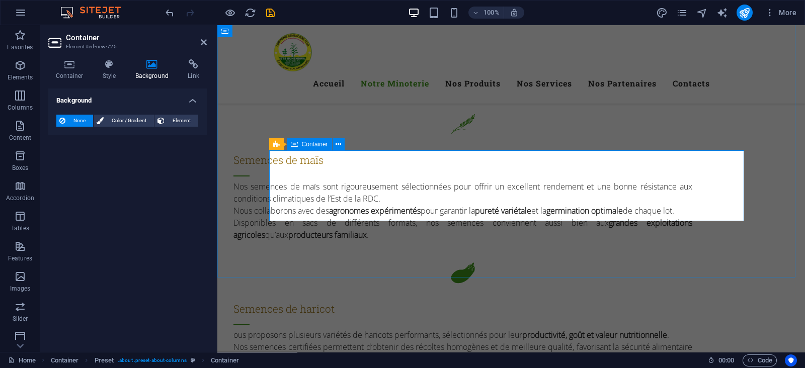
click at [317, 144] on span "Container" at bounding box center [315, 144] width 26 height 6
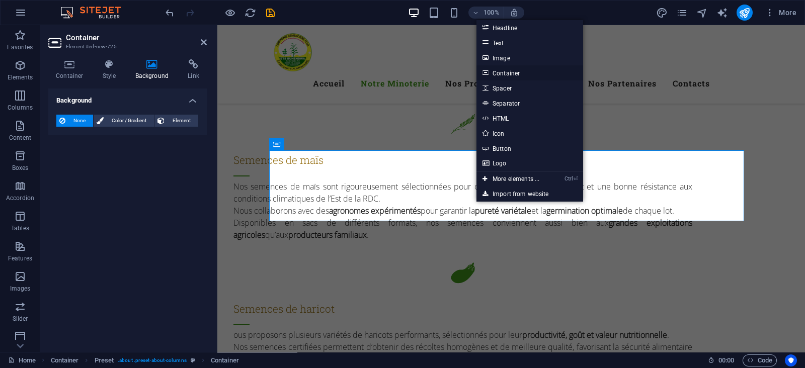
click at [503, 71] on link "Container" at bounding box center [529, 72] width 107 height 15
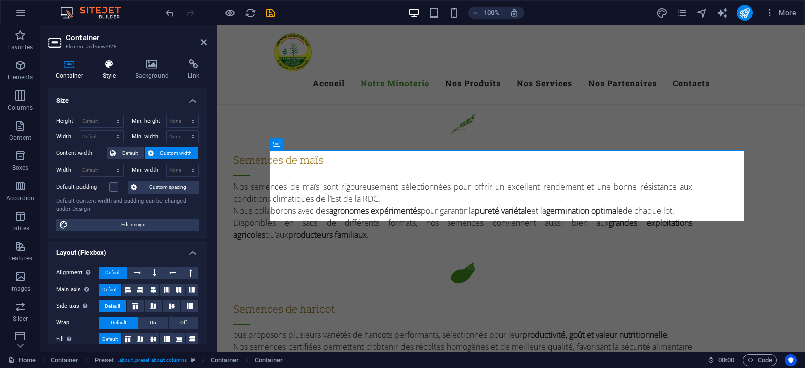
click at [103, 69] on h4 "Style" at bounding box center [111, 69] width 33 height 21
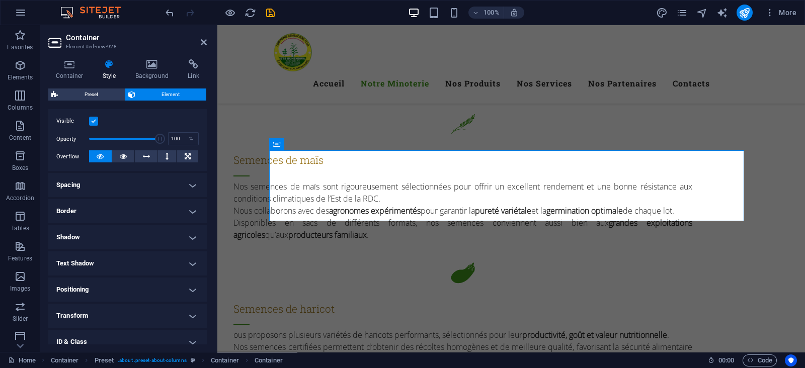
scroll to position [189, 0]
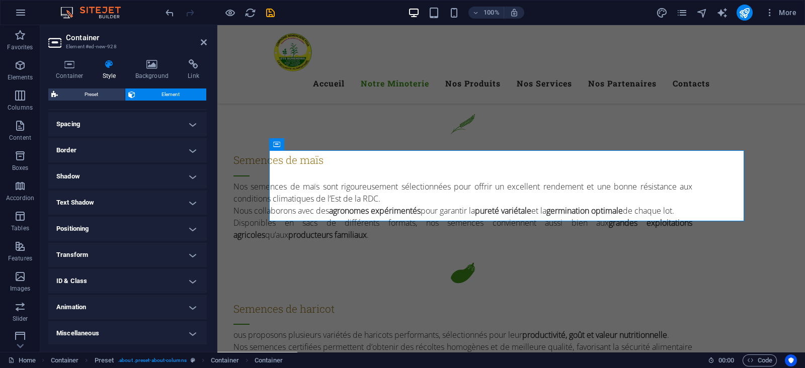
click at [158, 57] on div "Container Style Background Link Size Height Default px rem % vh vw Min. height …" at bounding box center [127, 201] width 175 height 301
click at [156, 68] on icon at bounding box center [152, 64] width 49 height 10
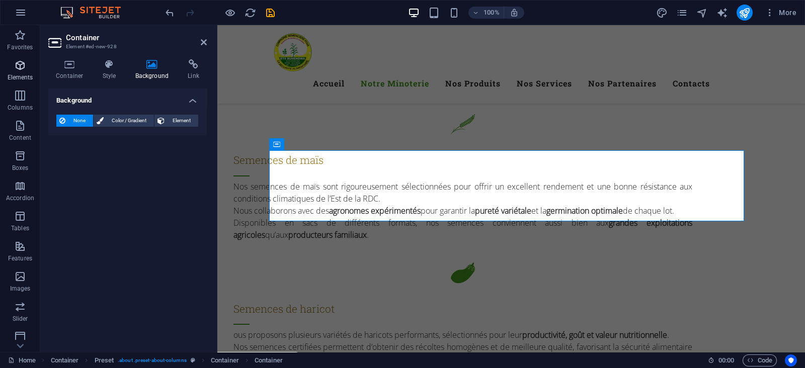
click at [18, 71] on icon "button" at bounding box center [20, 65] width 12 height 12
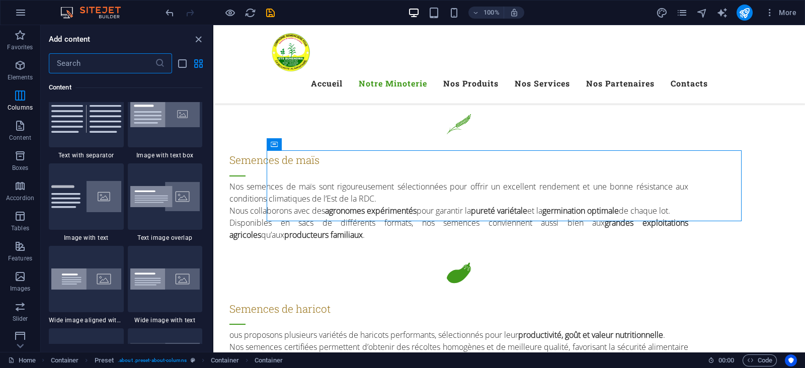
scroll to position [1868, 0]
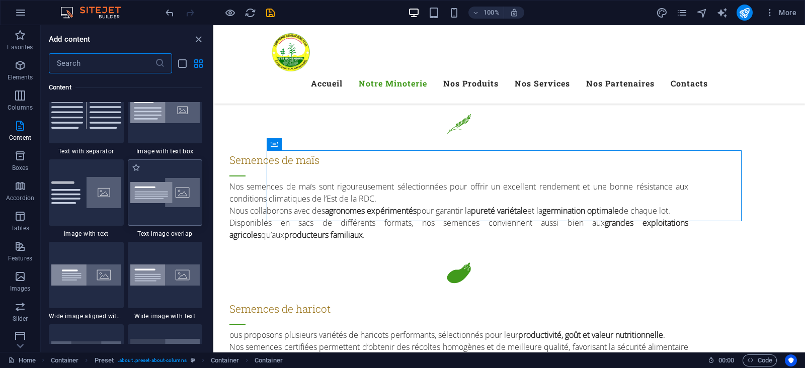
click at [173, 203] on img at bounding box center [165, 193] width 70 height 30
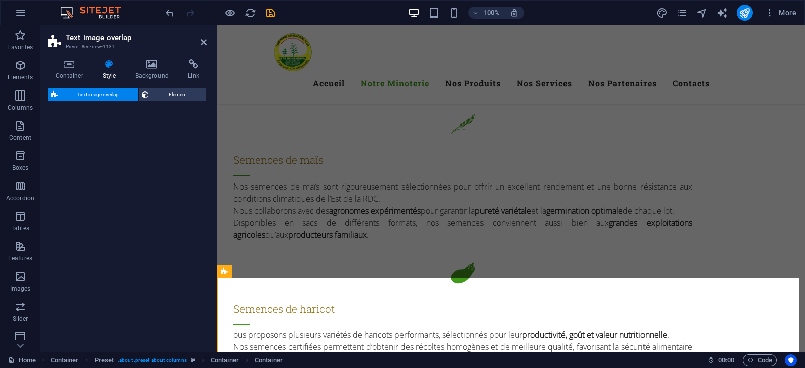
select select "rem"
select select "px"
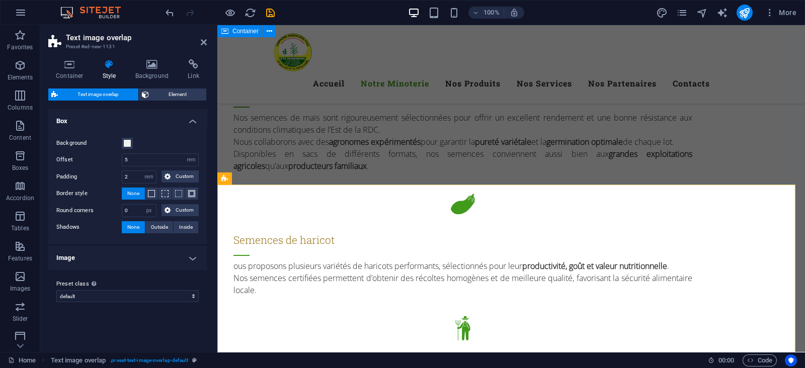
scroll to position [1115, 0]
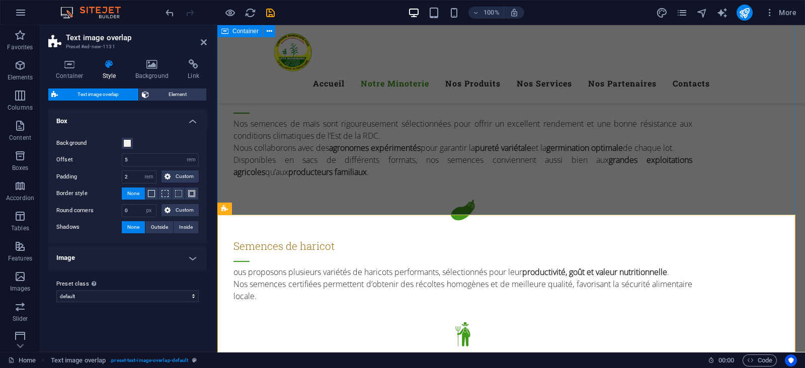
drag, startPoint x: 512, startPoint y: 233, endPoint x: 313, endPoint y: 199, distance: 201.2
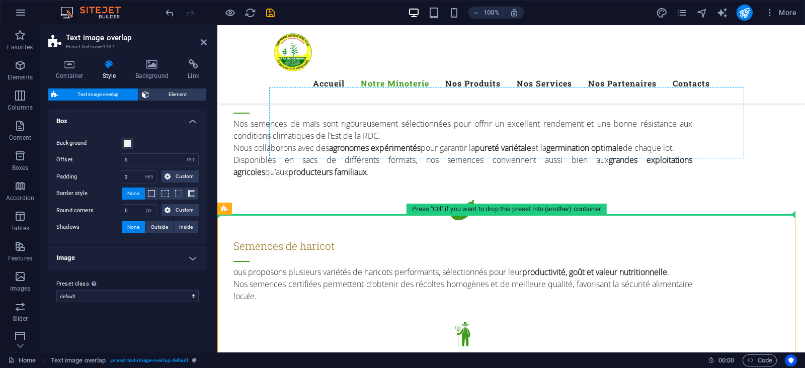
drag, startPoint x: 461, startPoint y: 232, endPoint x: 478, endPoint y: 106, distance: 127.4
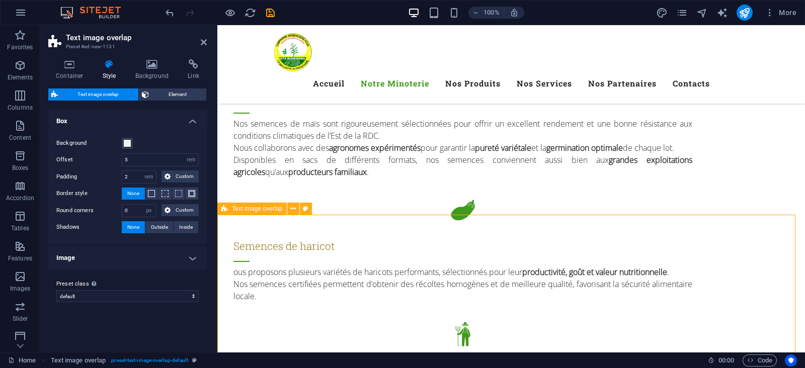
scroll to position [1053, 0]
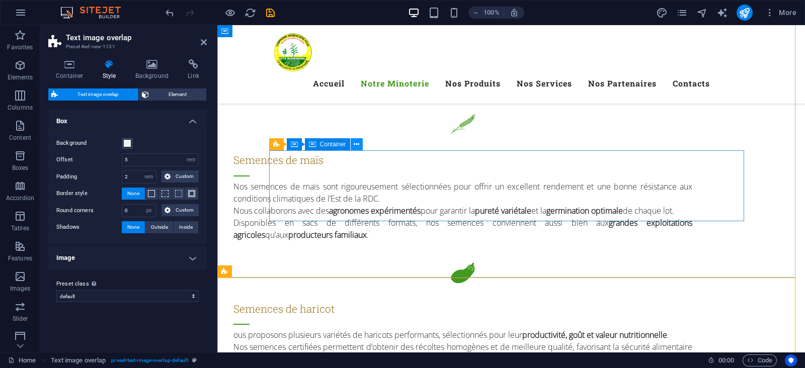
click at [357, 143] on icon at bounding box center [357, 144] width 6 height 11
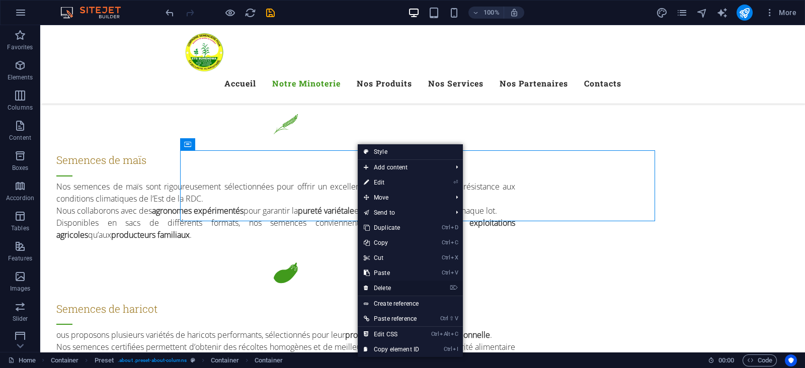
click at [393, 285] on link "⌦ Delete" at bounding box center [391, 288] width 67 height 15
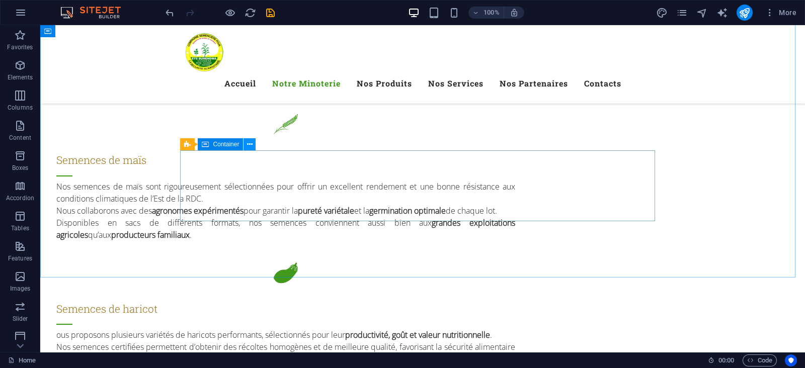
click at [252, 145] on icon at bounding box center [250, 144] width 6 height 11
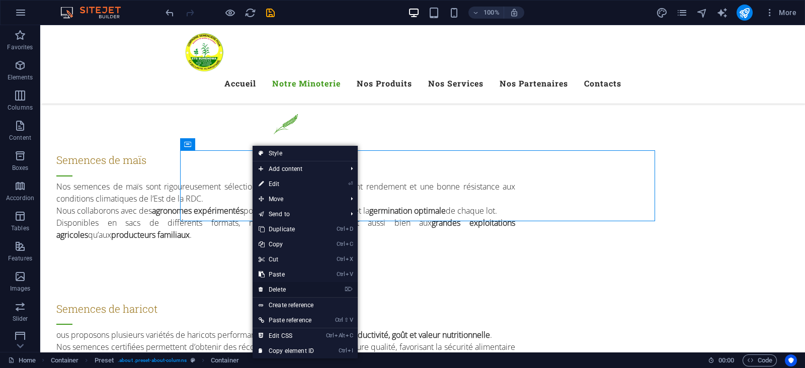
click at [281, 284] on link "⌦ Delete" at bounding box center [286, 289] width 67 height 15
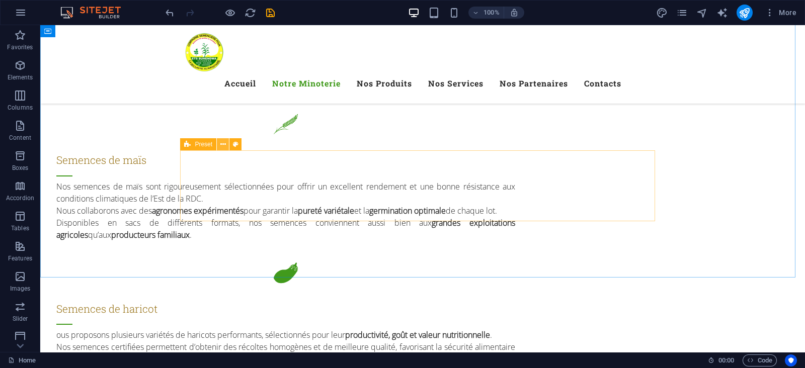
click at [225, 145] on icon at bounding box center [223, 144] width 6 height 11
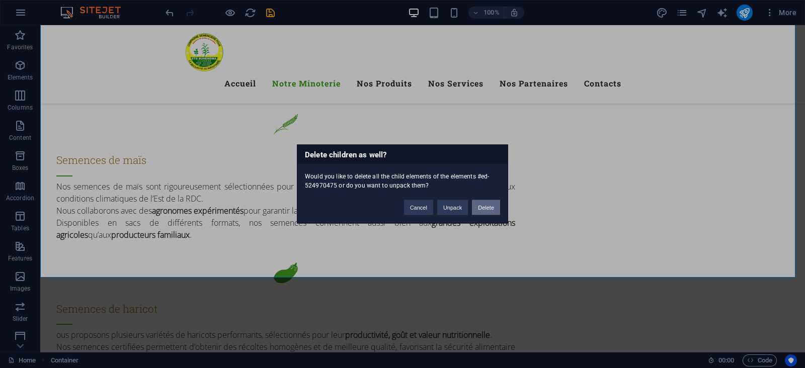
click at [478, 212] on button "Delete" at bounding box center [486, 207] width 28 height 15
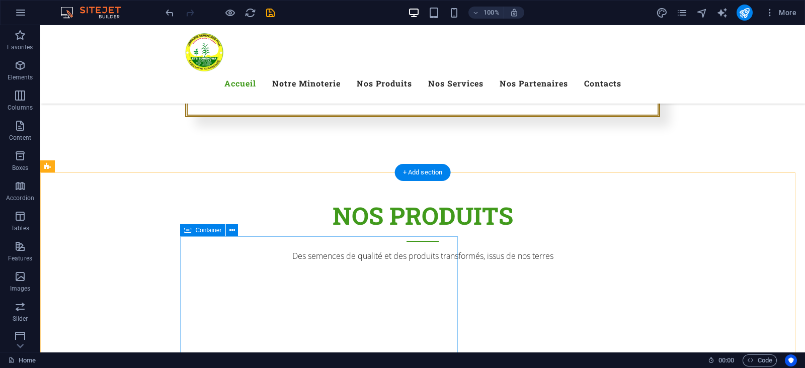
scroll to position [894, 0]
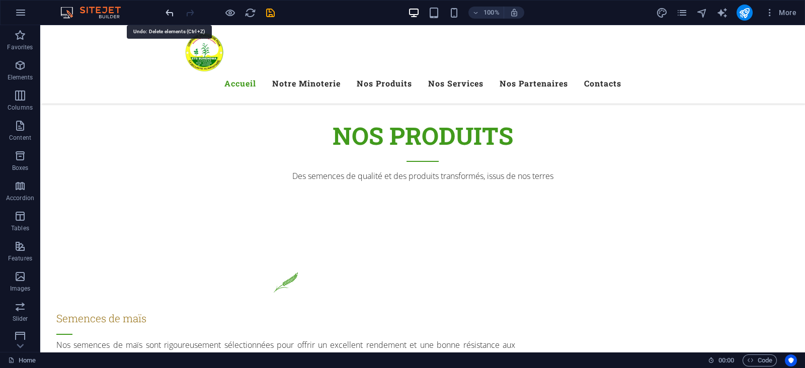
click at [165, 11] on icon "undo" at bounding box center [170, 13] width 12 height 12
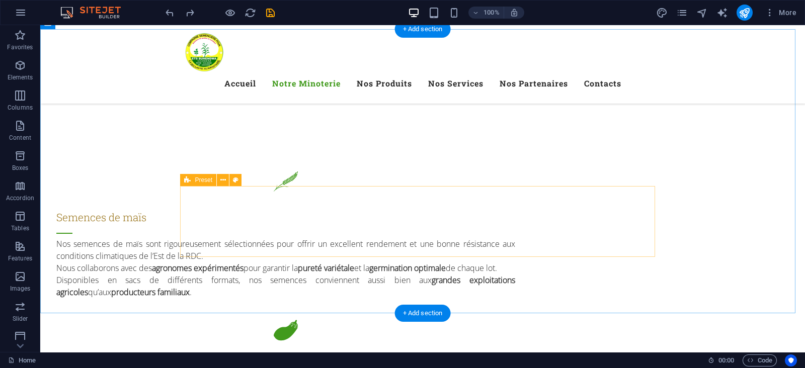
scroll to position [1020, 0]
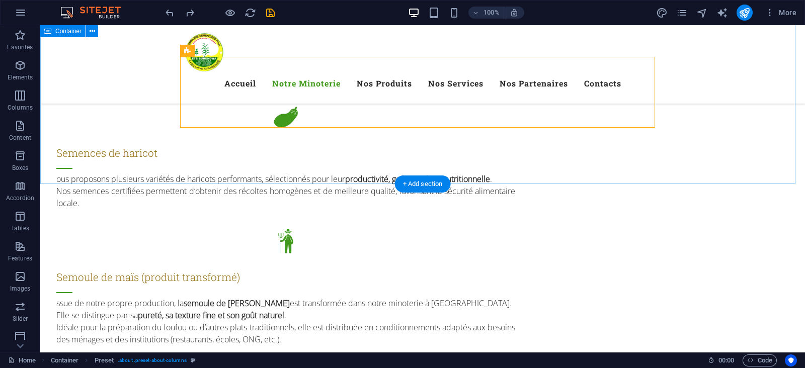
scroll to position [1146, 0]
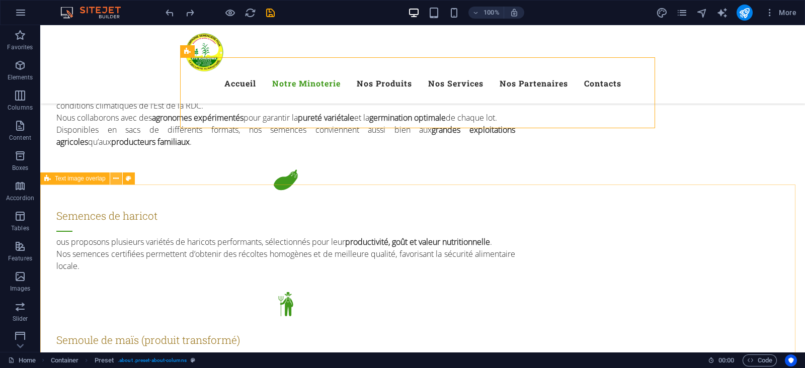
click at [116, 178] on icon at bounding box center [116, 179] width 6 height 11
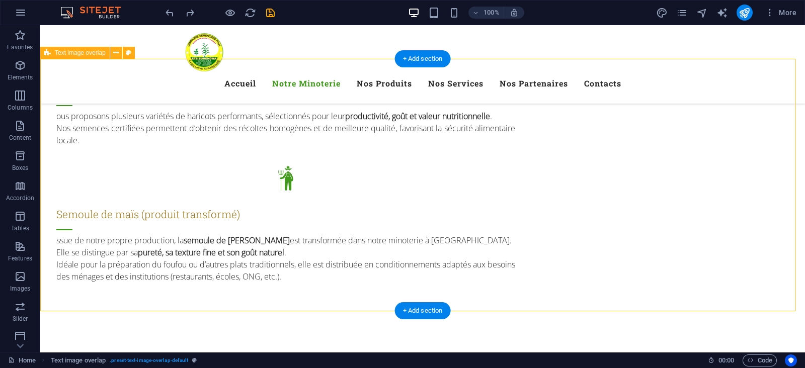
scroll to position [1209, 0]
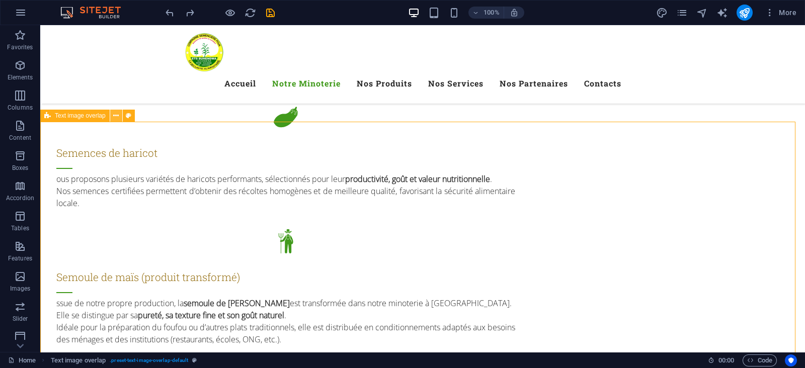
click at [118, 114] on icon at bounding box center [116, 116] width 6 height 11
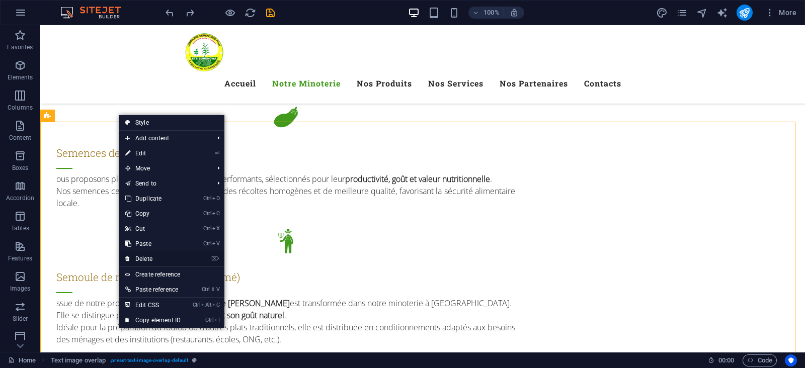
click at [138, 255] on link "⌦ Delete" at bounding box center [152, 259] width 67 height 15
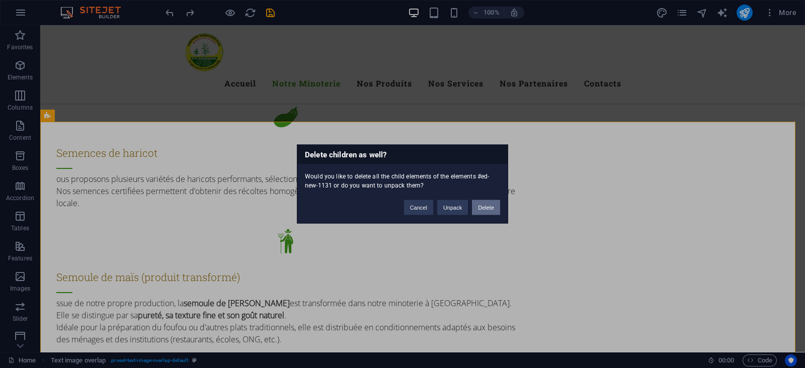
click at [479, 205] on button "Delete" at bounding box center [486, 207] width 28 height 15
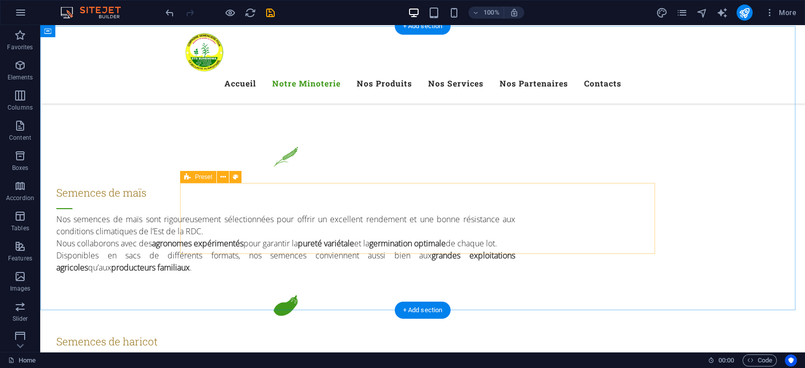
scroll to position [957, 0]
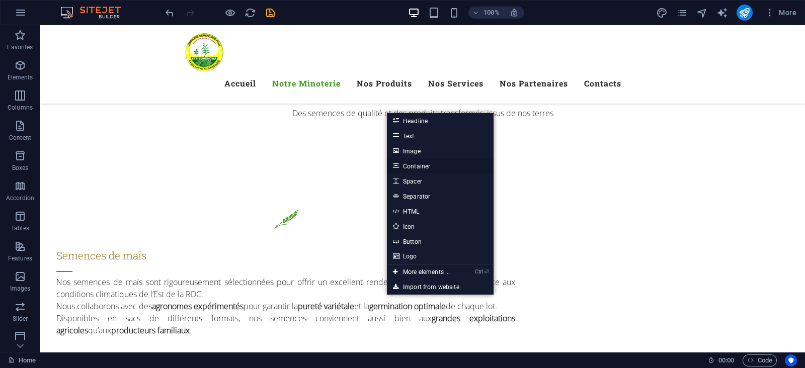
click at [418, 167] on link "Container" at bounding box center [440, 165] width 107 height 15
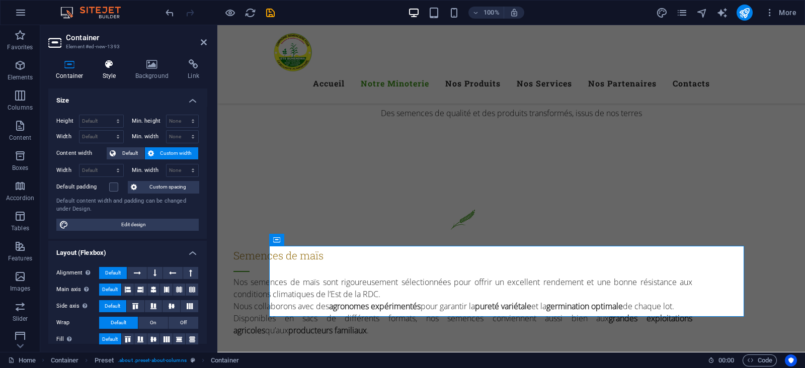
click at [105, 64] on icon at bounding box center [109, 64] width 29 height 10
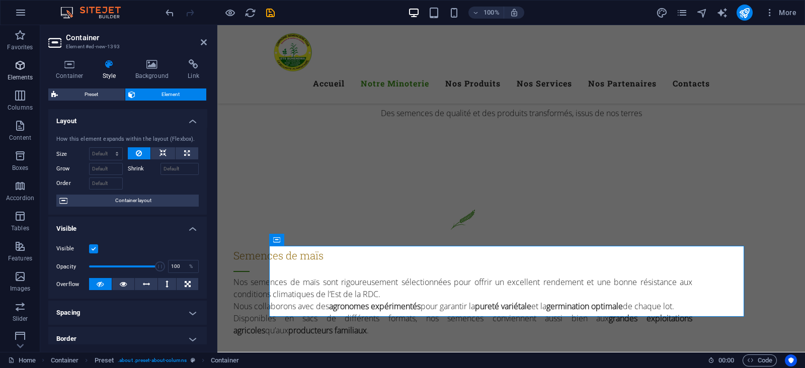
click at [20, 69] on icon "button" at bounding box center [20, 65] width 12 height 12
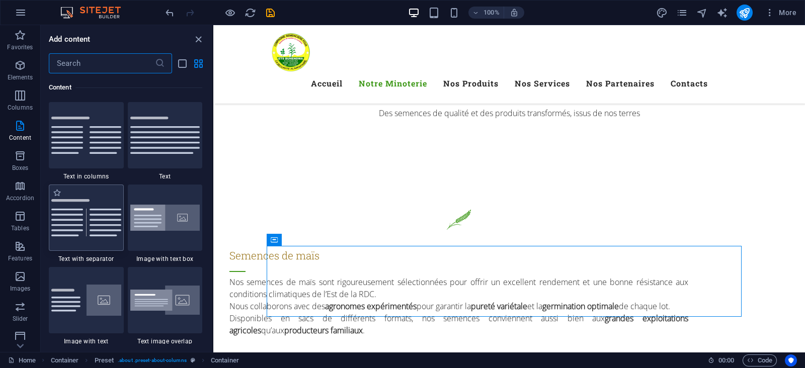
scroll to position [1886, 0]
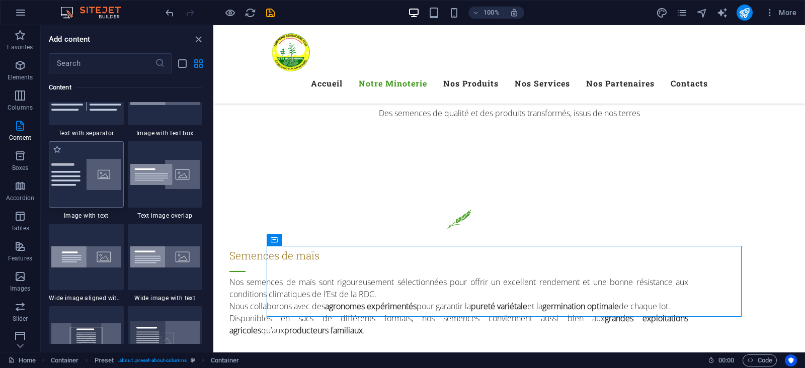
click at [88, 179] on img at bounding box center [86, 174] width 70 height 31
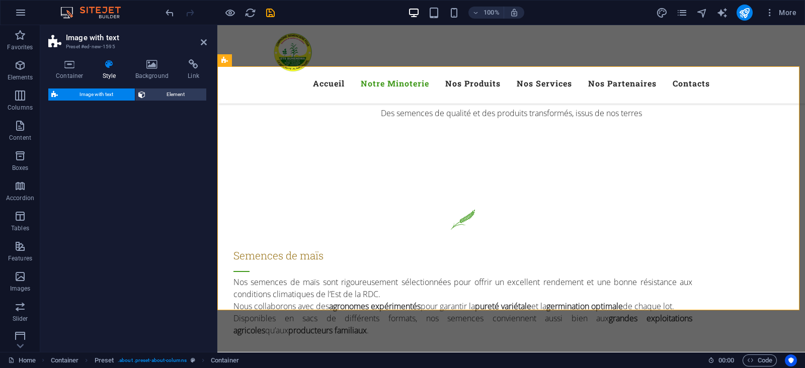
scroll to position [1264, 0]
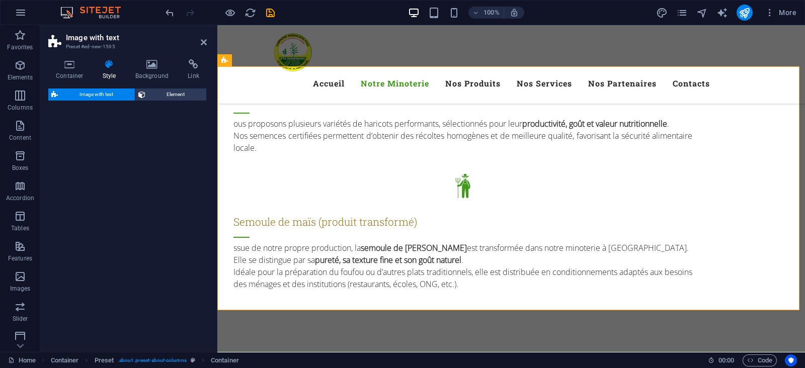
select select "rem"
select select "px"
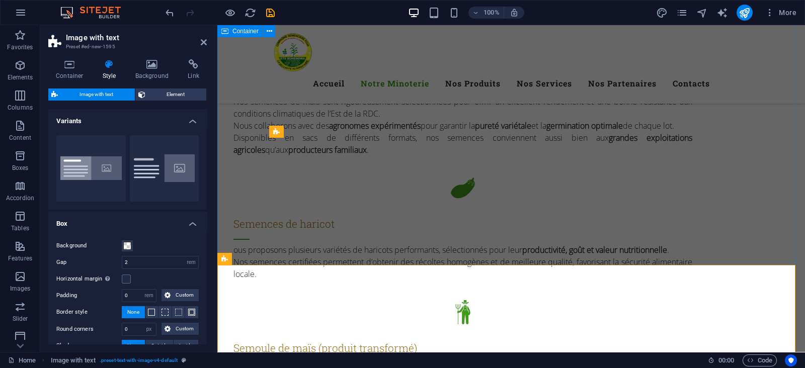
scroll to position [1201, 0]
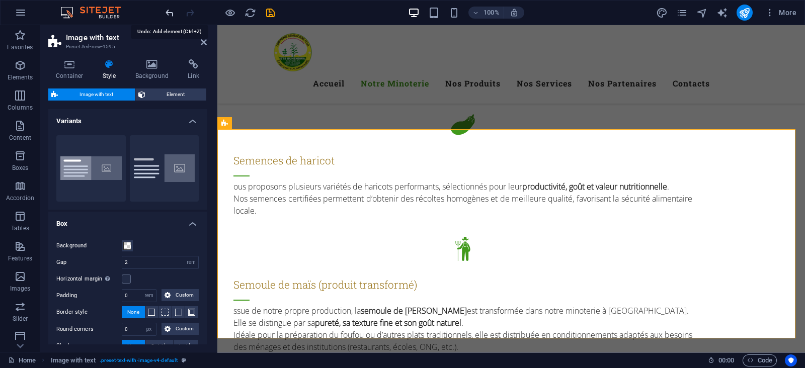
click at [167, 11] on icon "undo" at bounding box center [170, 13] width 12 height 12
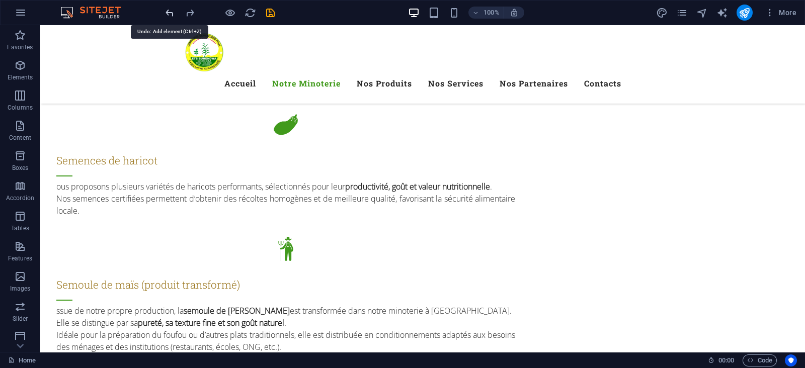
click at [167, 11] on icon "undo" at bounding box center [170, 13] width 12 height 12
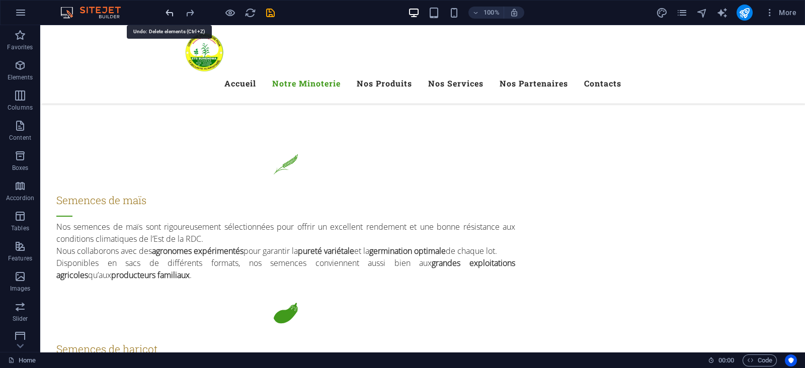
click at [166, 11] on icon "undo" at bounding box center [170, 13] width 12 height 12
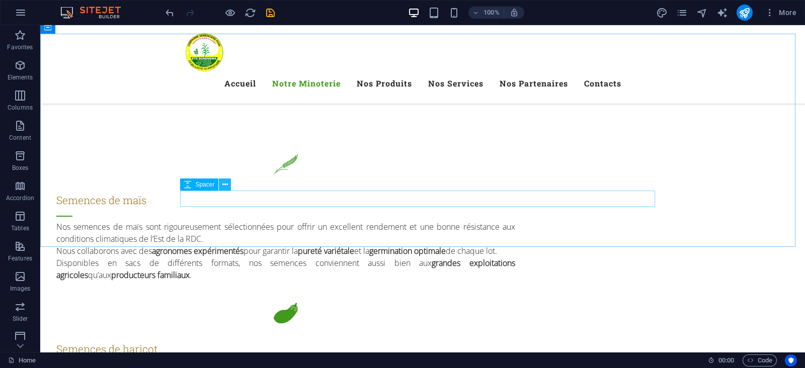
click at [226, 188] on icon at bounding box center [225, 185] width 6 height 11
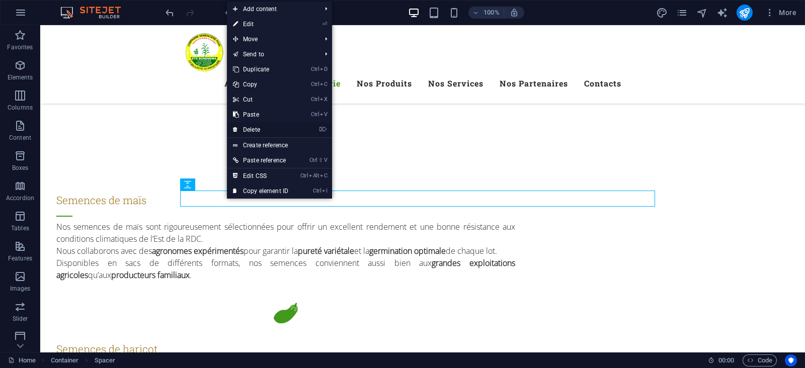
click at [253, 127] on link "⌦ Delete" at bounding box center [260, 129] width 67 height 15
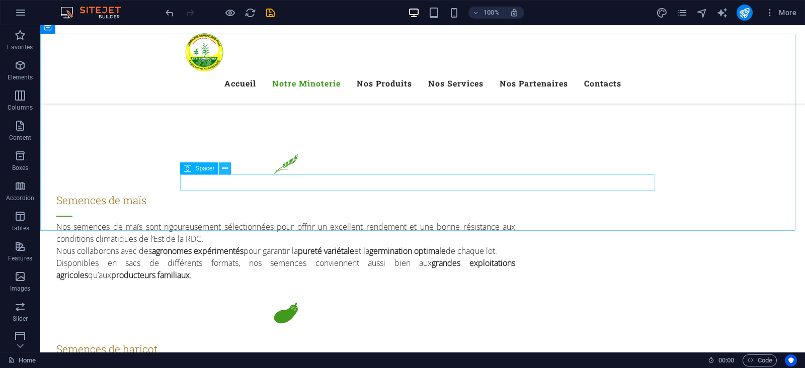
click at [225, 171] on icon at bounding box center [225, 169] width 6 height 11
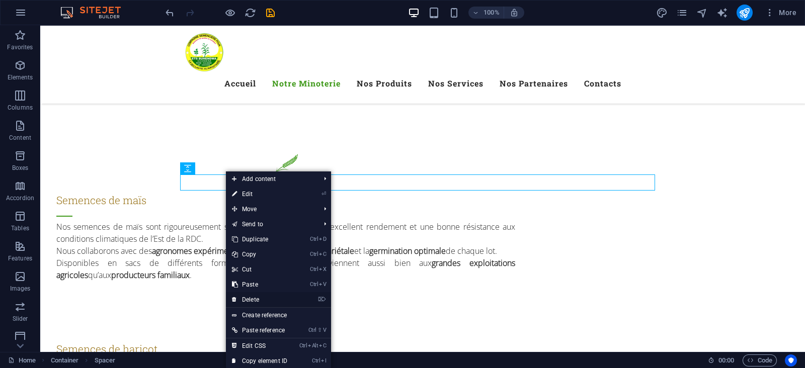
click at [248, 300] on link "⌦ Delete" at bounding box center [259, 299] width 67 height 15
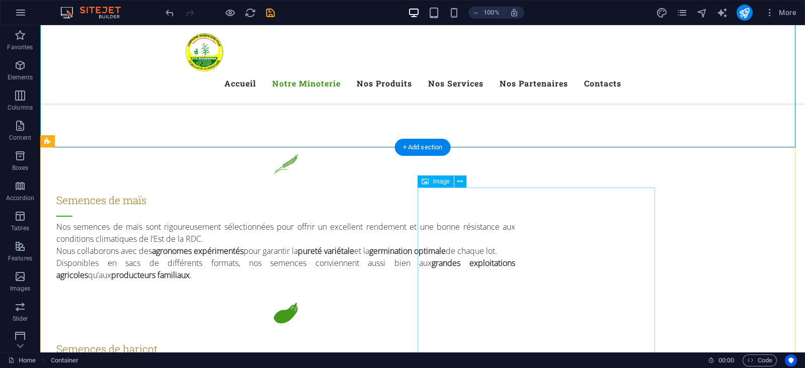
scroll to position [1138, 0]
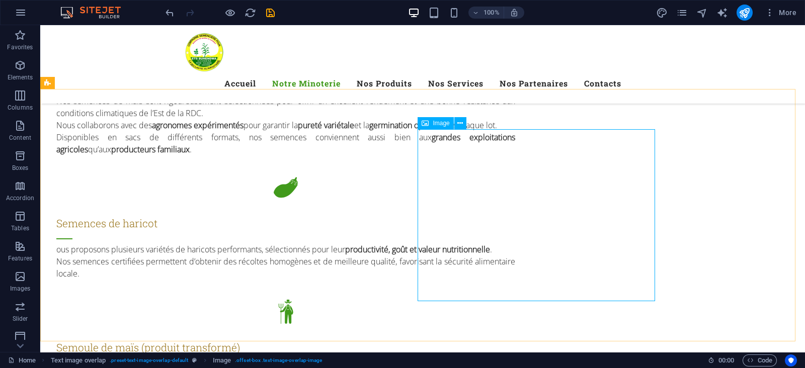
click at [445, 123] on span "Image" at bounding box center [441, 123] width 17 height 6
click at [457, 121] on icon at bounding box center [460, 123] width 6 height 11
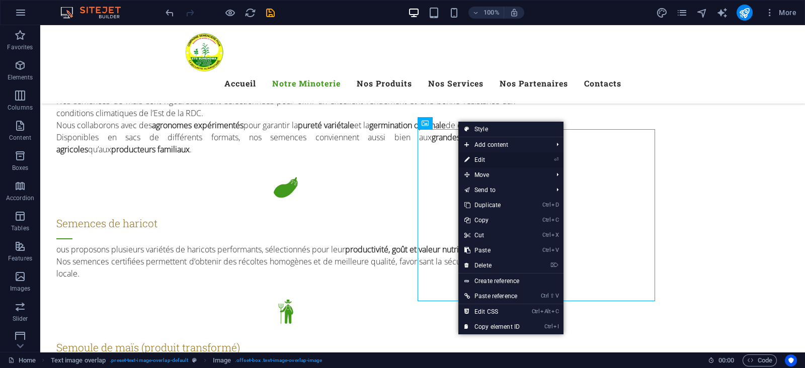
click at [482, 158] on link "⏎ Edit" at bounding box center [491, 159] width 67 height 15
select select "%"
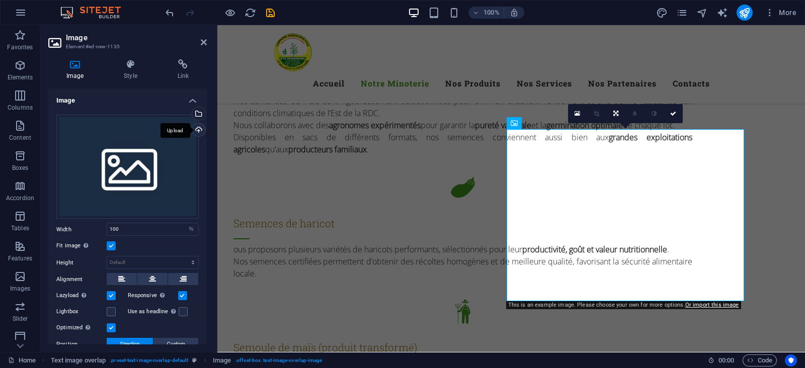
click at [196, 127] on div "Upload" at bounding box center [197, 130] width 15 height 15
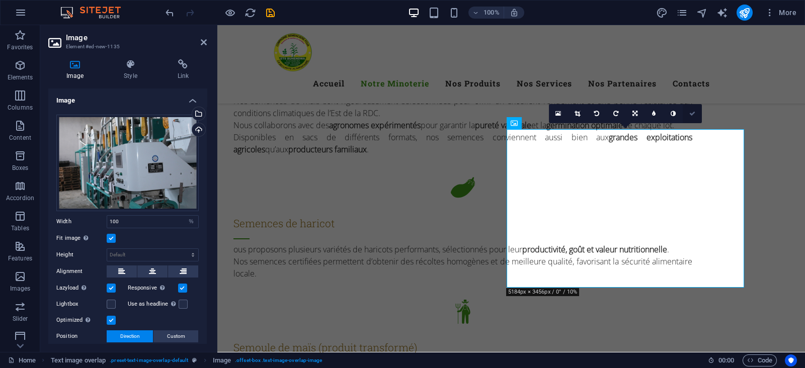
click at [694, 114] on icon at bounding box center [692, 114] width 6 height 6
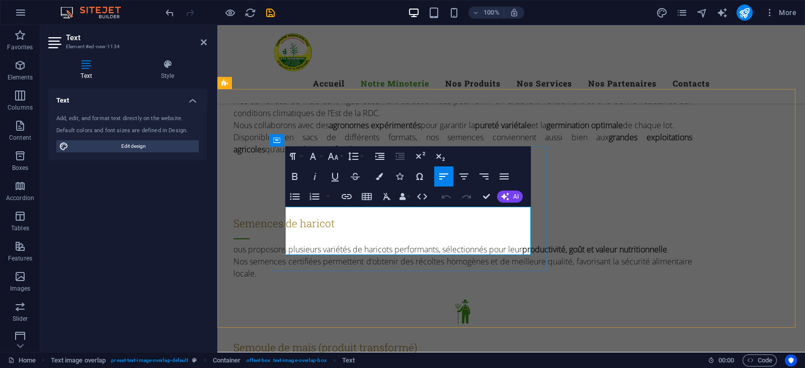
copy p "Lorem ipsum dolor sit amet, consectetuer adipiscing elit. Aenean commodo ligula…"
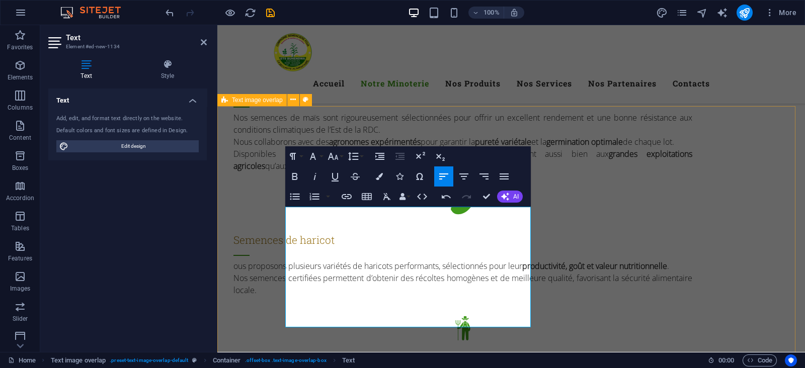
drag, startPoint x: 406, startPoint y: 317, endPoint x: 267, endPoint y: 190, distance: 187.7
click at [500, 167] on button "Align Justify" at bounding box center [504, 177] width 19 height 20
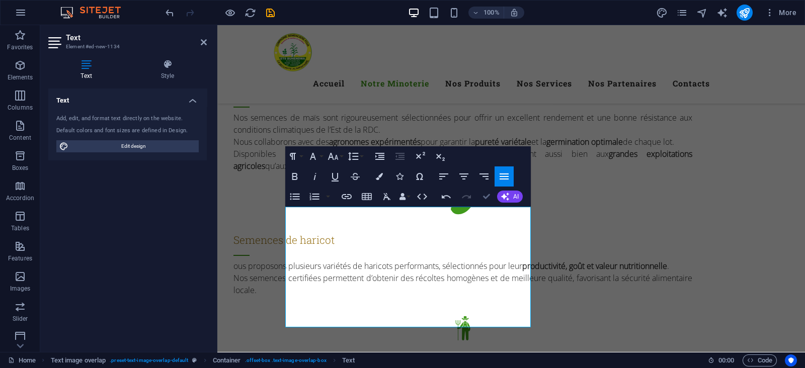
drag, startPoint x: 484, startPoint y: 200, endPoint x: 459, endPoint y: 158, distance: 48.1
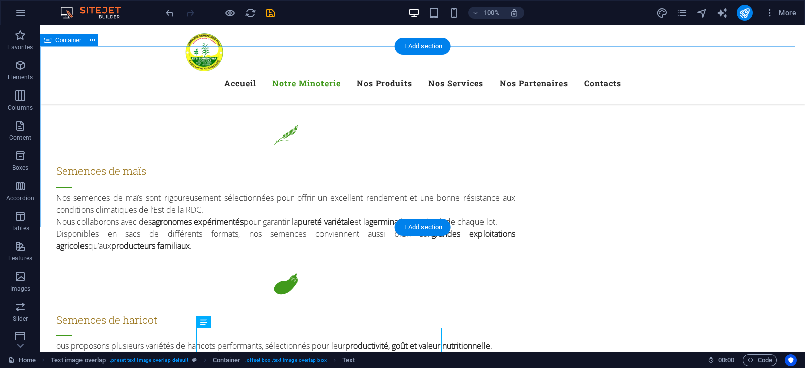
scroll to position [1059, 0]
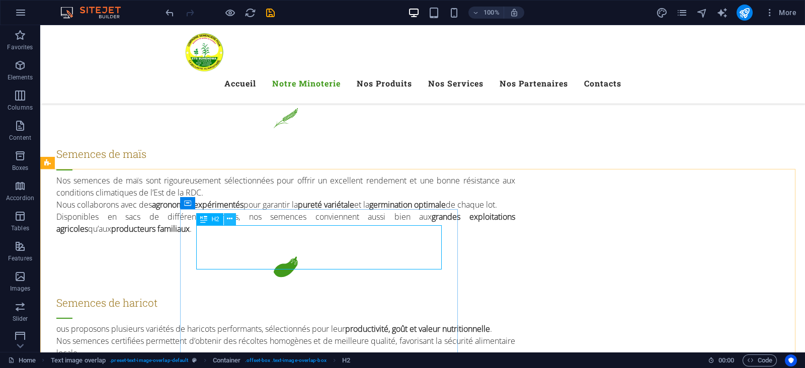
click at [231, 221] on icon at bounding box center [230, 219] width 6 height 11
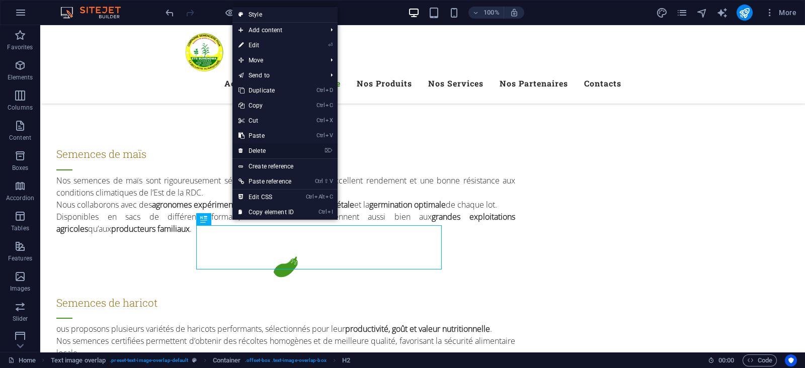
click at [264, 150] on link "⌦ Delete" at bounding box center [265, 150] width 67 height 15
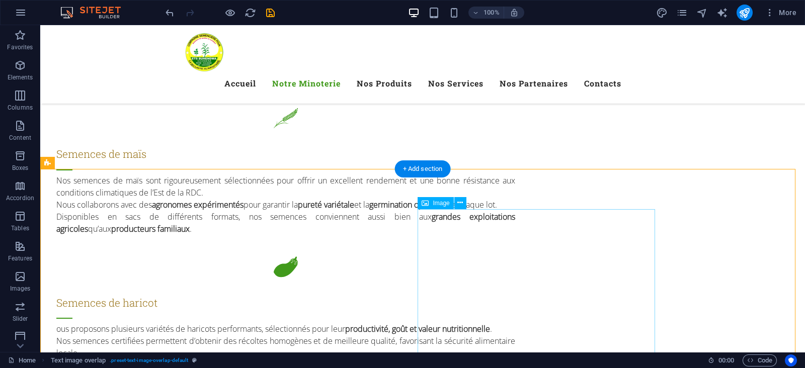
click at [436, 203] on span "Image" at bounding box center [441, 203] width 17 height 6
click at [458, 204] on icon at bounding box center [460, 203] width 6 height 11
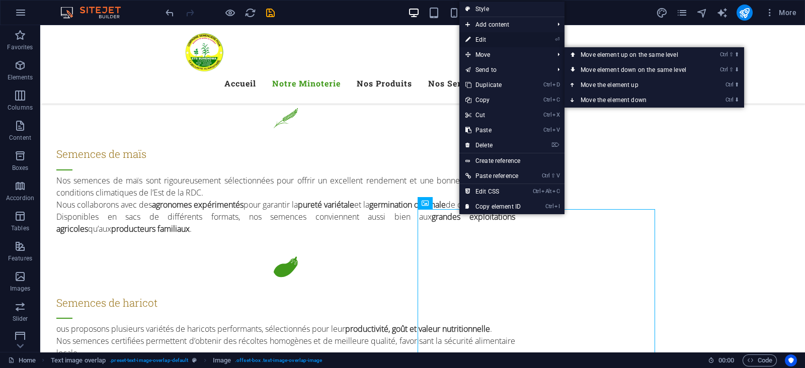
click at [491, 42] on link "⏎ Edit" at bounding box center [492, 39] width 67 height 15
select select "%"
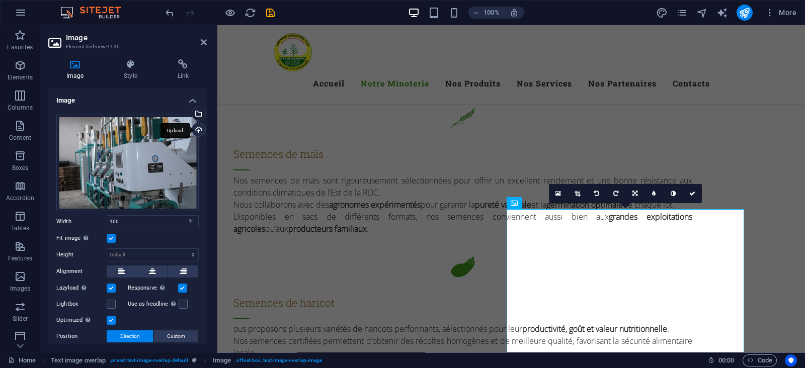
click at [199, 127] on div "Upload" at bounding box center [197, 130] width 15 height 15
click at [190, 112] on div "Select files from the file manager, stock photos, or upload file(s)" at bounding box center [157, 115] width 65 height 38
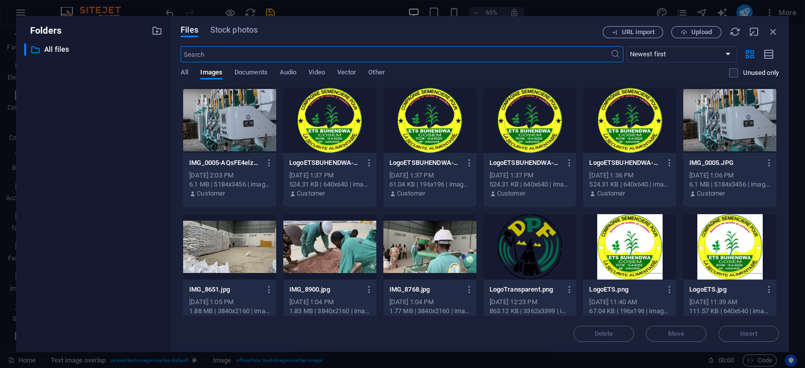
scroll to position [0, 0]
click at [730, 130] on div at bounding box center [729, 120] width 93 height 65
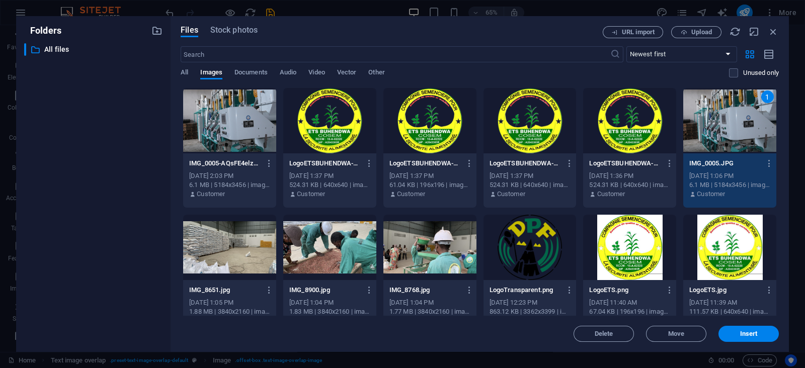
click at [730, 130] on div "1" at bounding box center [729, 120] width 93 height 65
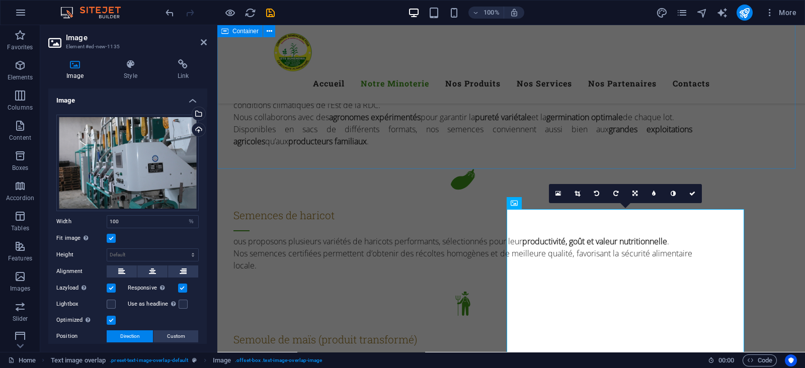
scroll to position [1059, 0]
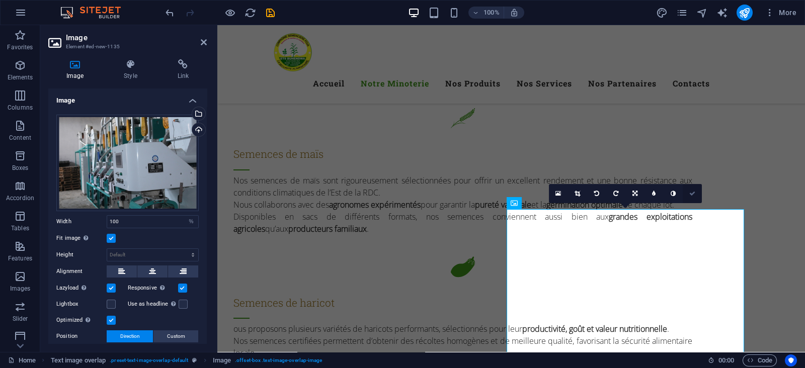
click at [692, 197] on link at bounding box center [692, 193] width 19 height 19
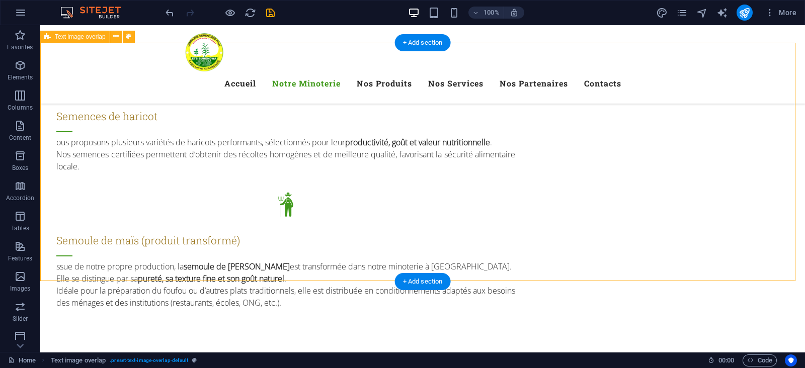
scroll to position [1247, 0]
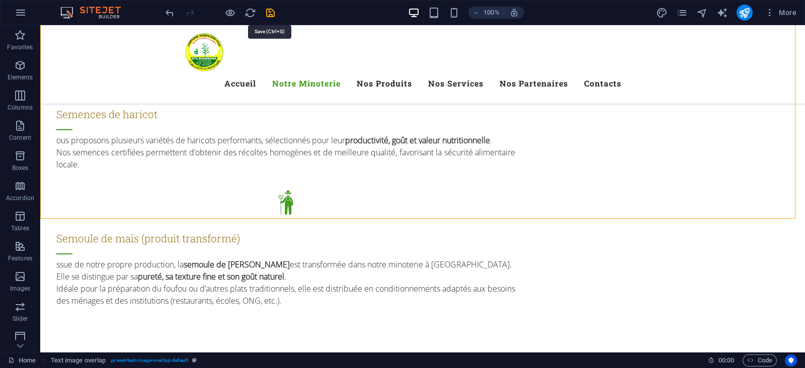
click at [265, 14] on icon "save" at bounding box center [271, 13] width 12 height 12
checkbox input "false"
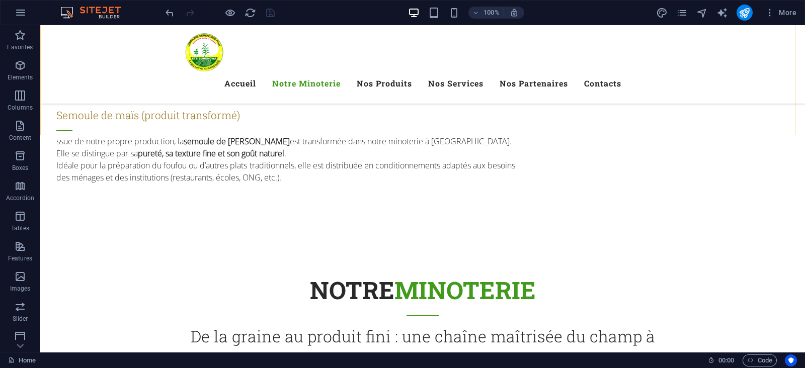
scroll to position [1373, 0]
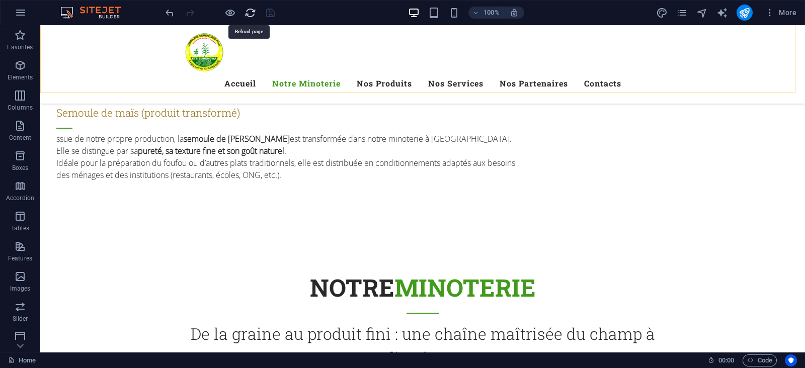
click at [246, 12] on icon "reload" at bounding box center [251, 13] width 12 height 12
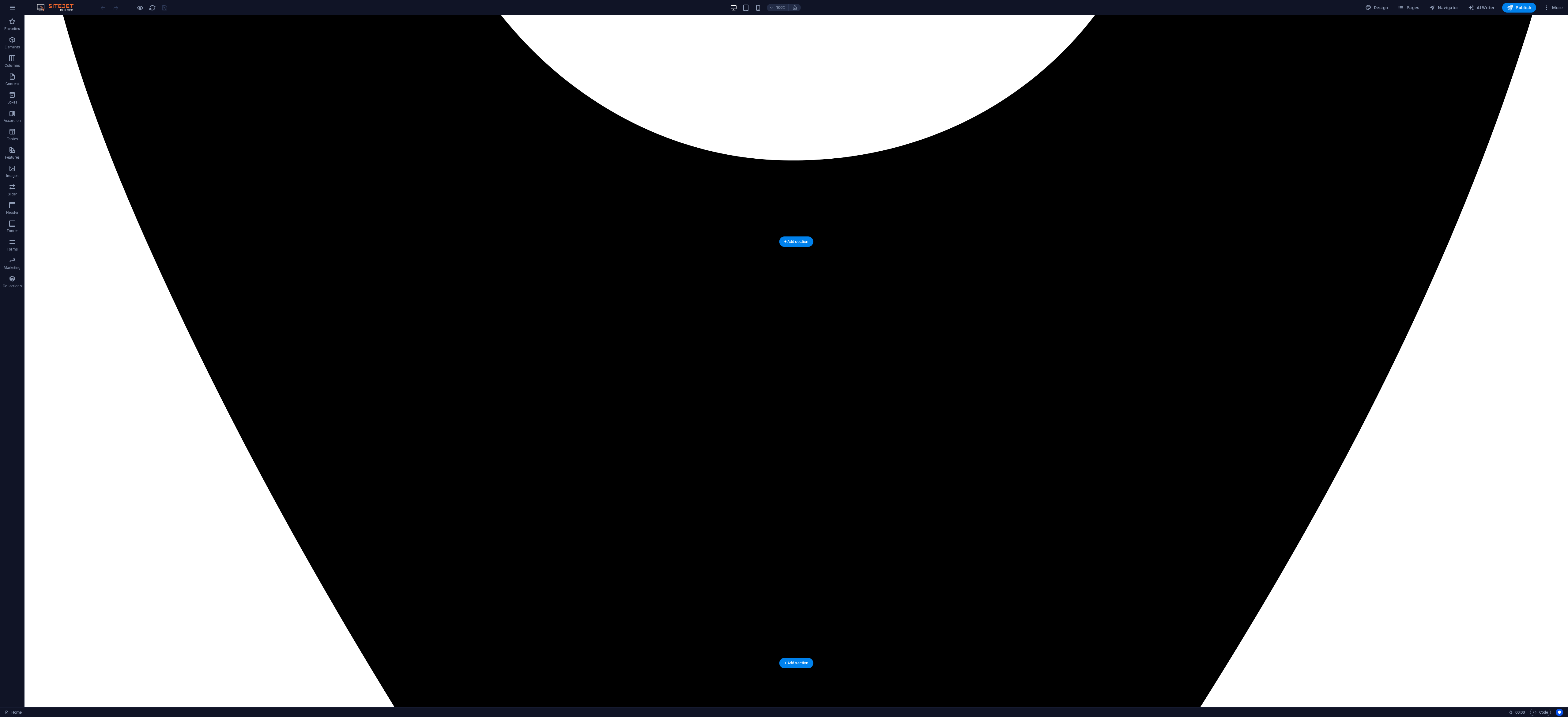
scroll to position [863, 0]
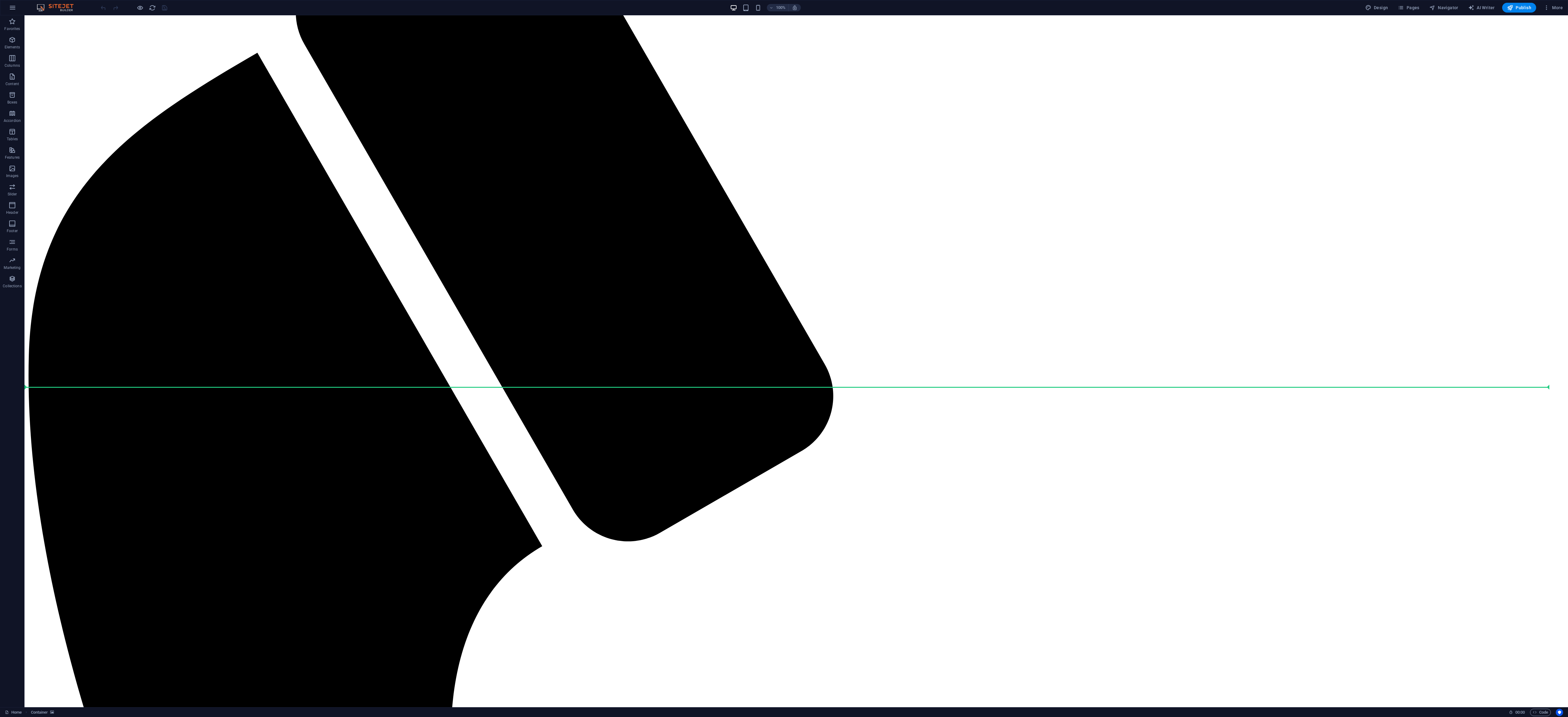
scroll to position [2432, 0]
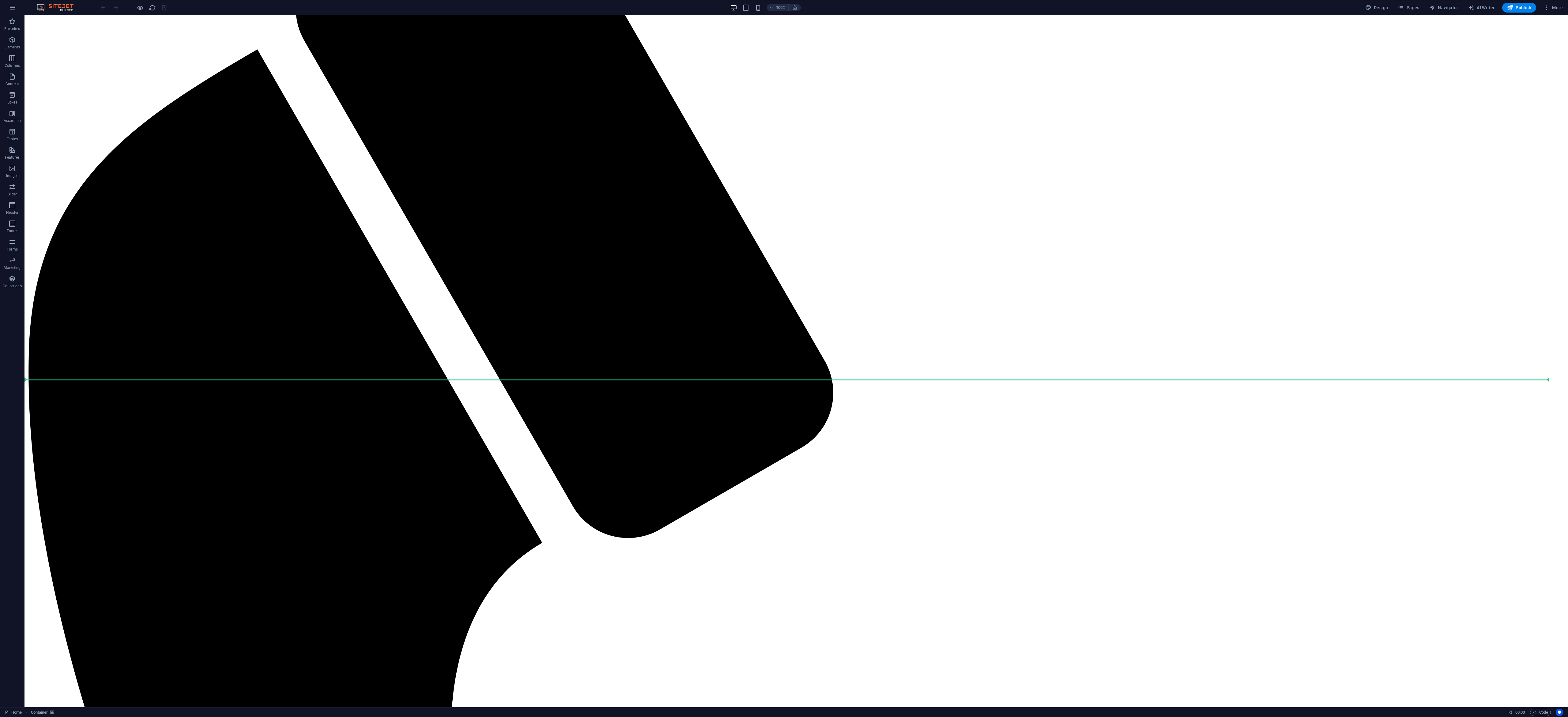
drag, startPoint x: 59, startPoint y: 285, endPoint x: 185, endPoint y: 382, distance: 159.0
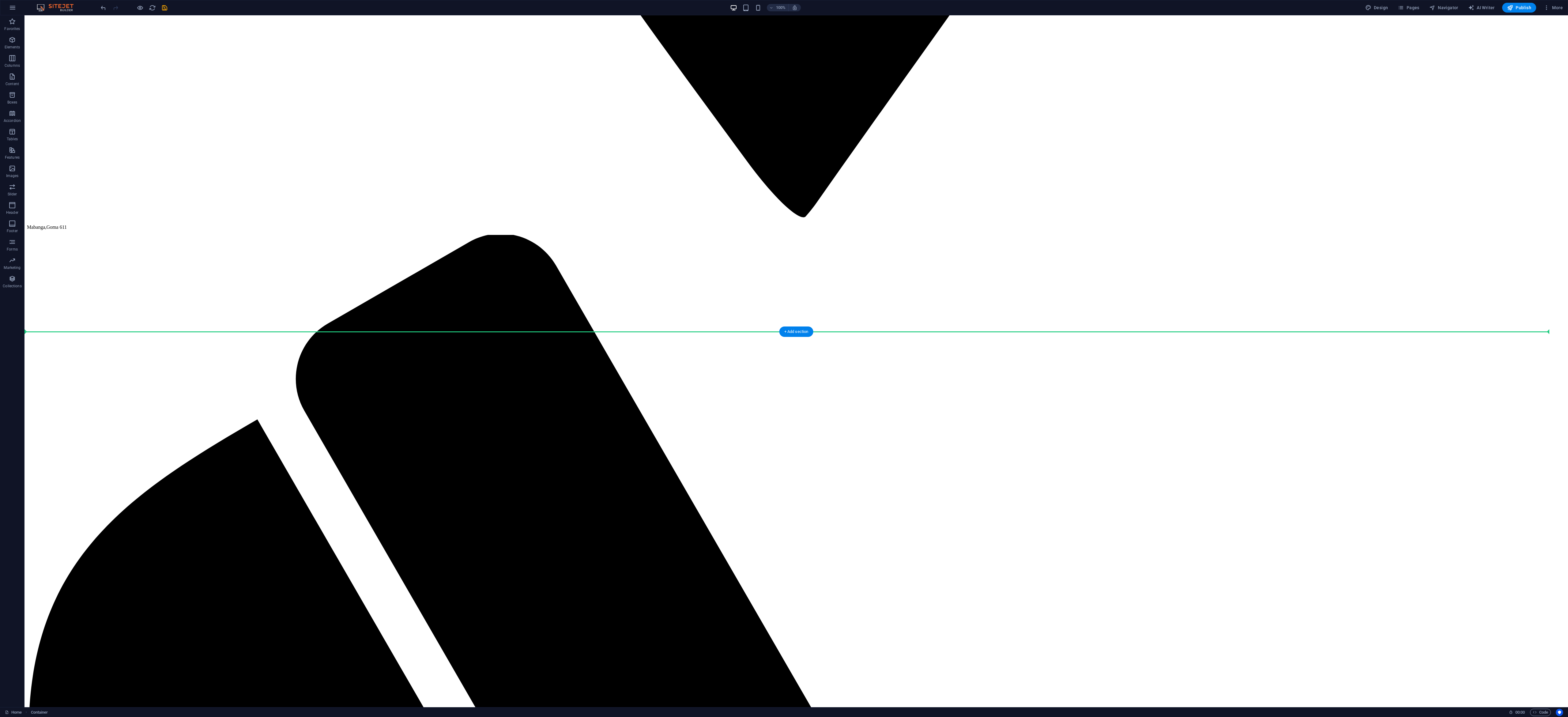
scroll to position [2065, 0]
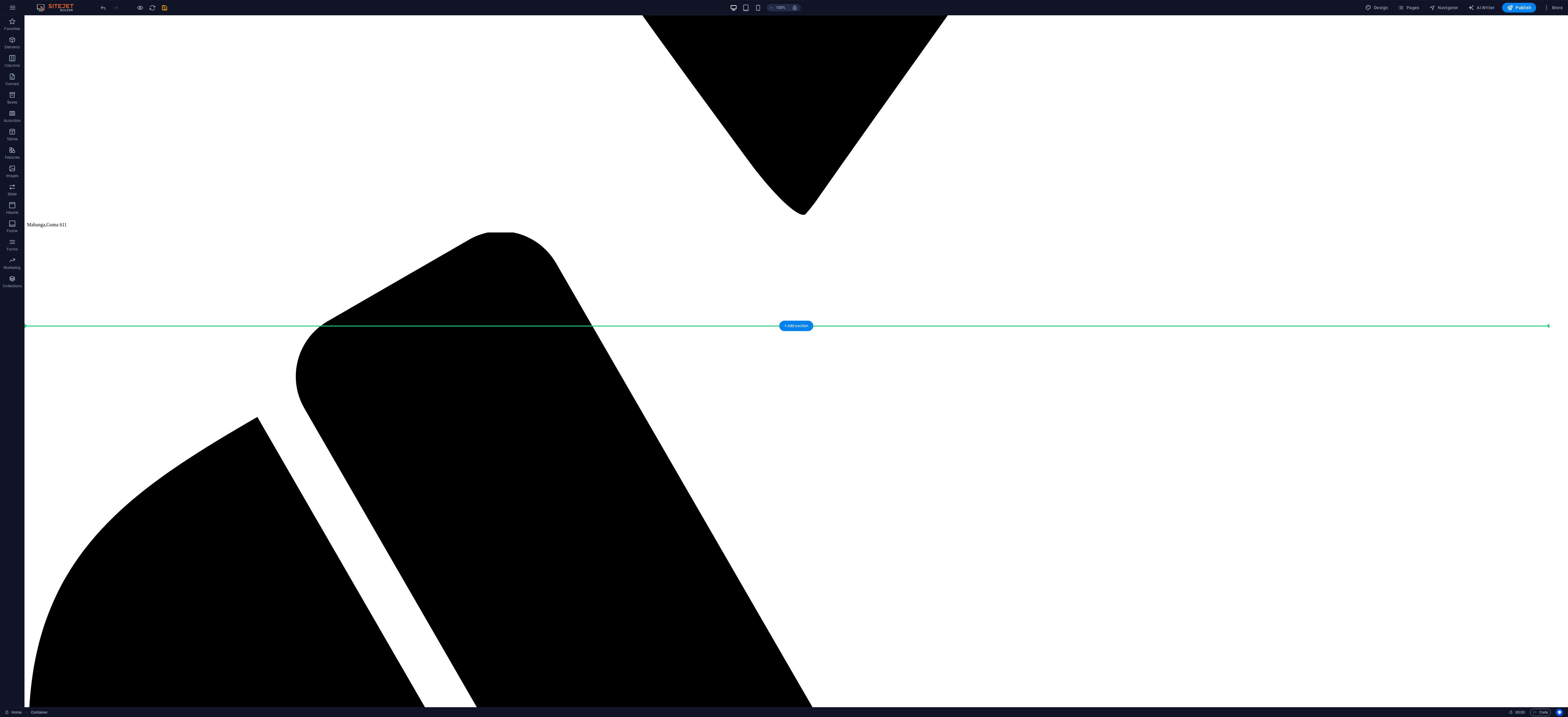
drag, startPoint x: 60, startPoint y: 173, endPoint x: 130, endPoint y: 332, distance: 173.7
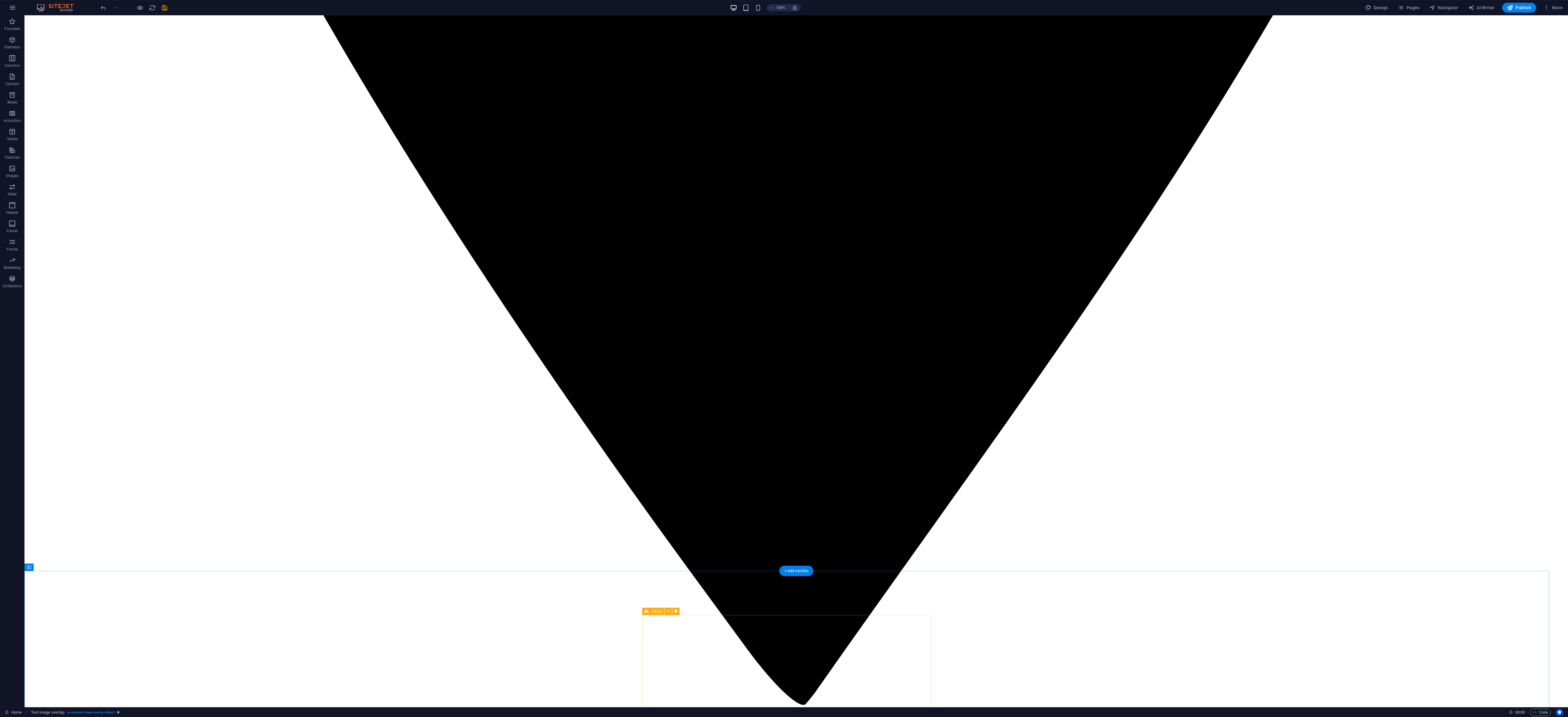
scroll to position [1819, 0]
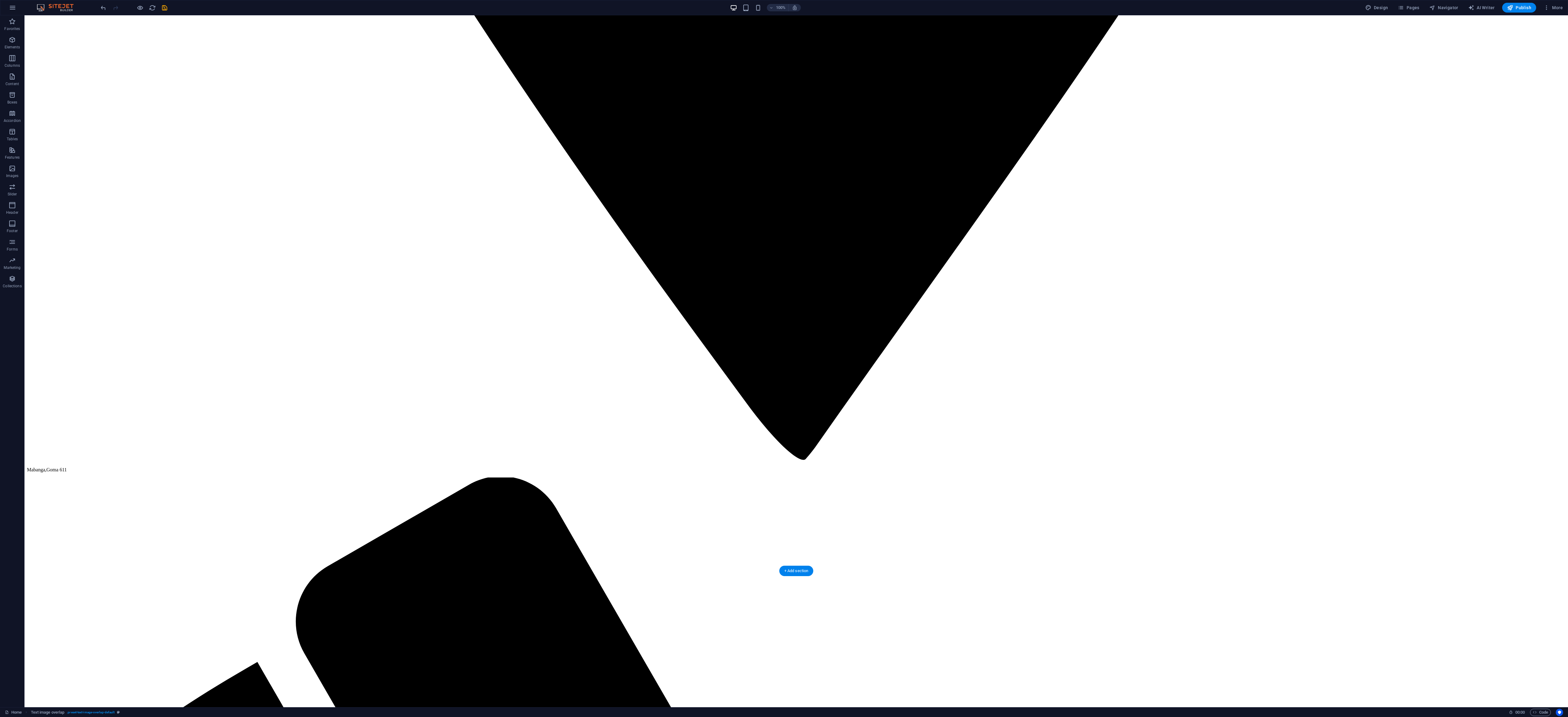
drag, startPoint x: 72, startPoint y: 408, endPoint x: 621, endPoint y: 573, distance: 573.3
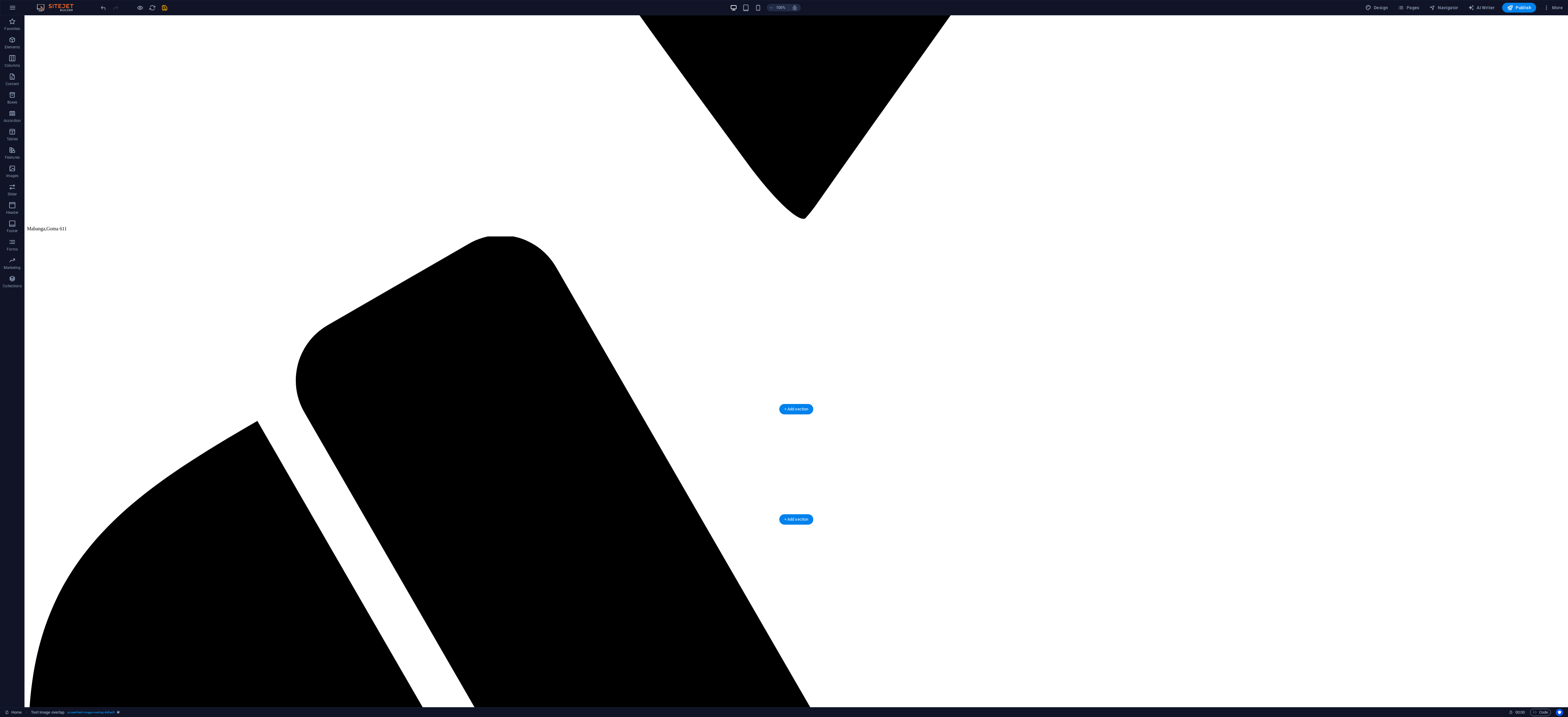
scroll to position [2065, 0]
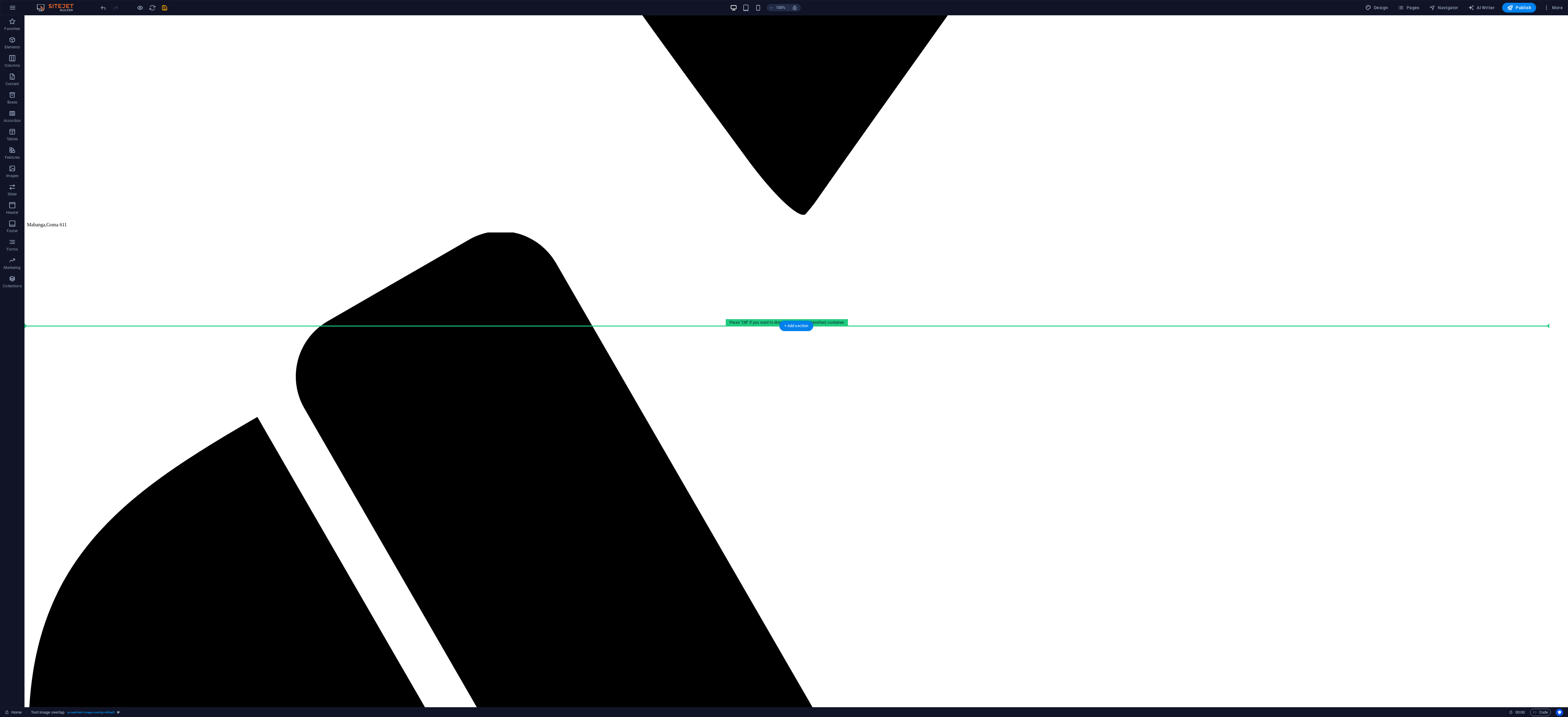
drag, startPoint x: 77, startPoint y: 177, endPoint x: 198, endPoint y: 332, distance: 196.6
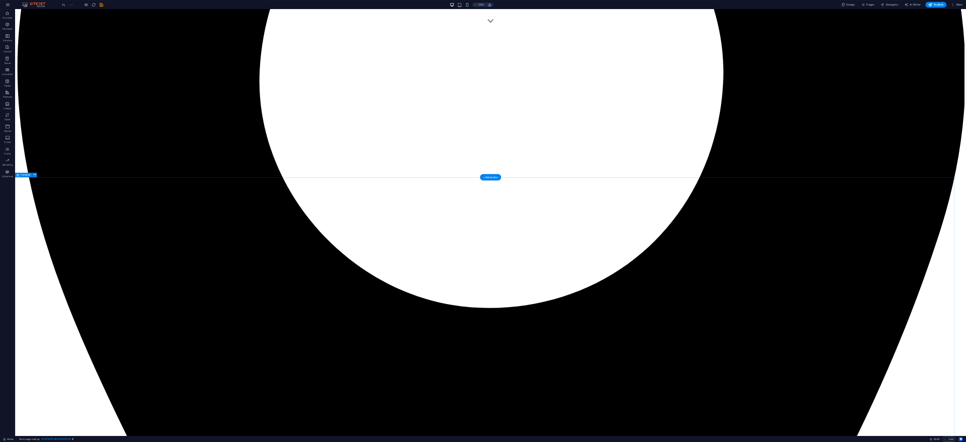
scroll to position [1178, 0]
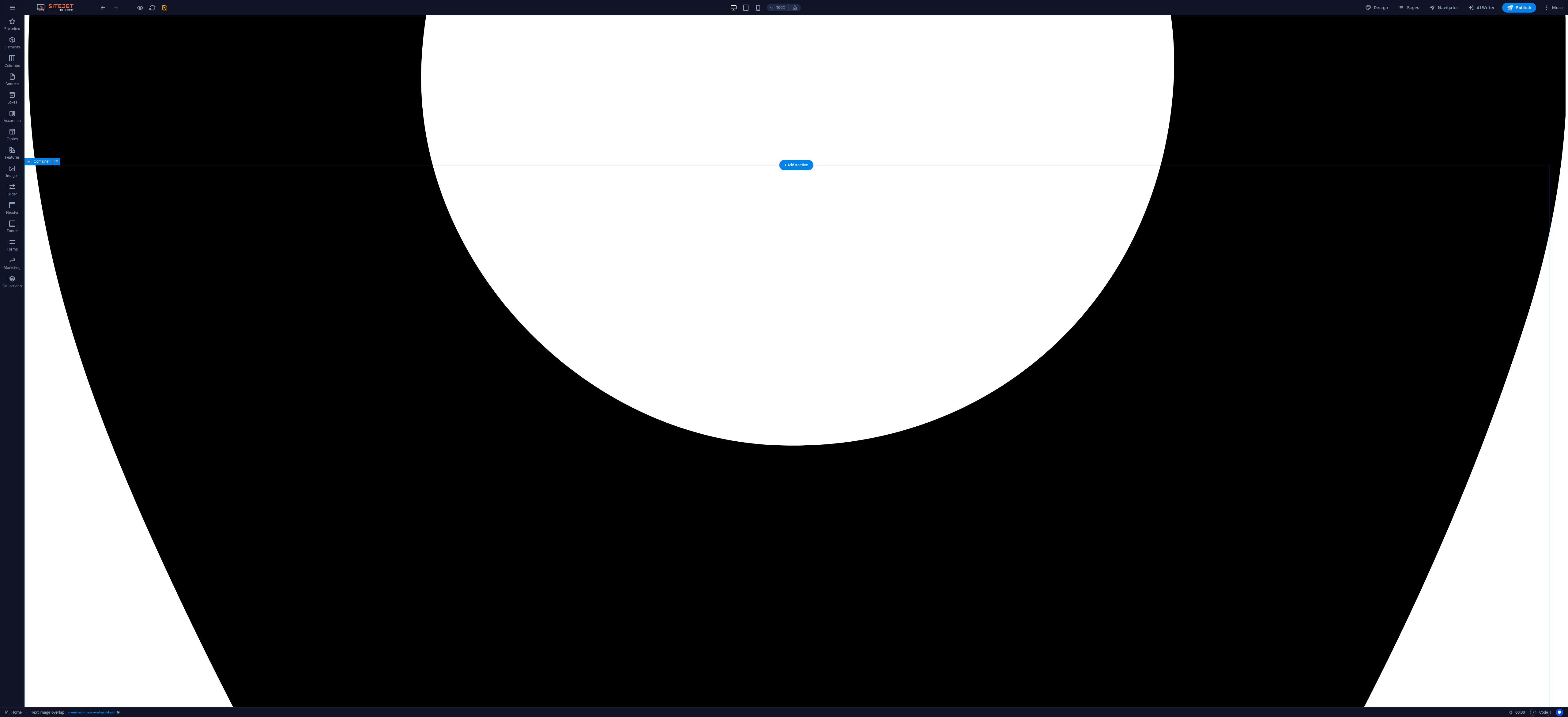
click at [32, 161] on div "Container" at bounding box center [38, 161] width 27 height 7
click at [37, 158] on div "Container" at bounding box center [38, 161] width 27 height 7
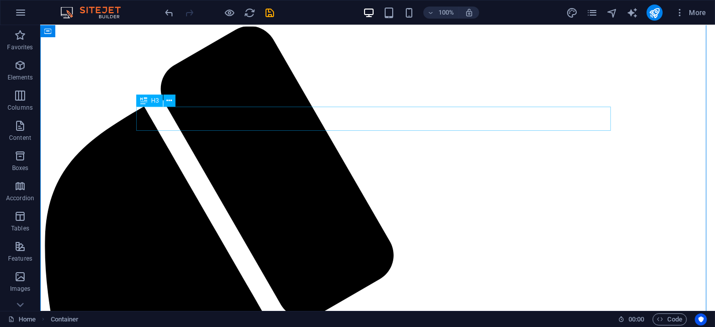
scroll to position [899, 0]
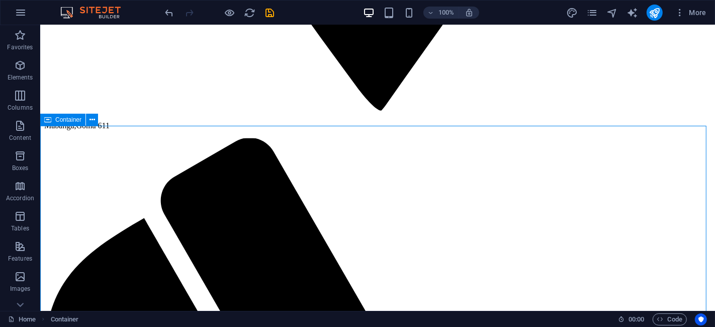
click at [56, 118] on span "Container" at bounding box center [68, 120] width 26 height 6
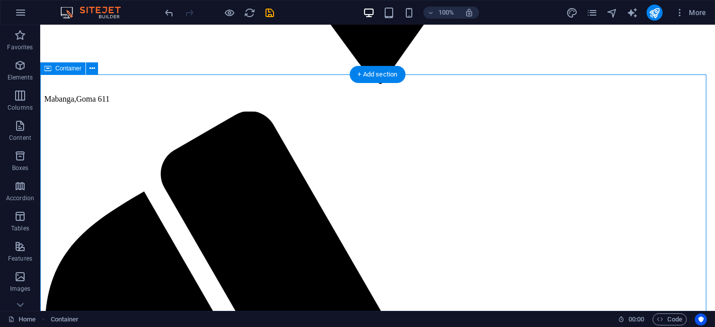
scroll to position [955, 0]
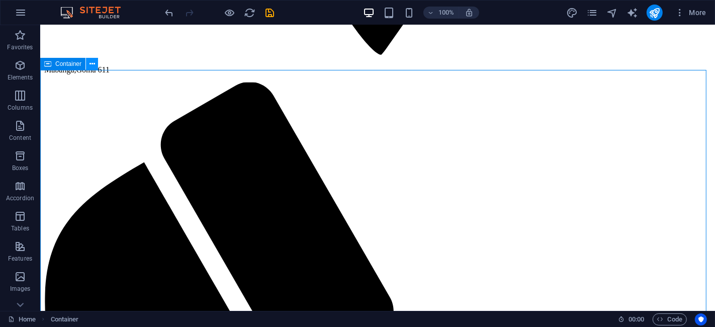
click at [90, 62] on icon at bounding box center [93, 64] width 6 height 11
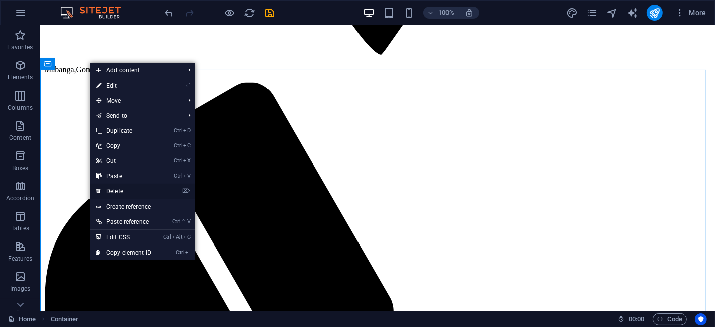
click at [119, 187] on link "⌦ Delete" at bounding box center [123, 191] width 67 height 15
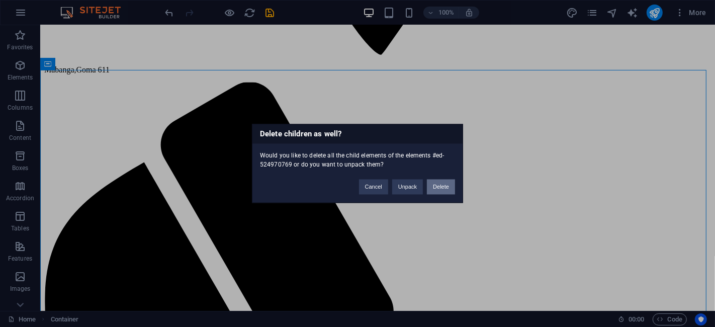
click at [438, 184] on button "Delete" at bounding box center [441, 187] width 28 height 15
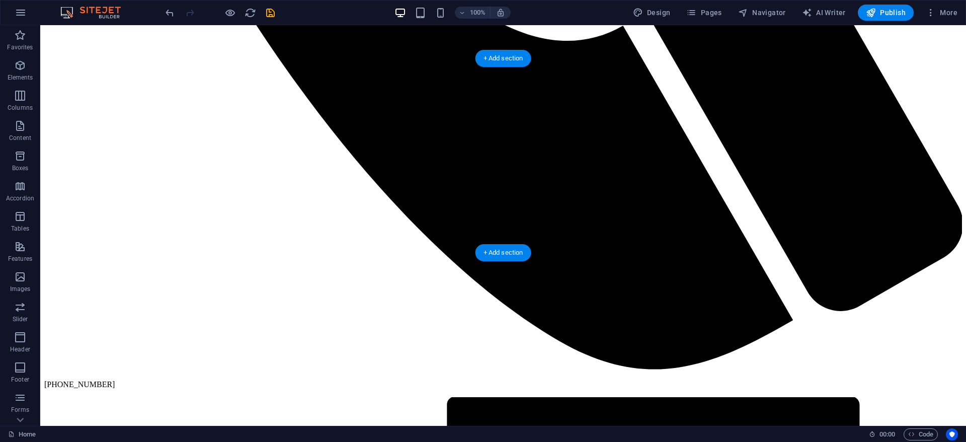
scroll to position [2255, 0]
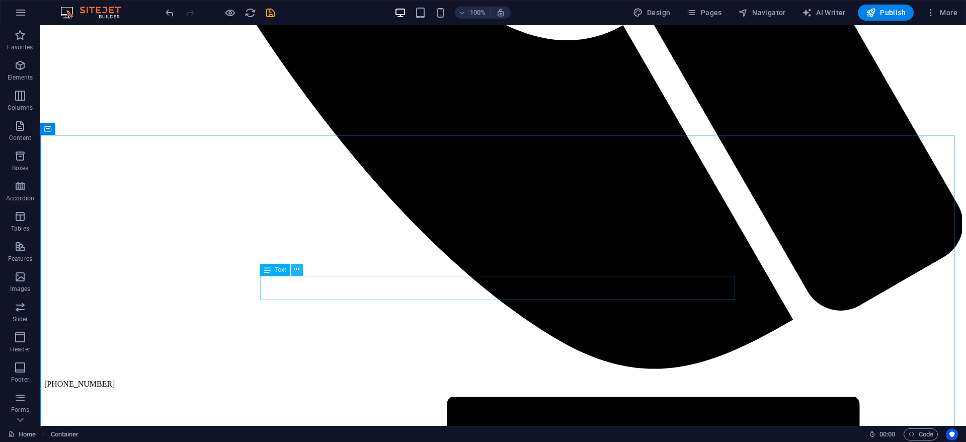
click at [296, 265] on icon at bounding box center [297, 269] width 6 height 11
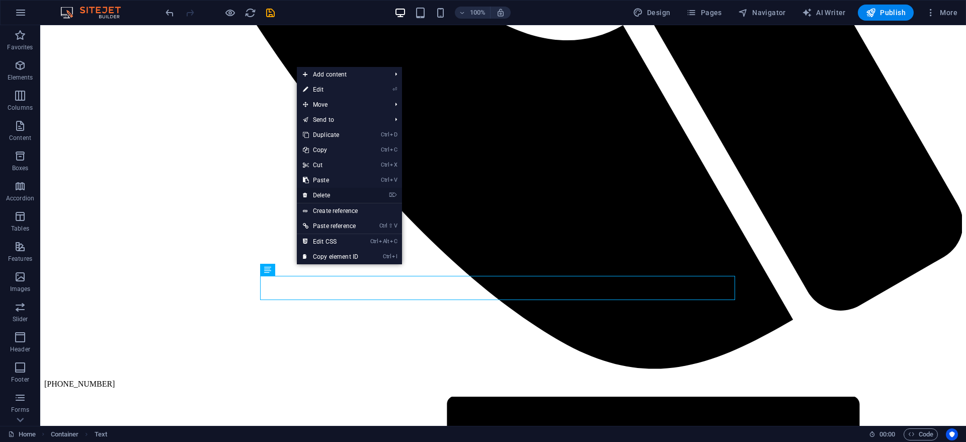
click at [314, 192] on link "⌦ Delete" at bounding box center [330, 195] width 67 height 15
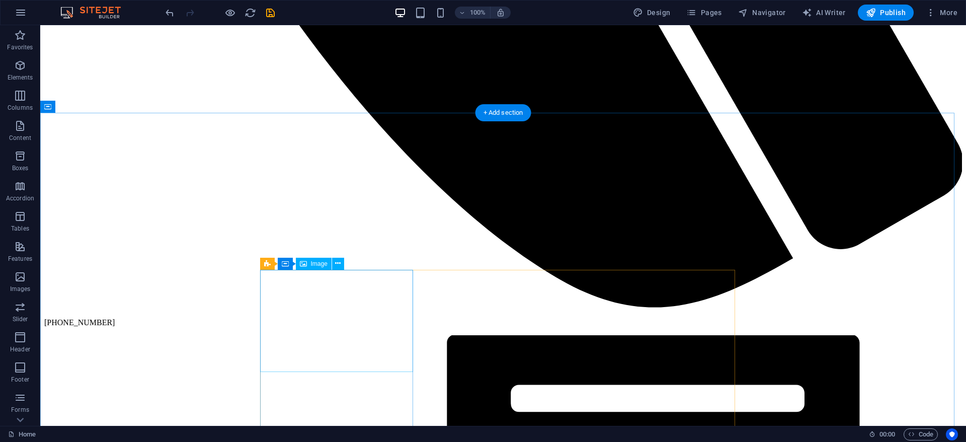
scroll to position [2406, 0]
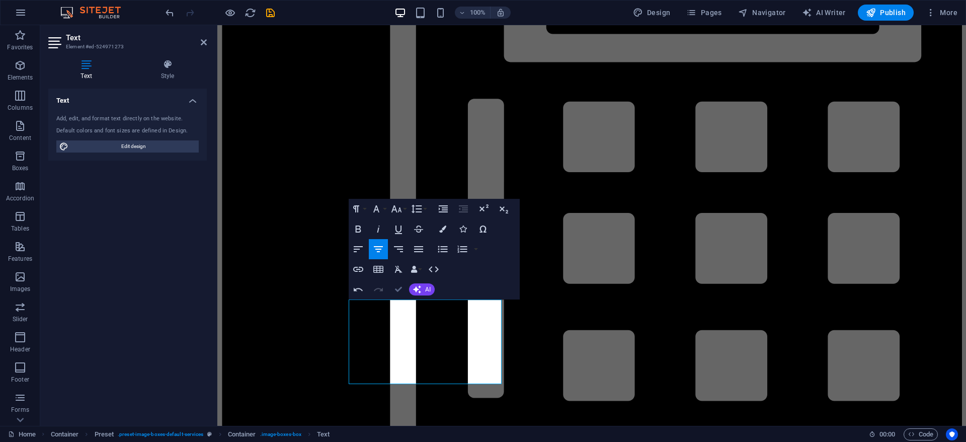
drag, startPoint x: 397, startPoint y: 286, endPoint x: 752, endPoint y: 232, distance: 358.8
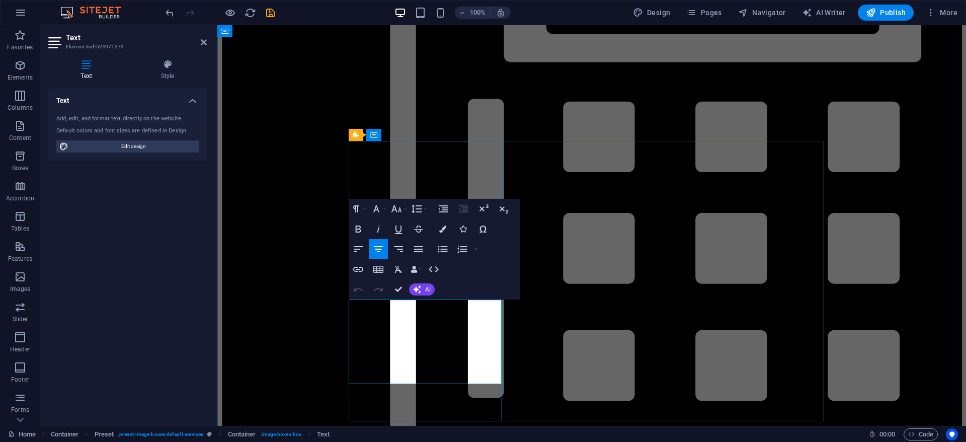
click at [420, 251] on icon "button" at bounding box center [419, 249] width 12 height 12
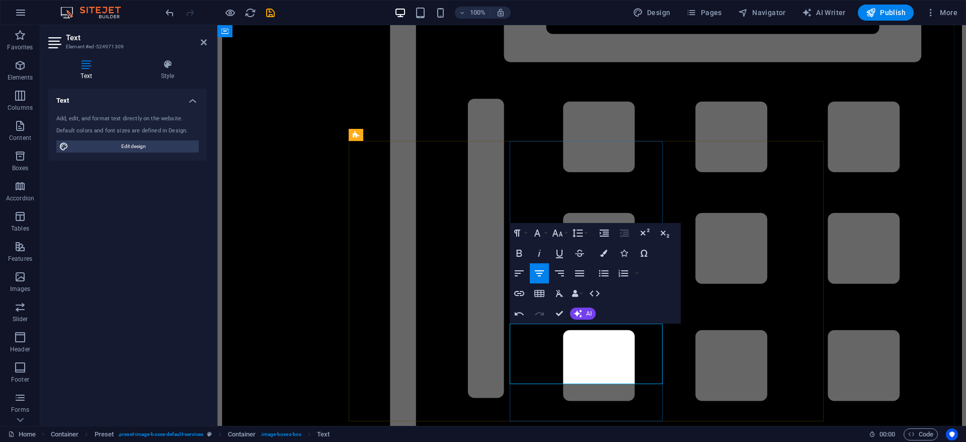
click at [578, 274] on icon "button" at bounding box center [580, 273] width 12 height 12
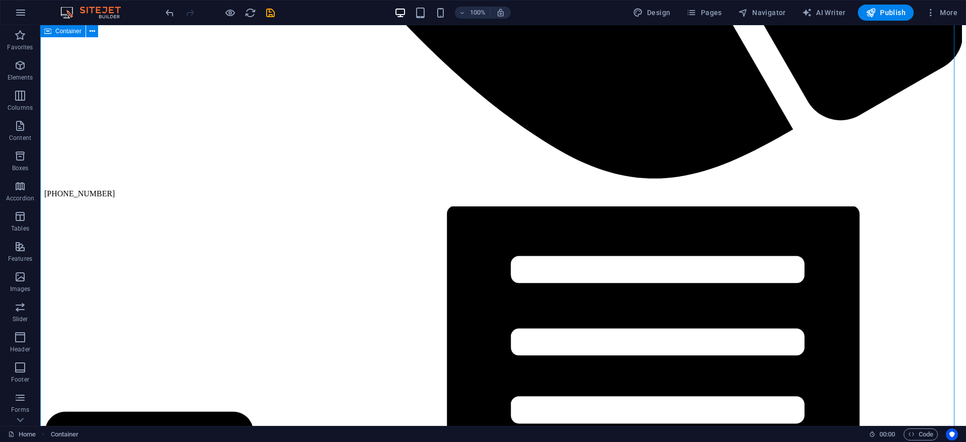
scroll to position [2481, 0]
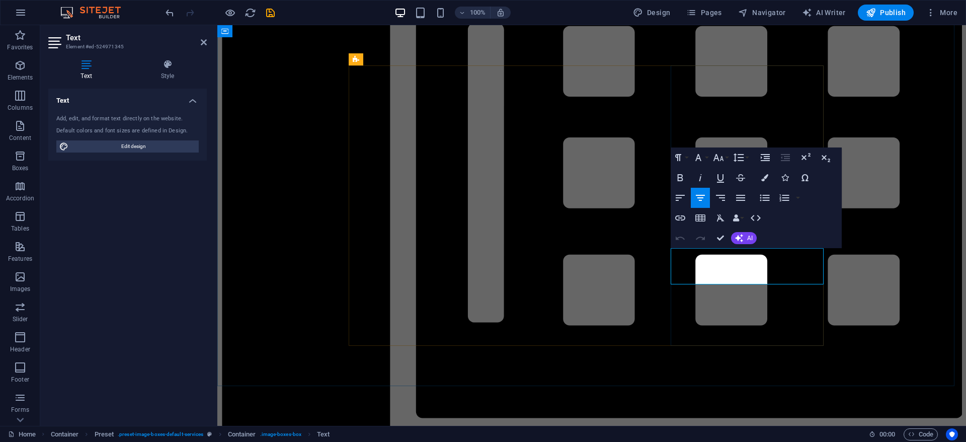
click at [746, 196] on icon "button" at bounding box center [741, 198] width 12 height 12
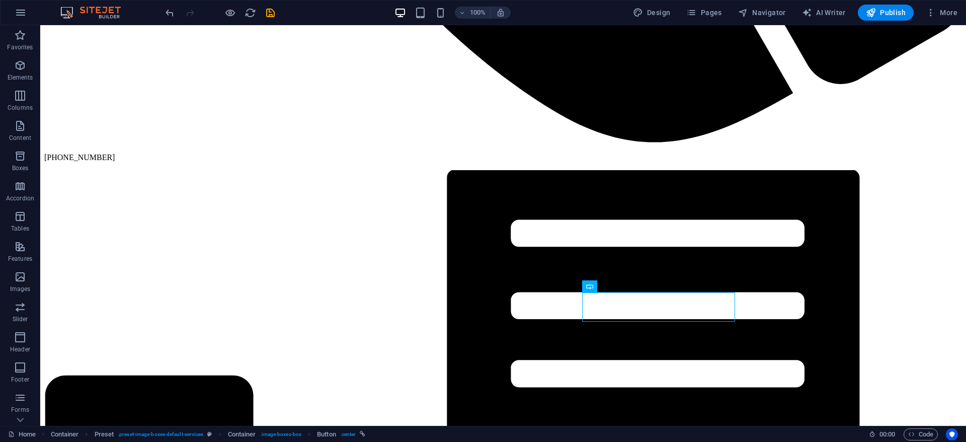
click at [263, 15] on div at bounding box center [220, 13] width 113 height 16
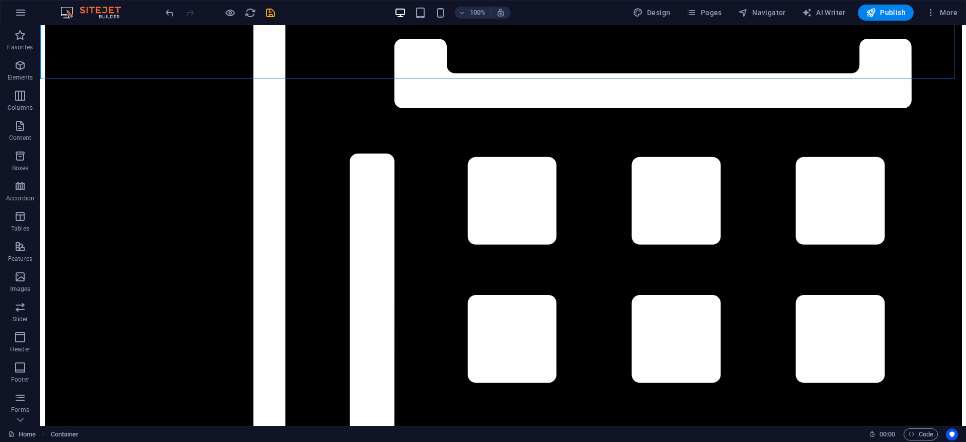
scroll to position [2934, 0]
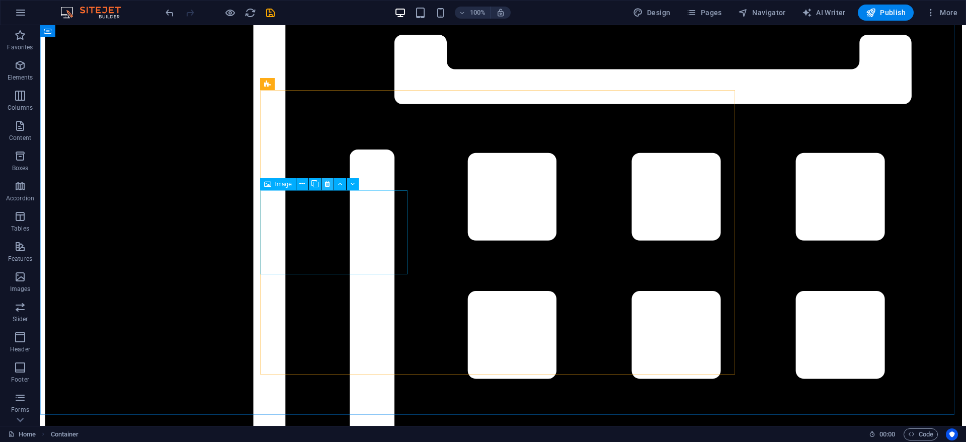
click at [327, 185] on icon at bounding box center [328, 184] width 6 height 11
click at [326, 187] on icon at bounding box center [328, 184] width 6 height 11
click at [329, 182] on icon at bounding box center [328, 184] width 6 height 11
click at [330, 185] on icon at bounding box center [328, 184] width 6 height 11
click at [329, 186] on icon at bounding box center [328, 184] width 6 height 11
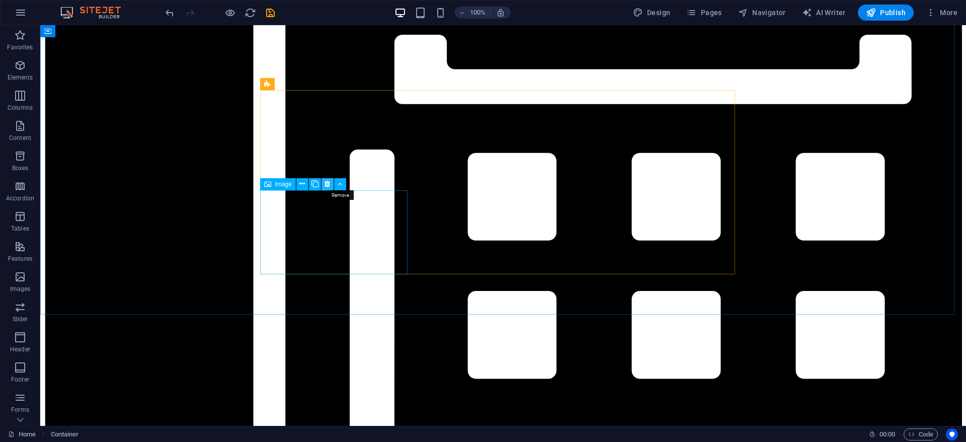
click at [325, 187] on icon at bounding box center [328, 184] width 6 height 11
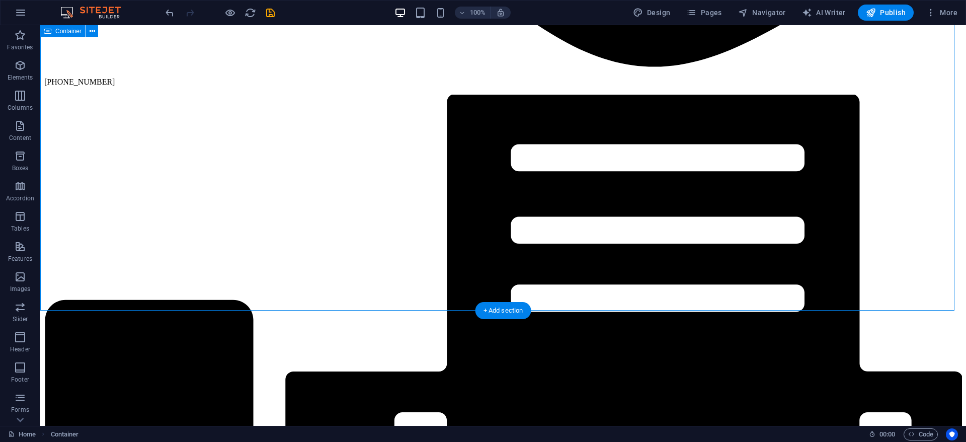
scroll to position [2481, 0]
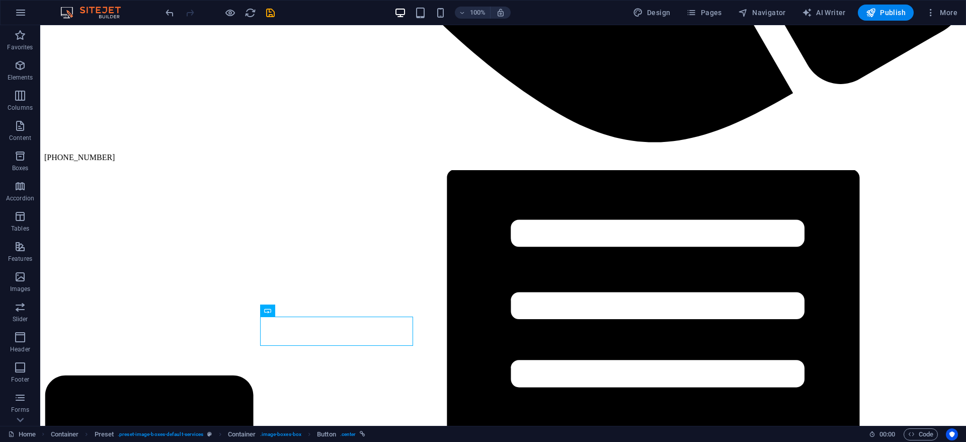
click at [270, 20] on div at bounding box center [220, 13] width 113 height 16
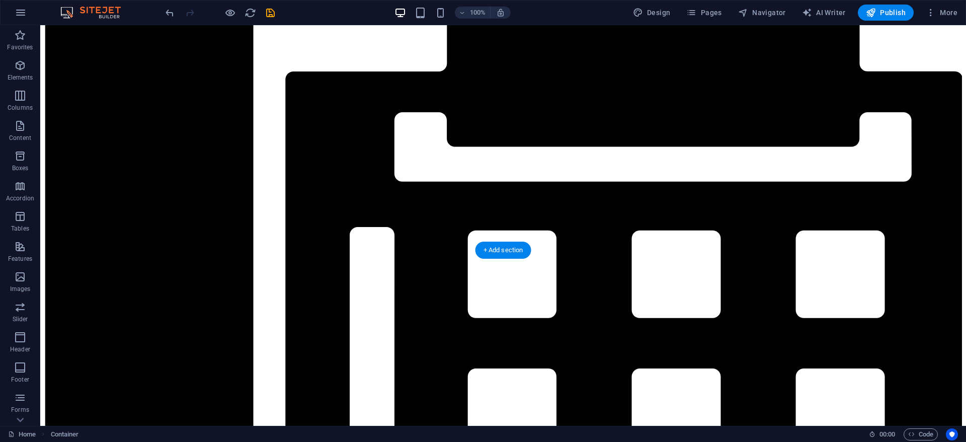
scroll to position [2783, 0]
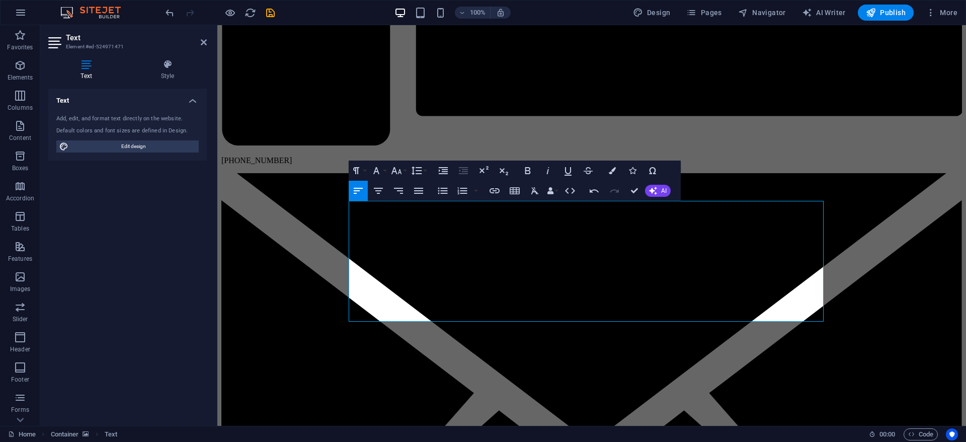
drag, startPoint x: 667, startPoint y: 205, endPoint x: 308, endPoint y: 207, distance: 358.7
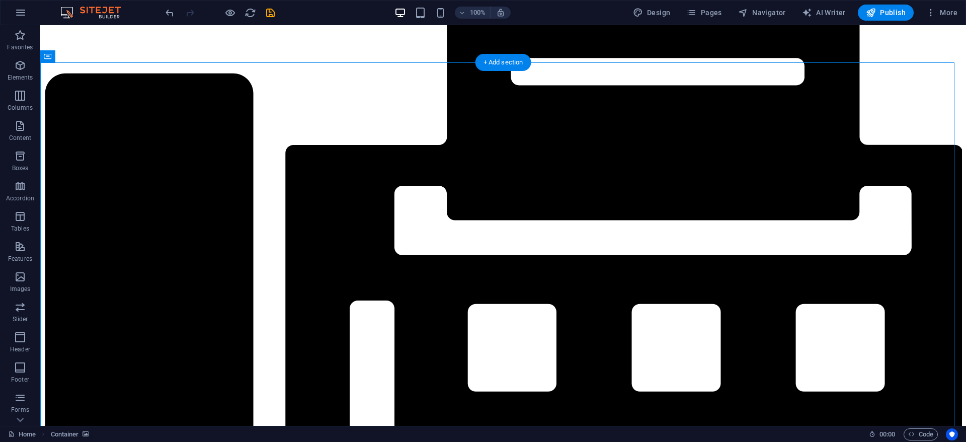
scroll to position [2859, 0]
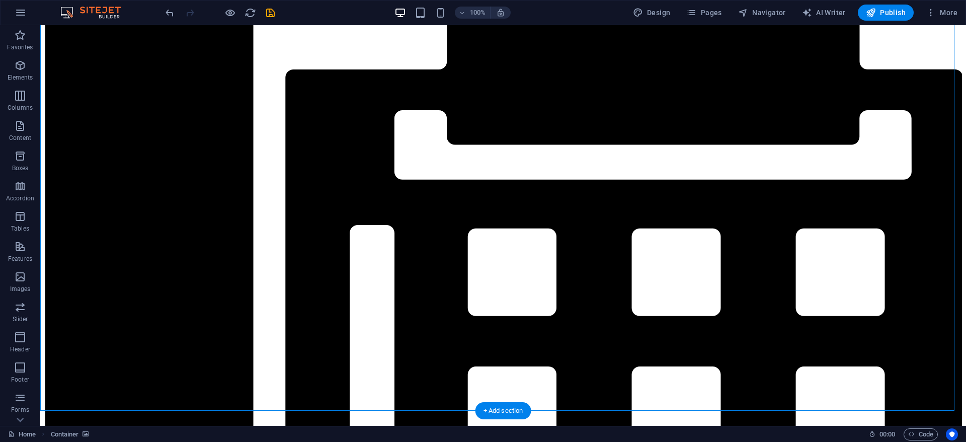
click at [265, 16] on icon "save" at bounding box center [271, 13] width 12 height 12
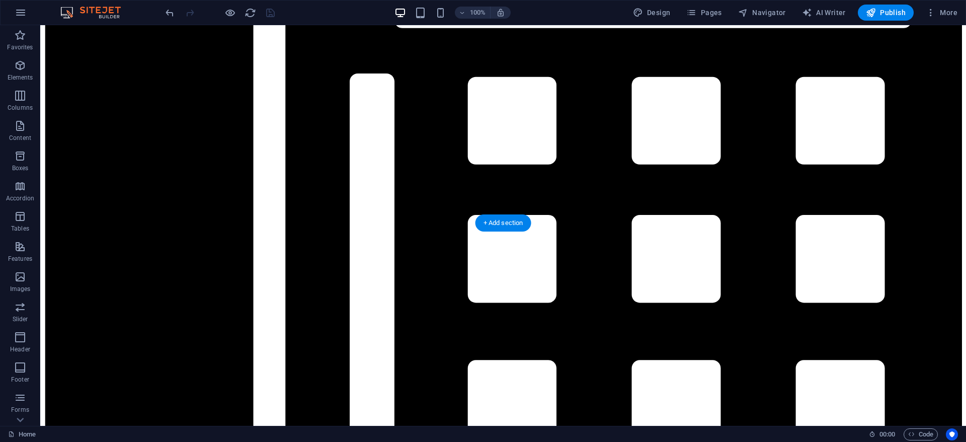
scroll to position [3010, 0]
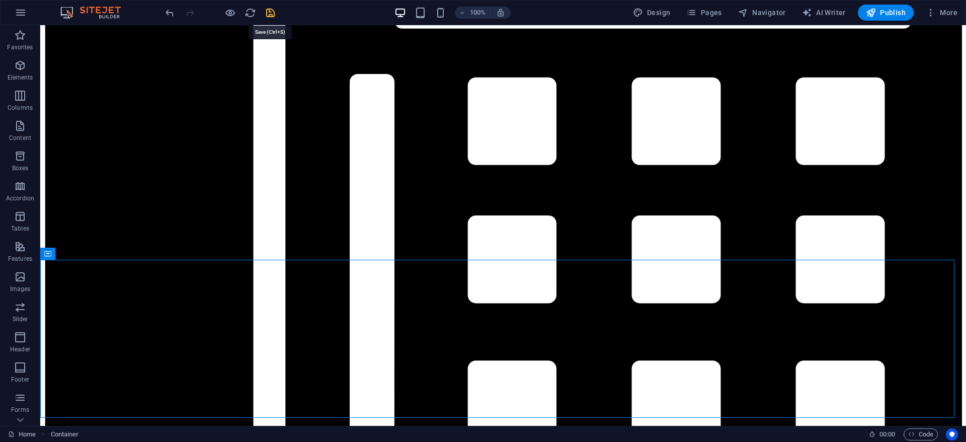
click at [269, 12] on icon "save" at bounding box center [271, 13] width 12 height 12
checkbox input "false"
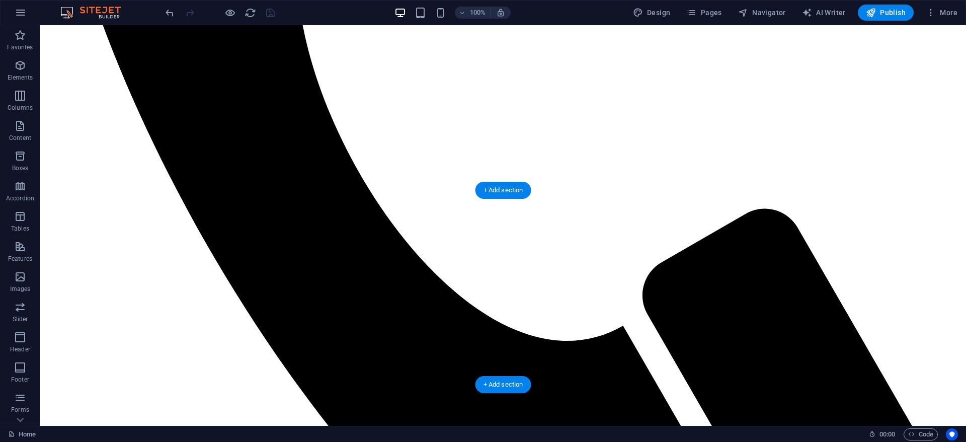
scroll to position [1878, 0]
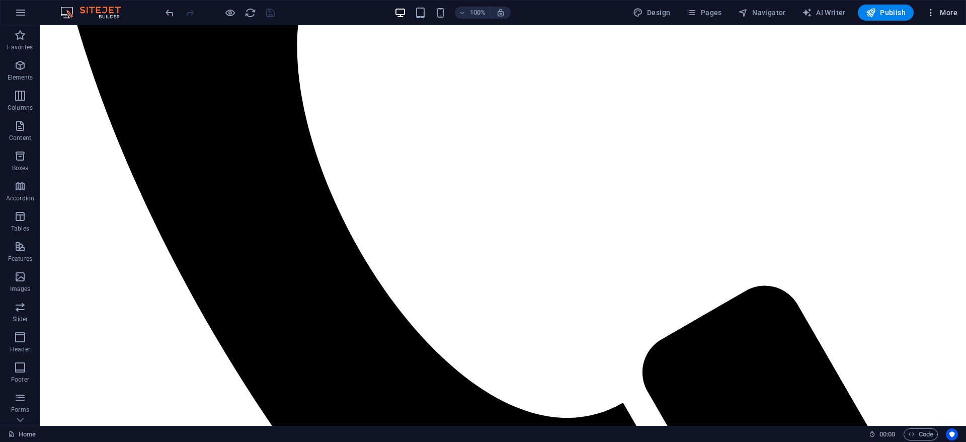
click at [804, 12] on span "More" at bounding box center [942, 13] width 32 height 10
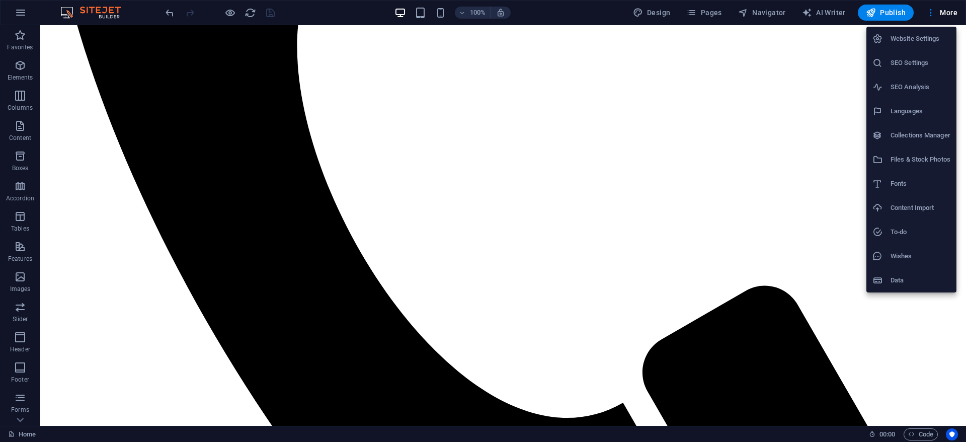
click at [804, 42] on h6 "Website Settings" at bounding box center [921, 39] width 60 height 12
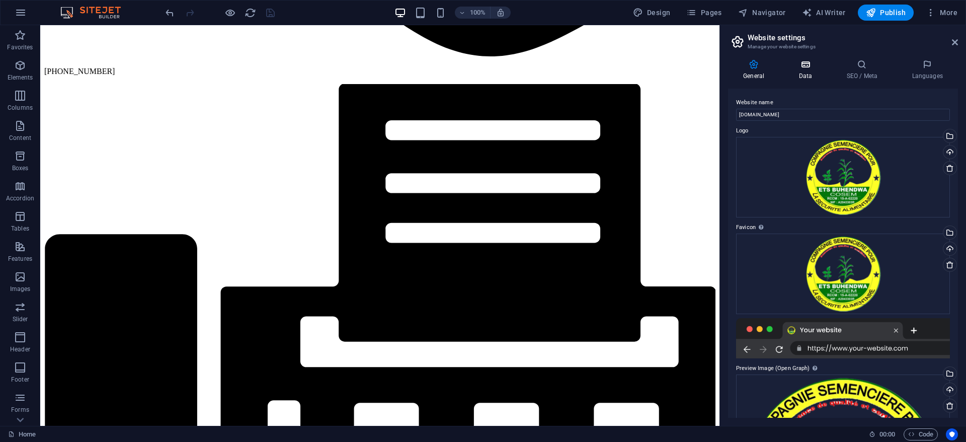
click at [804, 70] on h4 "Data" at bounding box center [807, 69] width 48 height 21
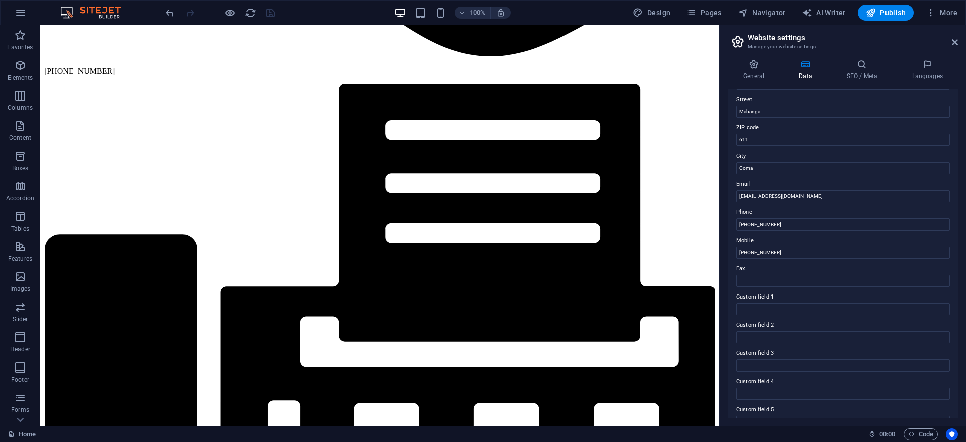
scroll to position [0, 0]
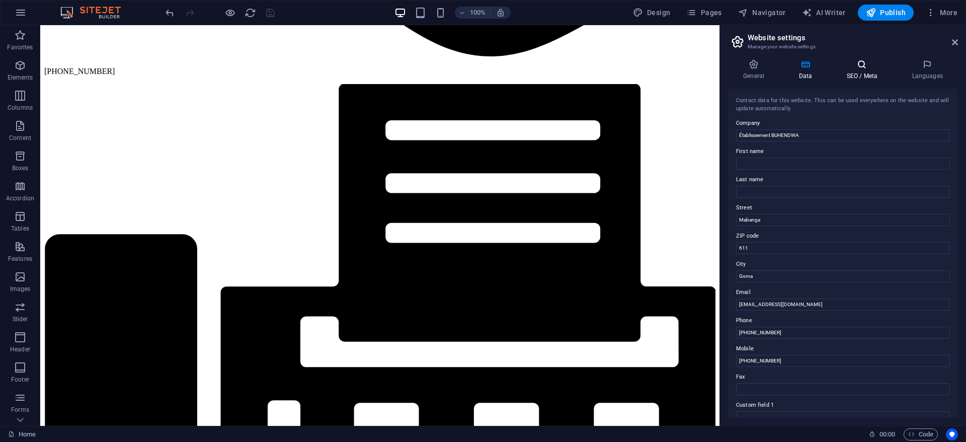
click at [804, 74] on h4 "SEO / Meta" at bounding box center [863, 69] width 65 height 21
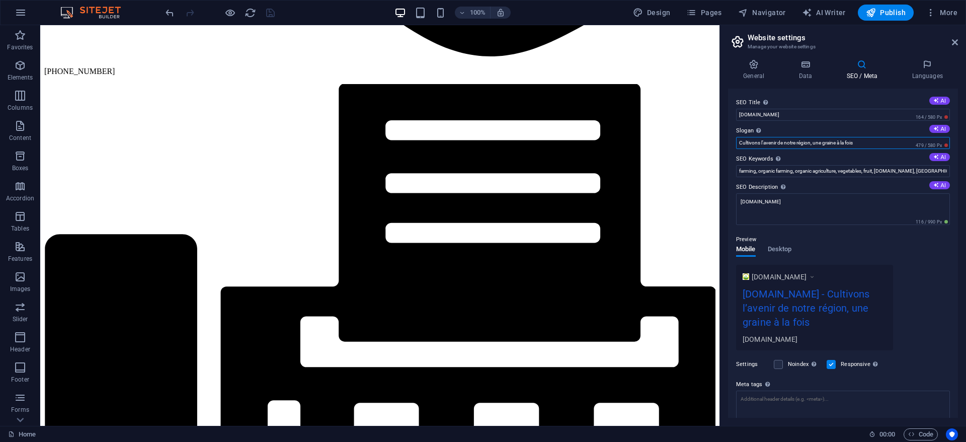
drag, startPoint x: 857, startPoint y: 143, endPoint x: 731, endPoint y: 144, distance: 126.8
click at [731, 144] on div "SEO Title The title of your website - make it something that stands out in sear…" at bounding box center [843, 253] width 230 height 329
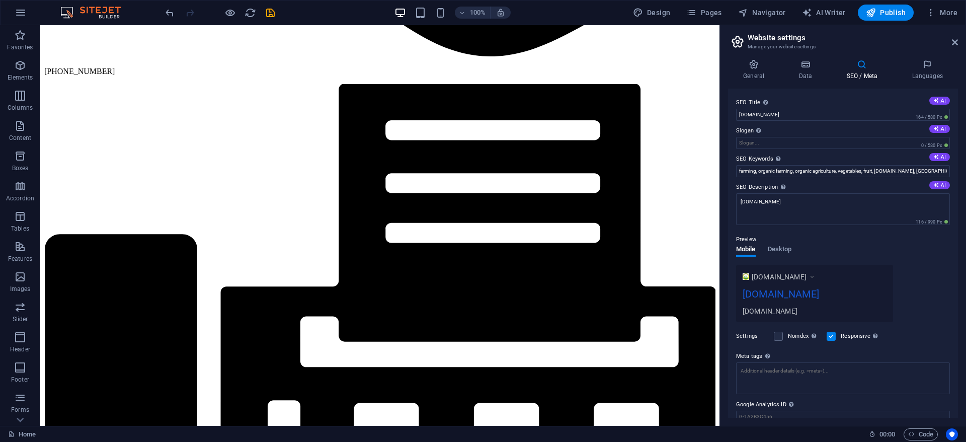
click at [804, 58] on div "General Data SEO / Meta Languages Website name [DOMAIN_NAME] Logo Drag files he…" at bounding box center [843, 238] width 246 height 374
click at [804, 61] on icon at bounding box center [927, 64] width 61 height 10
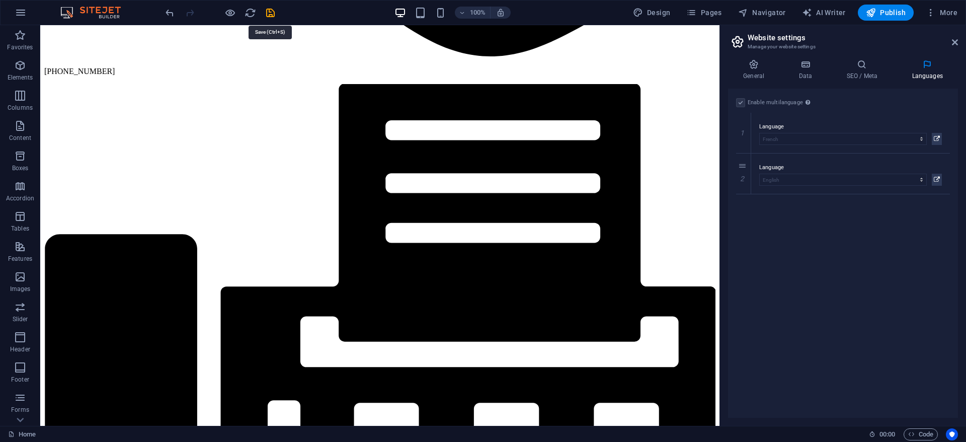
click at [270, 9] on icon "save" at bounding box center [271, 13] width 12 height 12
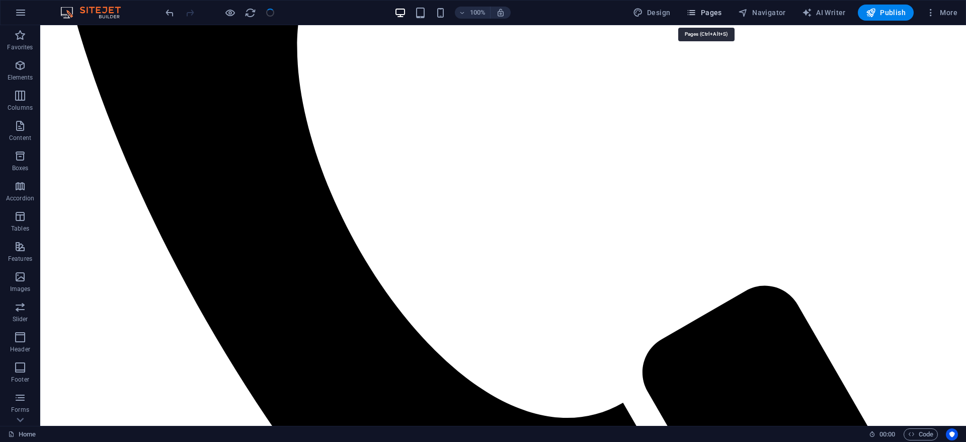
click at [700, 15] on span "Pages" at bounding box center [703, 13] width 35 height 10
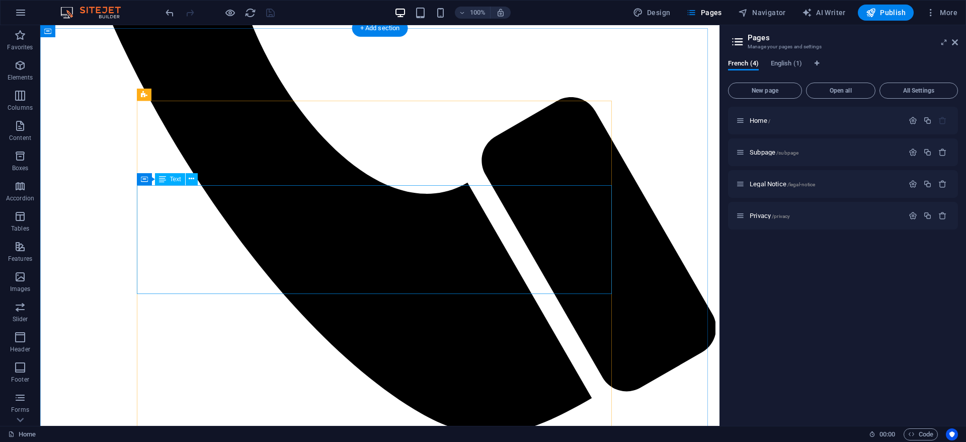
scroll to position [1425, 0]
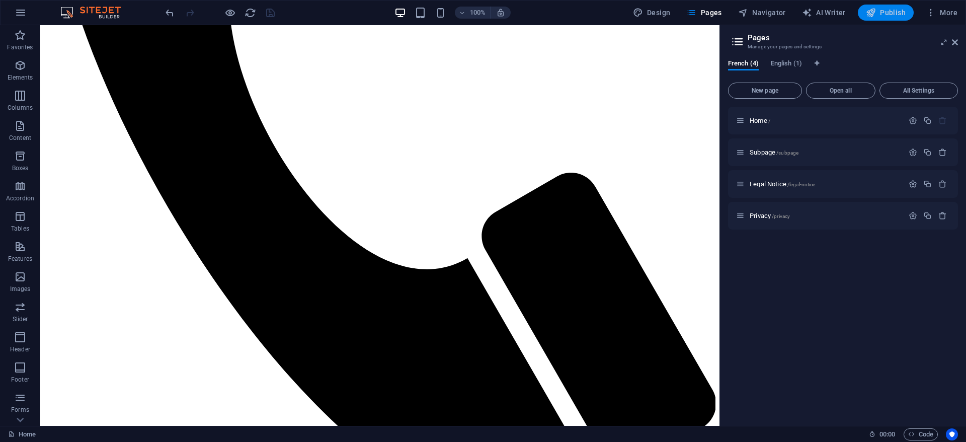
click at [804, 9] on span "Publish" at bounding box center [886, 13] width 40 height 10
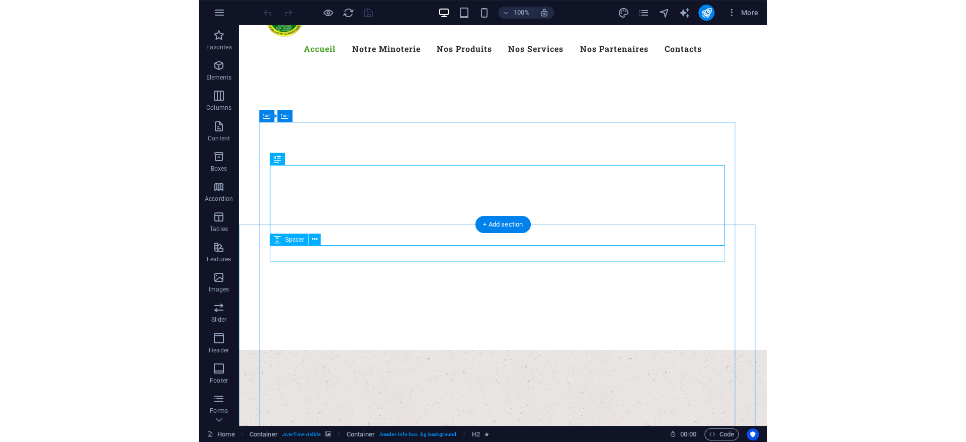
scroll to position [75, 0]
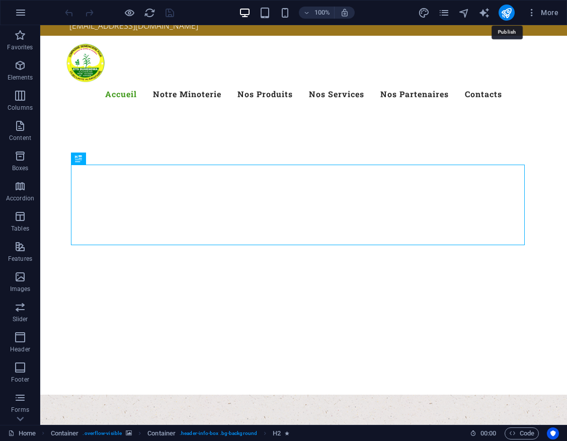
drag, startPoint x: 549, startPoint y: 42, endPoint x: 484, endPoint y: 27, distance: 67.2
click at [484, 314] on div at bounding box center [303, 354] width 527 height 80
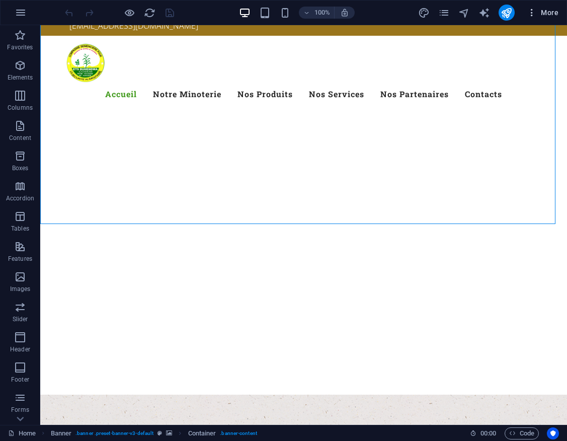
click at [529, 8] on icon "button" at bounding box center [532, 13] width 10 height 10
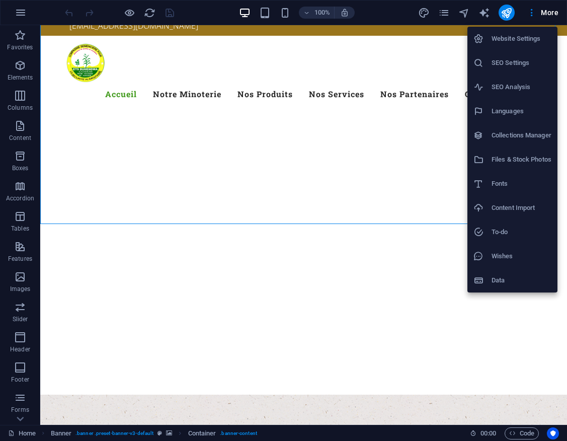
click at [399, 16] on div at bounding box center [283, 220] width 567 height 441
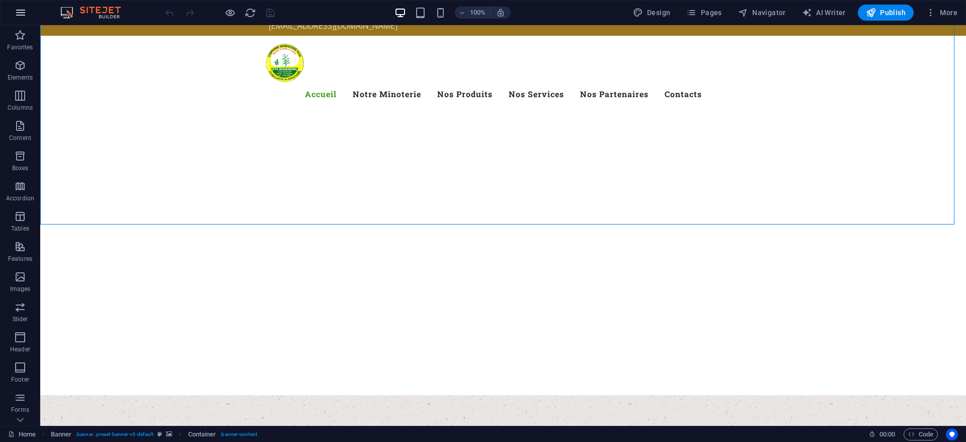
click at [19, 11] on icon "button" at bounding box center [21, 13] width 12 height 12
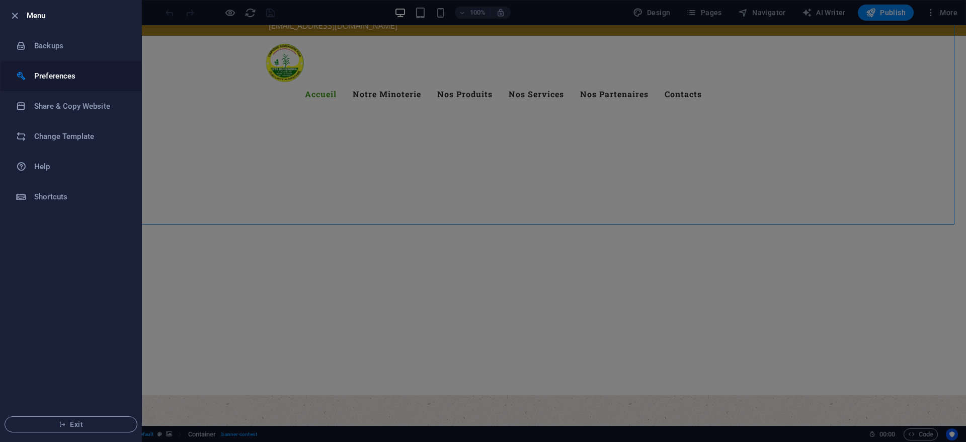
click at [52, 80] on h6 "Preferences" at bounding box center [80, 76] width 93 height 12
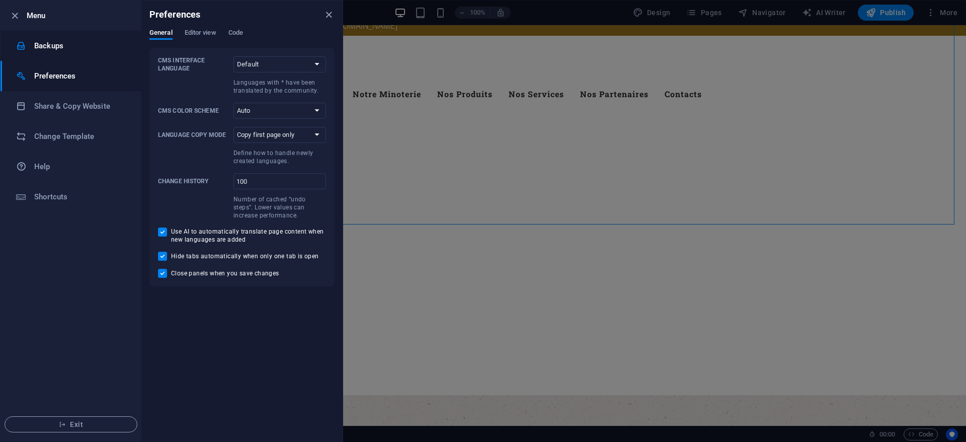
click at [48, 49] on h6 "Backups" at bounding box center [80, 46] width 93 height 12
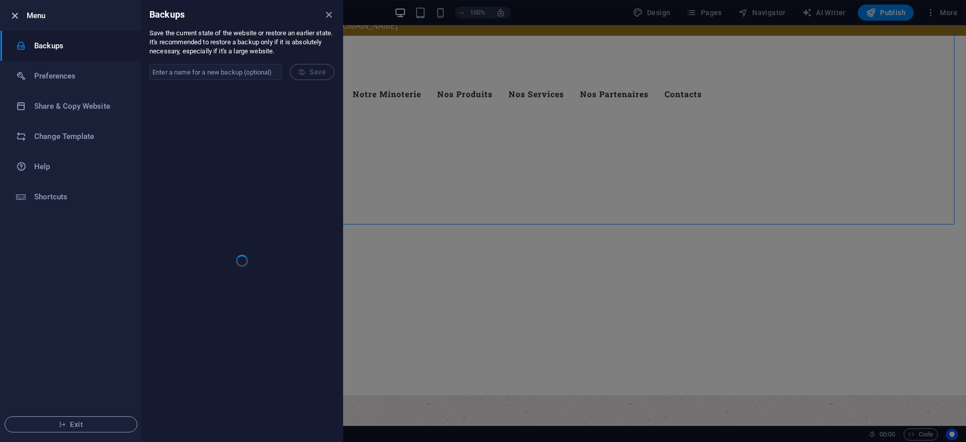
click at [11, 18] on icon "button" at bounding box center [15, 16] width 12 height 12
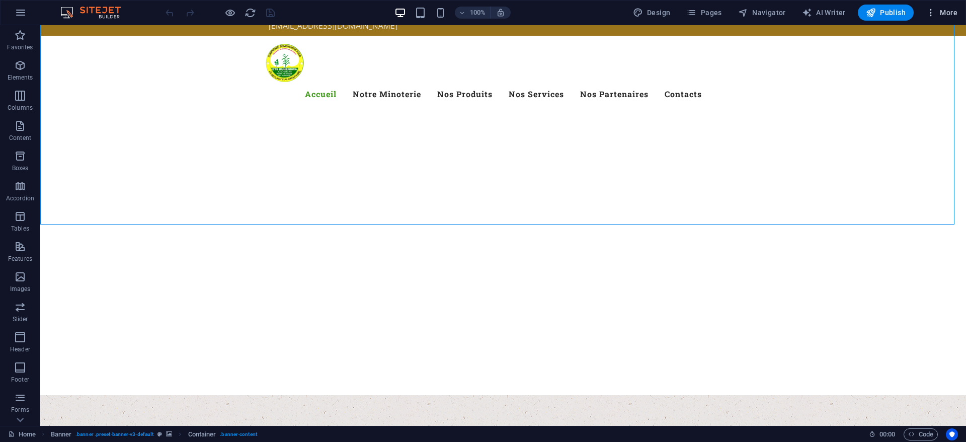
click at [567, 14] on span "More" at bounding box center [942, 13] width 32 height 10
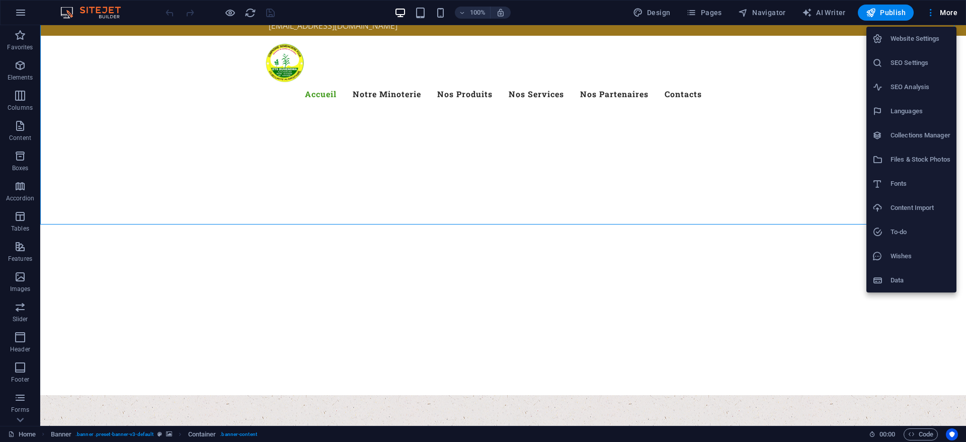
click at [567, 42] on h6 "Website Settings" at bounding box center [921, 39] width 60 height 12
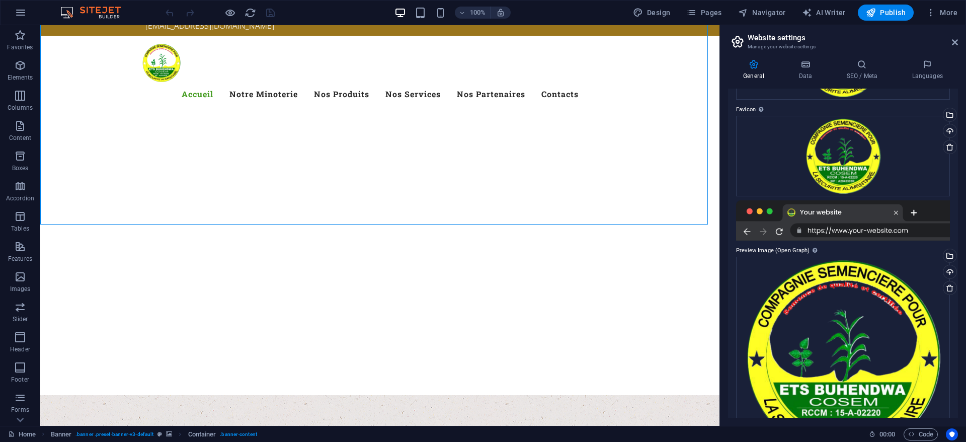
scroll to position [15, 0]
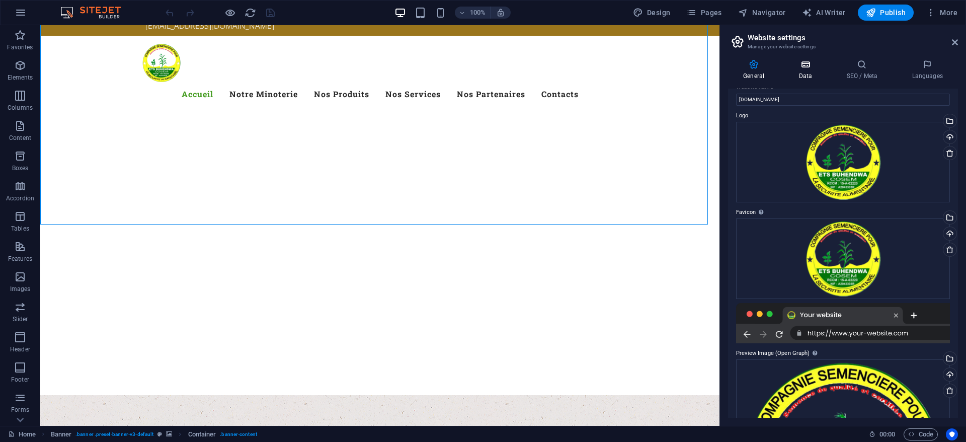
click at [567, 71] on h4 "Data" at bounding box center [807, 69] width 48 height 21
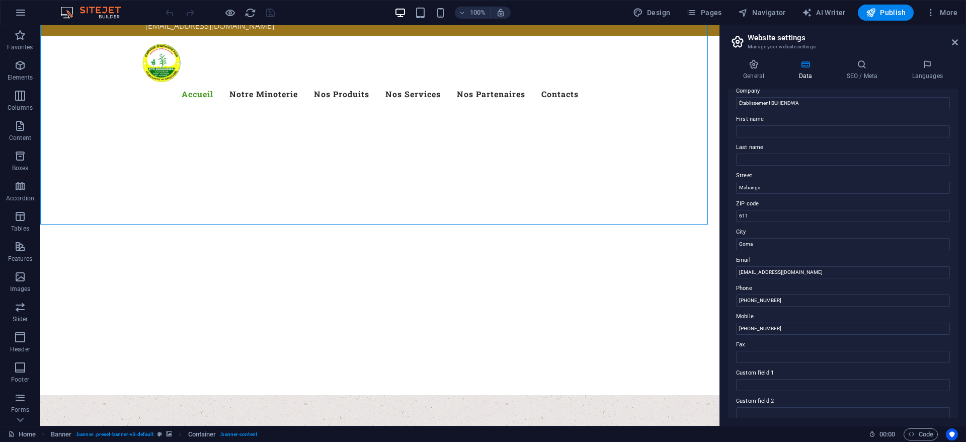
scroll to position [0, 0]
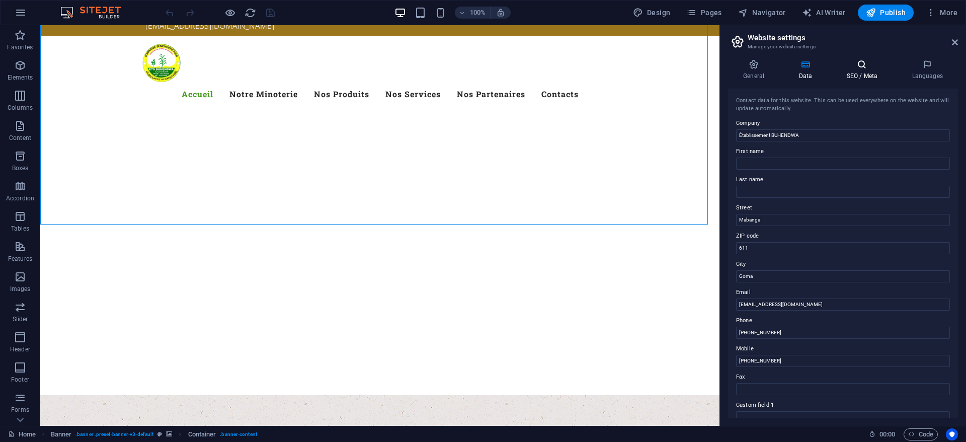
click at [567, 72] on h4 "SEO / Meta" at bounding box center [863, 69] width 65 height 21
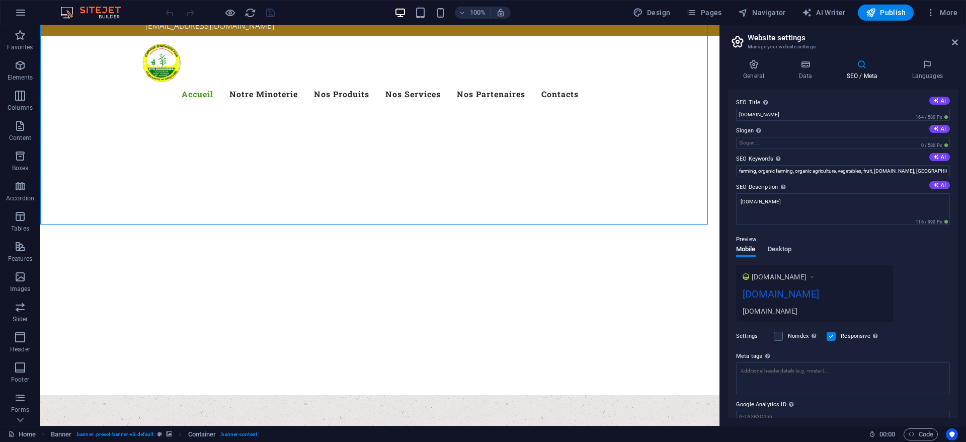
click at [567, 247] on span "Desktop" at bounding box center [780, 250] width 24 height 14
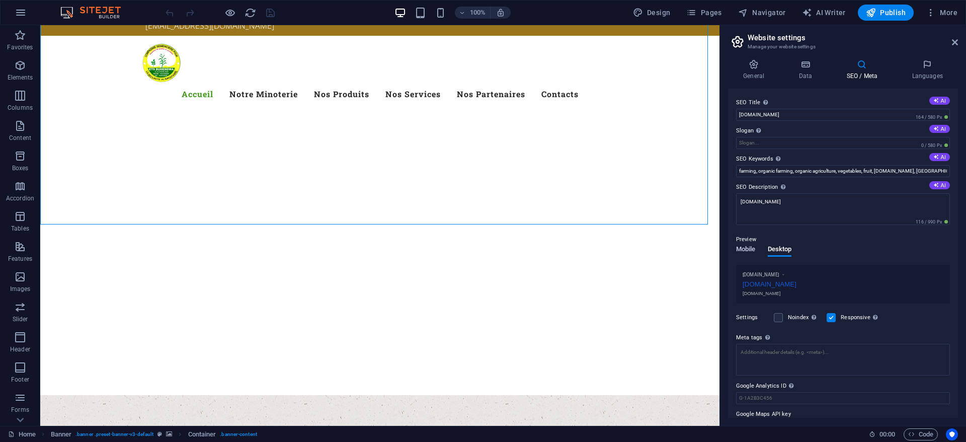
click at [567, 247] on span "Mobile" at bounding box center [746, 250] width 20 height 14
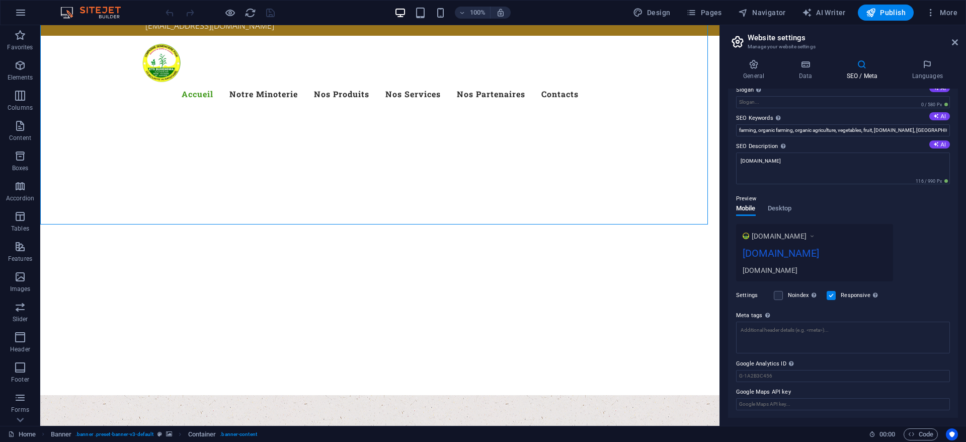
scroll to position [41, 0]
click at [567, 404] on input "Google Maps API key" at bounding box center [843, 403] width 214 height 12
click at [567, 372] on input "Google Analytics ID Please only add the Google Analytics ID. We automatically i…" at bounding box center [843, 375] width 214 height 12
click at [567, 13] on span "Navigator" at bounding box center [762, 13] width 48 height 10
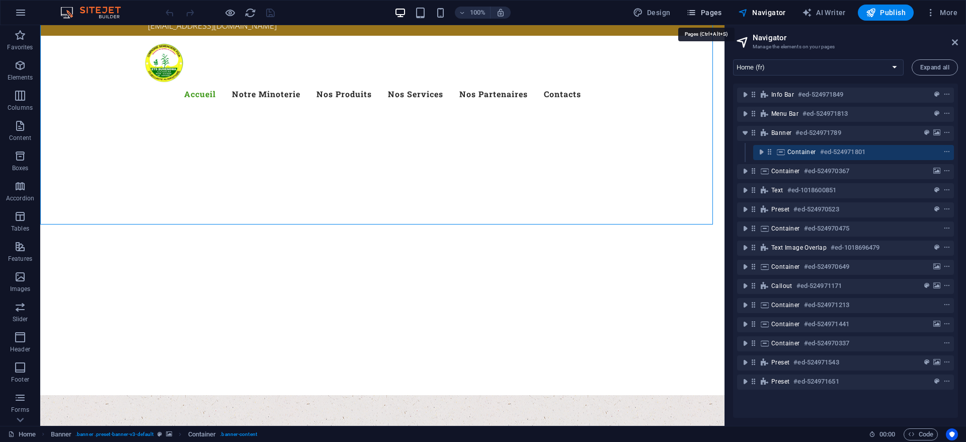
click at [567, 10] on span "Pages" at bounding box center [703, 13] width 35 height 10
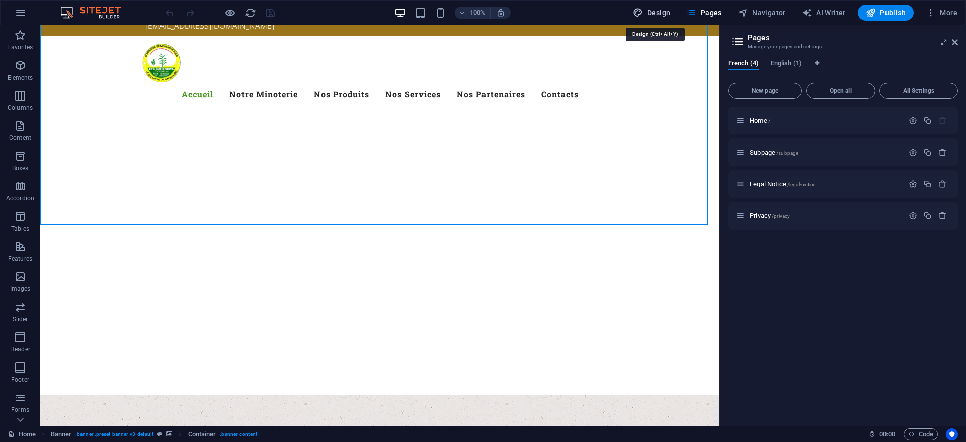
click at [567, 13] on span "Design" at bounding box center [652, 13] width 38 height 10
select select "px"
select select "300"
select select "px"
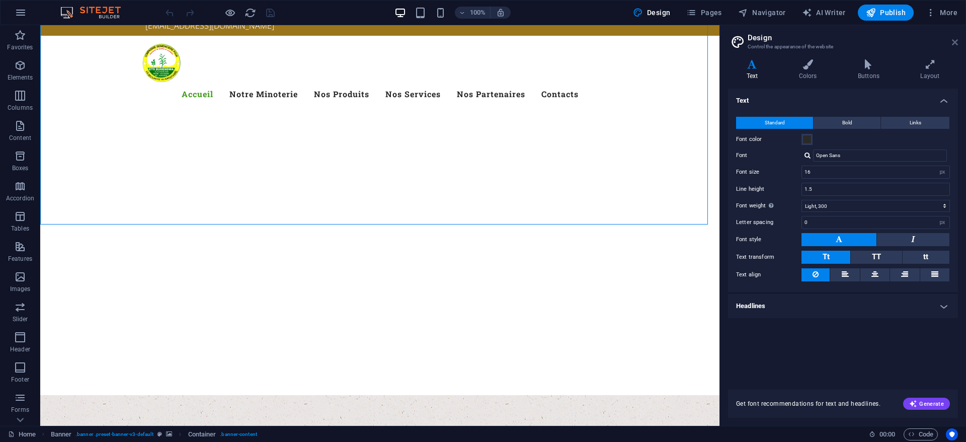
click at [567, 44] on icon at bounding box center [955, 42] width 6 height 8
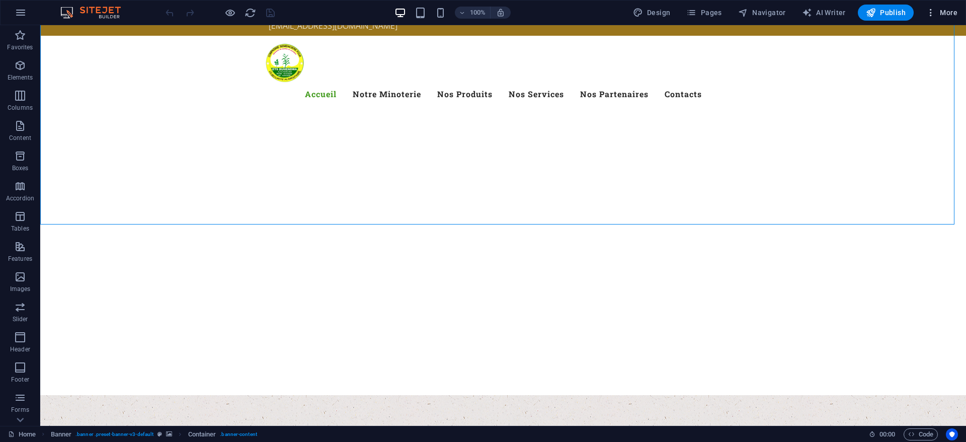
click at [567, 8] on button "More" at bounding box center [942, 13] width 40 height 16
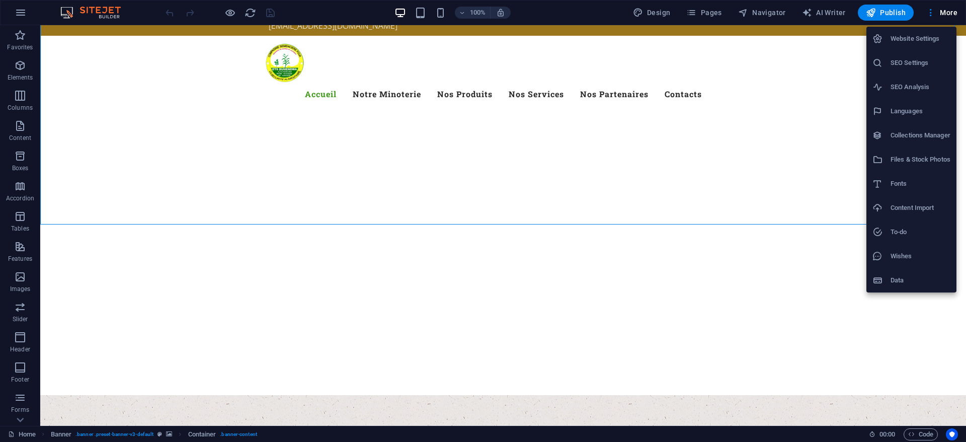
click at [567, 43] on h6 "Website Settings" at bounding box center [921, 39] width 60 height 12
select select "49"
select select "41"
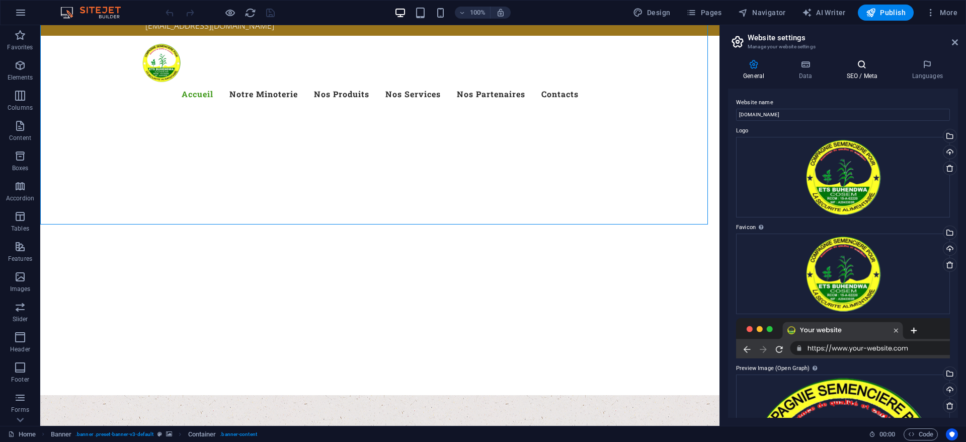
click at [567, 67] on icon at bounding box center [861, 64] width 61 height 10
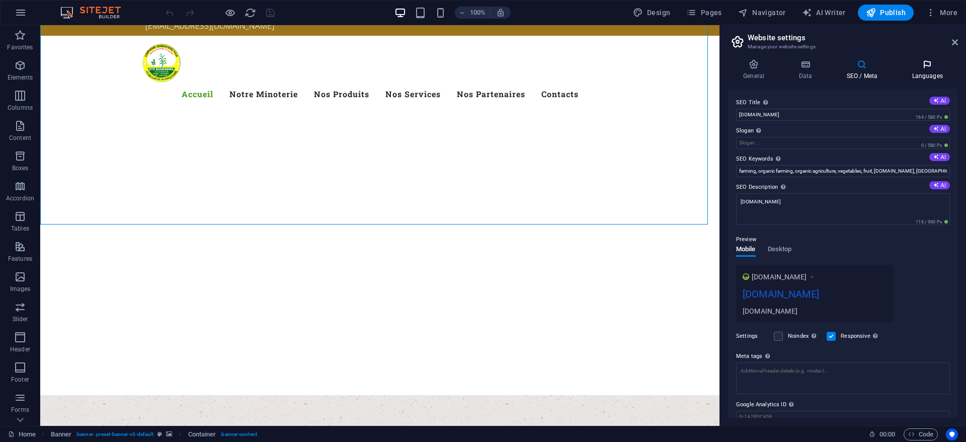
click at [567, 67] on icon at bounding box center [927, 64] width 61 height 10
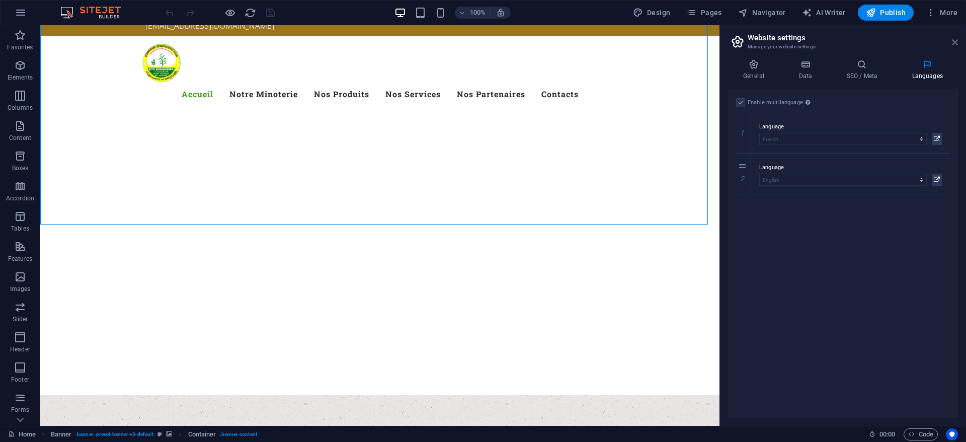
click at [567, 43] on icon at bounding box center [955, 42] width 6 height 8
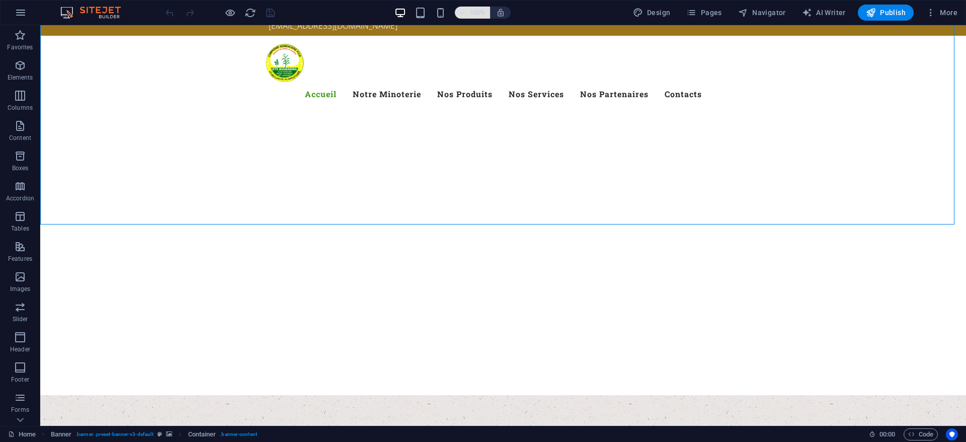
click at [462, 8] on span "100%" at bounding box center [472, 13] width 27 height 12
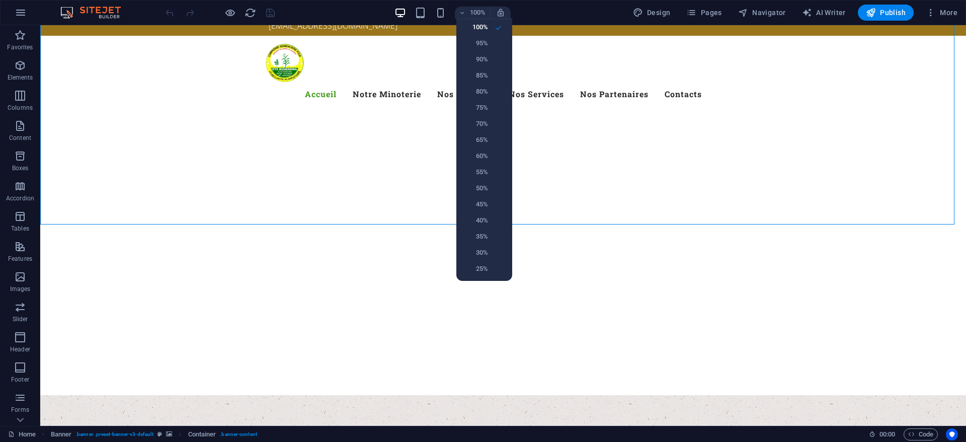
click at [533, 17] on div at bounding box center [483, 221] width 966 height 442
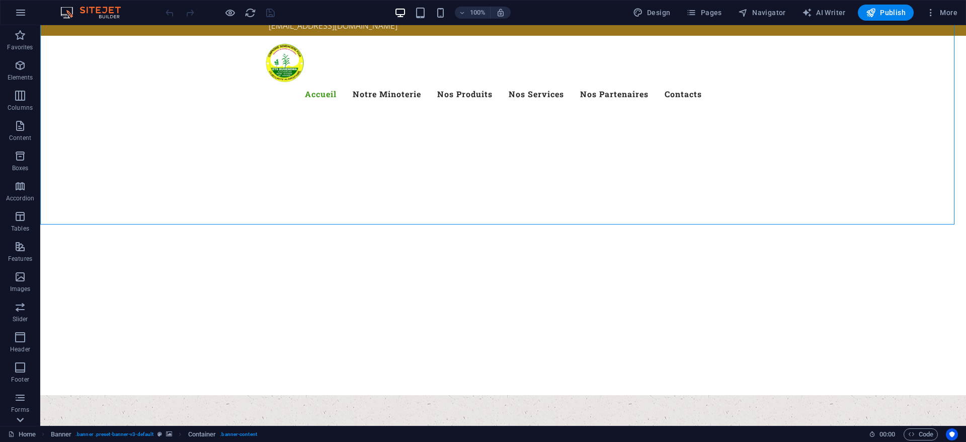
click at [24, 417] on icon at bounding box center [20, 420] width 14 height 14
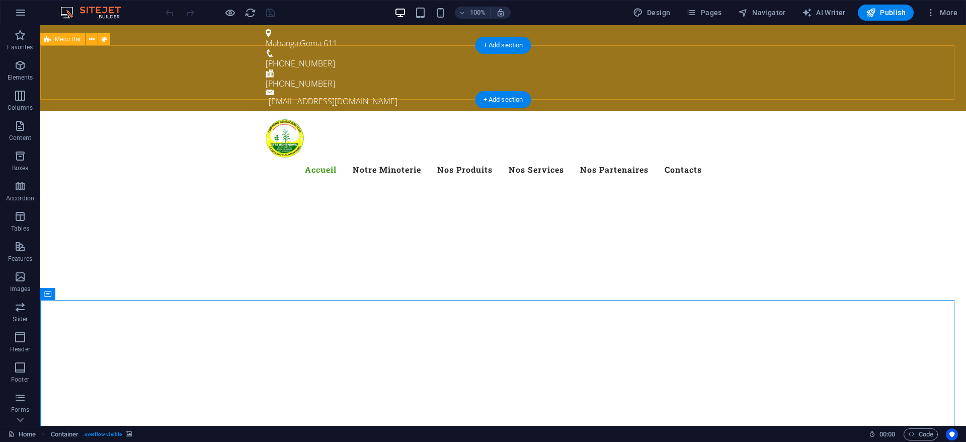
click at [567, 111] on div "Accueil Notre Minoterie Nos Produits Nos Services Nos Partenaires Contacts" at bounding box center [503, 150] width 926 height 78
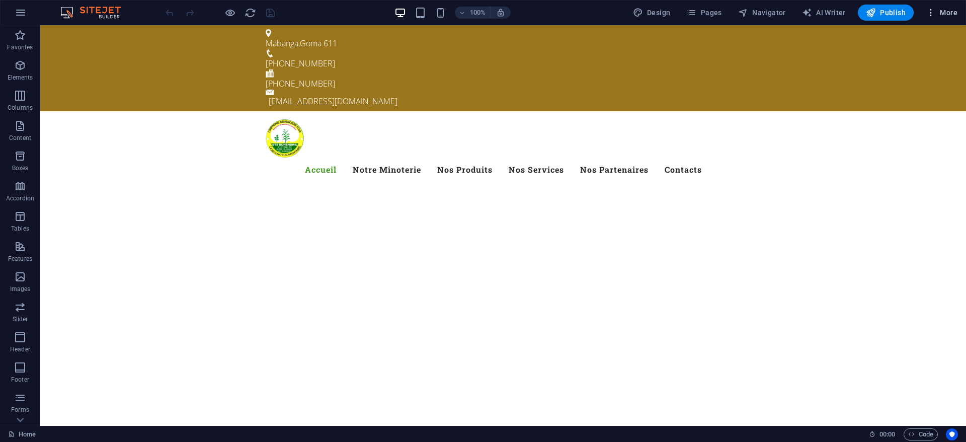
click at [567, 14] on icon "button" at bounding box center [931, 13] width 10 height 10
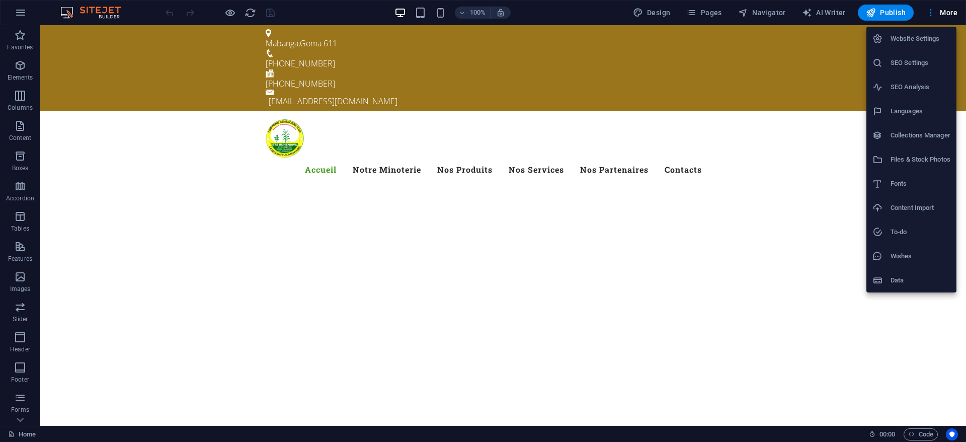
click at [314, 9] on div at bounding box center [483, 221] width 966 height 442
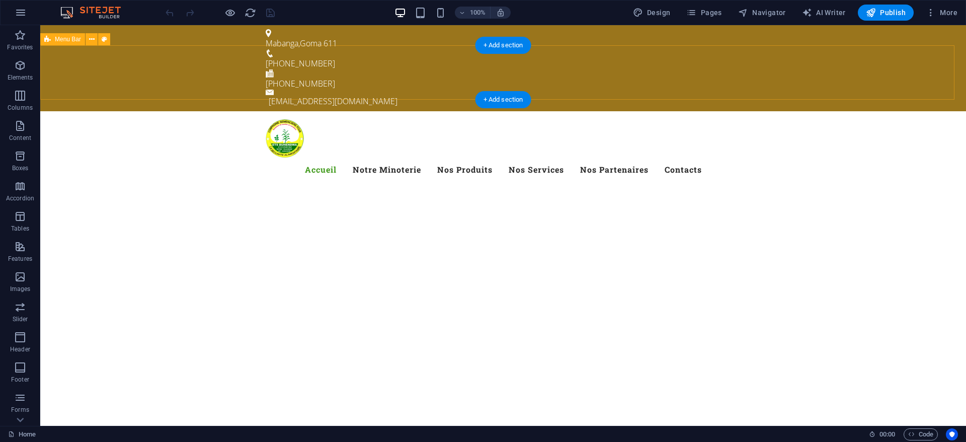
click at [567, 111] on div "Accueil Notre Minoterie Nos Produits Nos Services Nos Partenaires Contacts" at bounding box center [503, 150] width 926 height 78
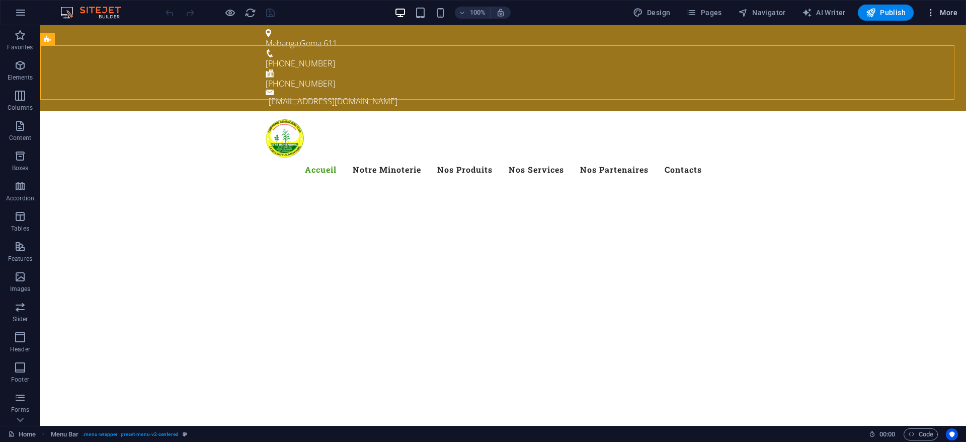
click at [567, 12] on span "More" at bounding box center [942, 13] width 32 height 10
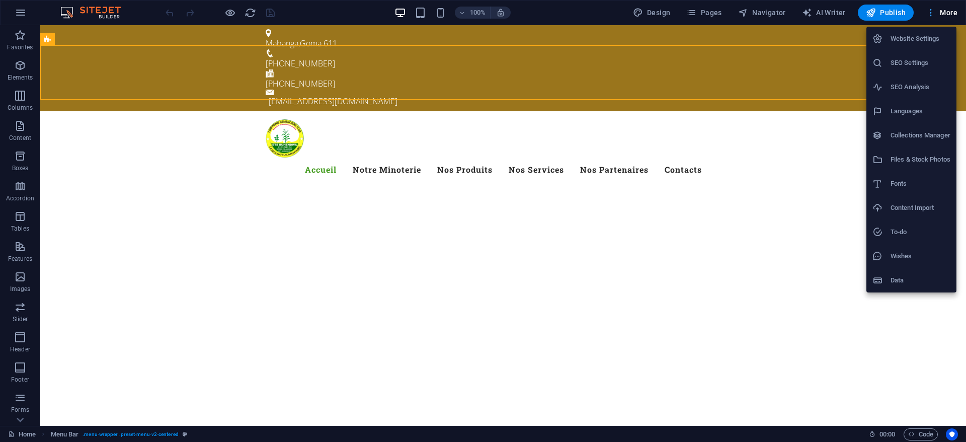
click at [567, 12] on div at bounding box center [483, 221] width 966 height 442
